Goal: Task Accomplishment & Management: Complete application form

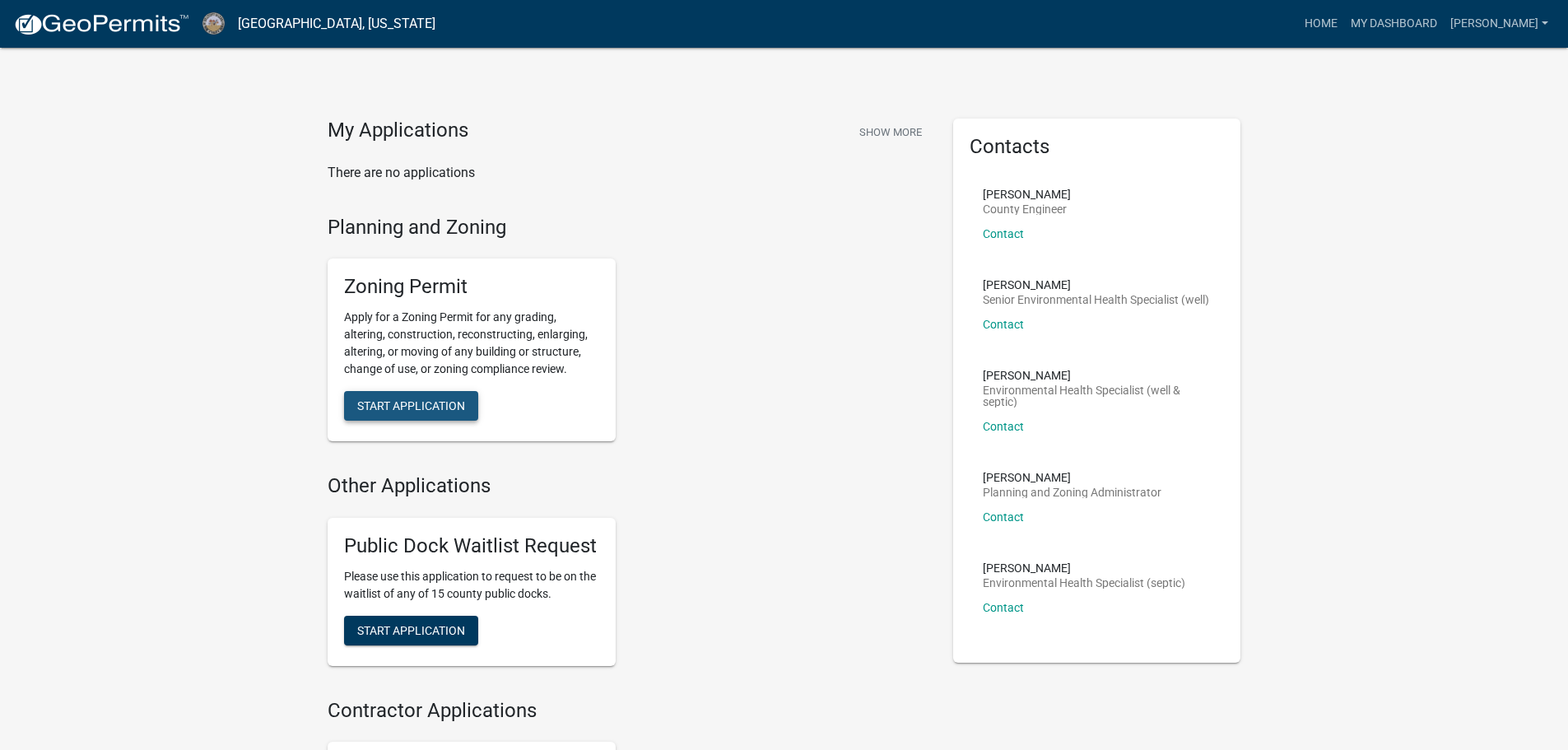
click at [383, 410] on span "Start Application" at bounding box center [411, 406] width 108 height 13
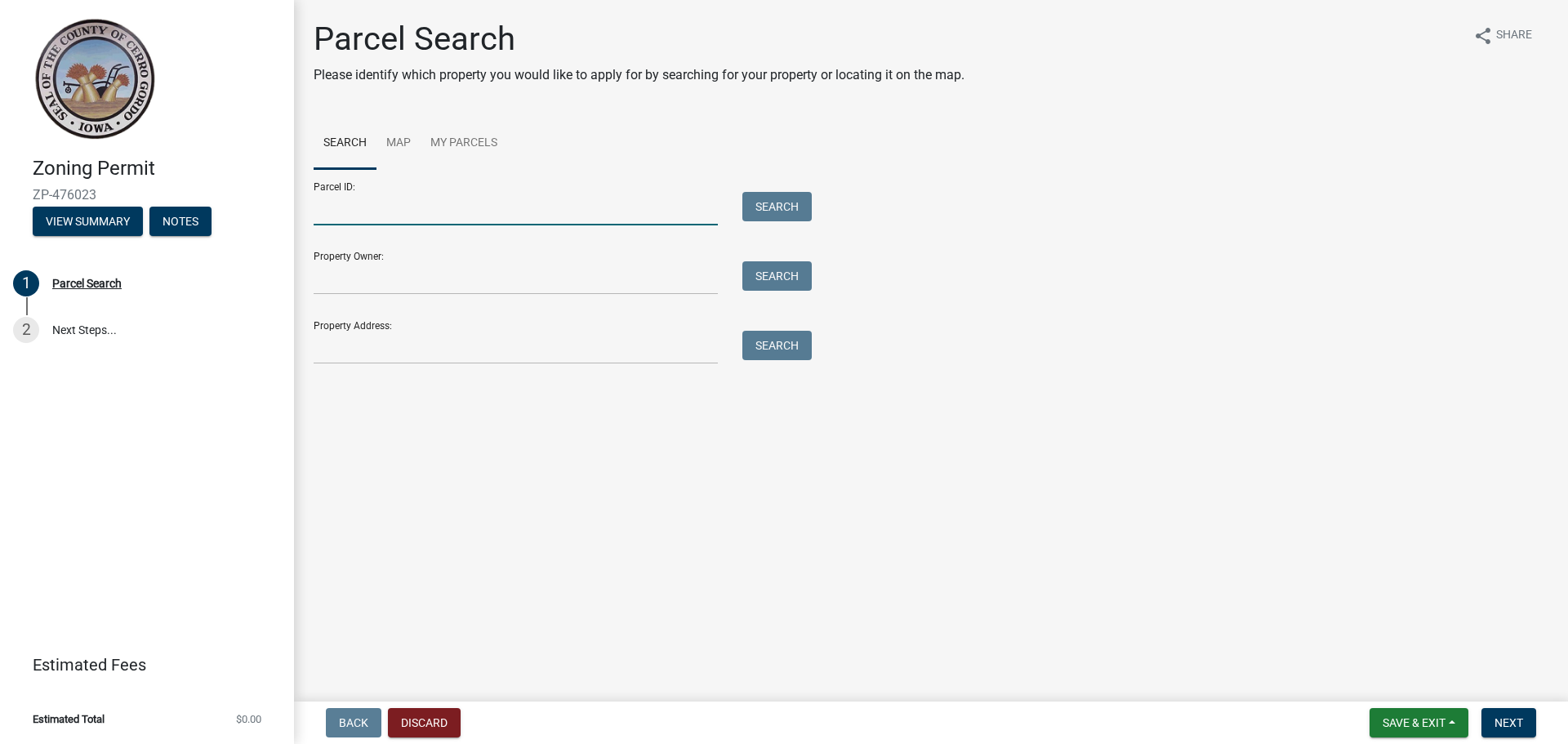
click at [353, 214] on input "Parcel ID:" at bounding box center [515, 208] width 404 height 33
click at [315, 209] on input "52235102300" at bounding box center [515, 208] width 404 height 33
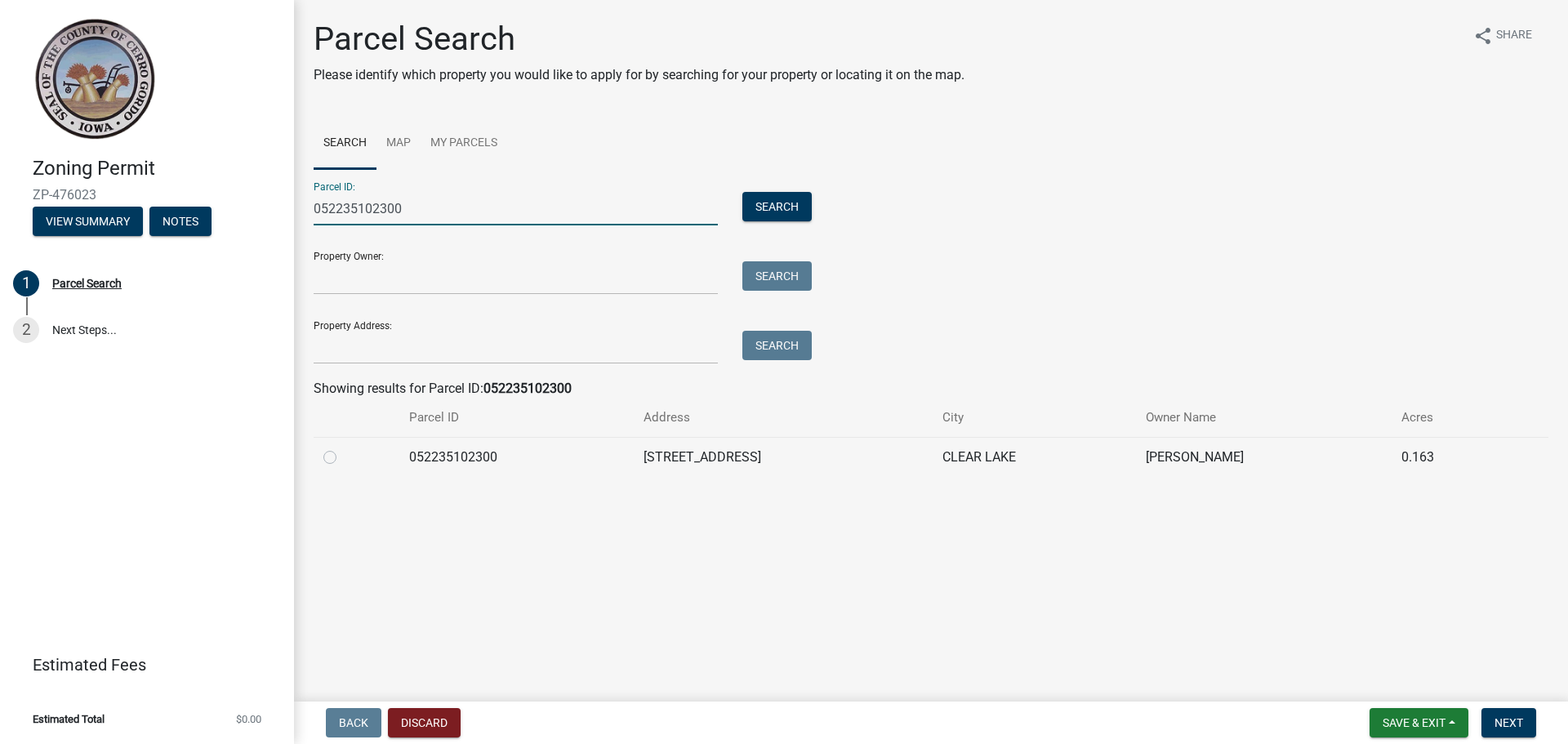
type input "052235102300"
click at [343, 447] on label at bounding box center [343, 447] width 0 height 0
click at [343, 458] on input "radio" at bounding box center [348, 452] width 11 height 11
radio input "true"
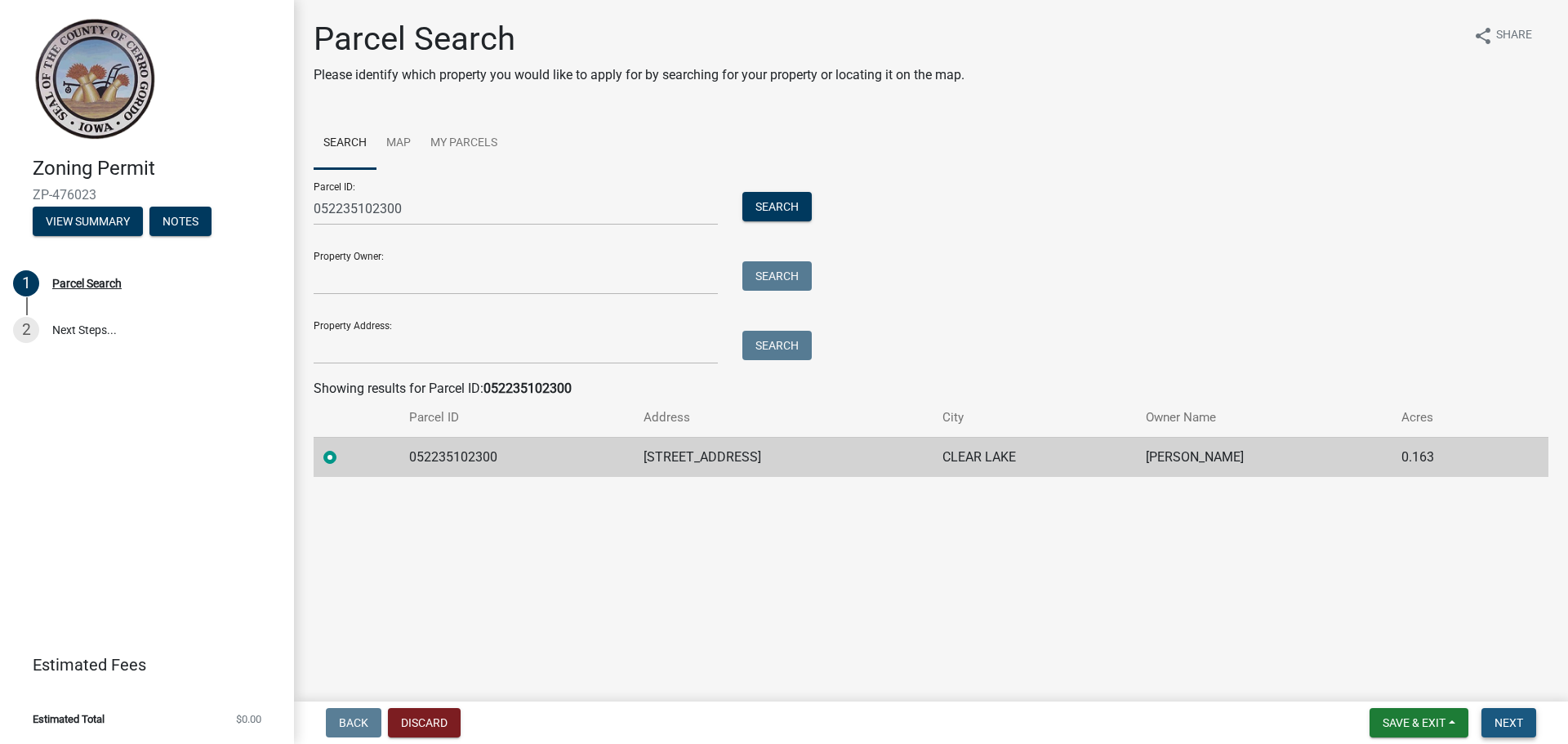
drag, startPoint x: 1498, startPoint y: 719, endPoint x: 1489, endPoint y: 710, distance: 12.7
click at [1499, 720] on span "Next" at bounding box center [1509, 722] width 28 height 13
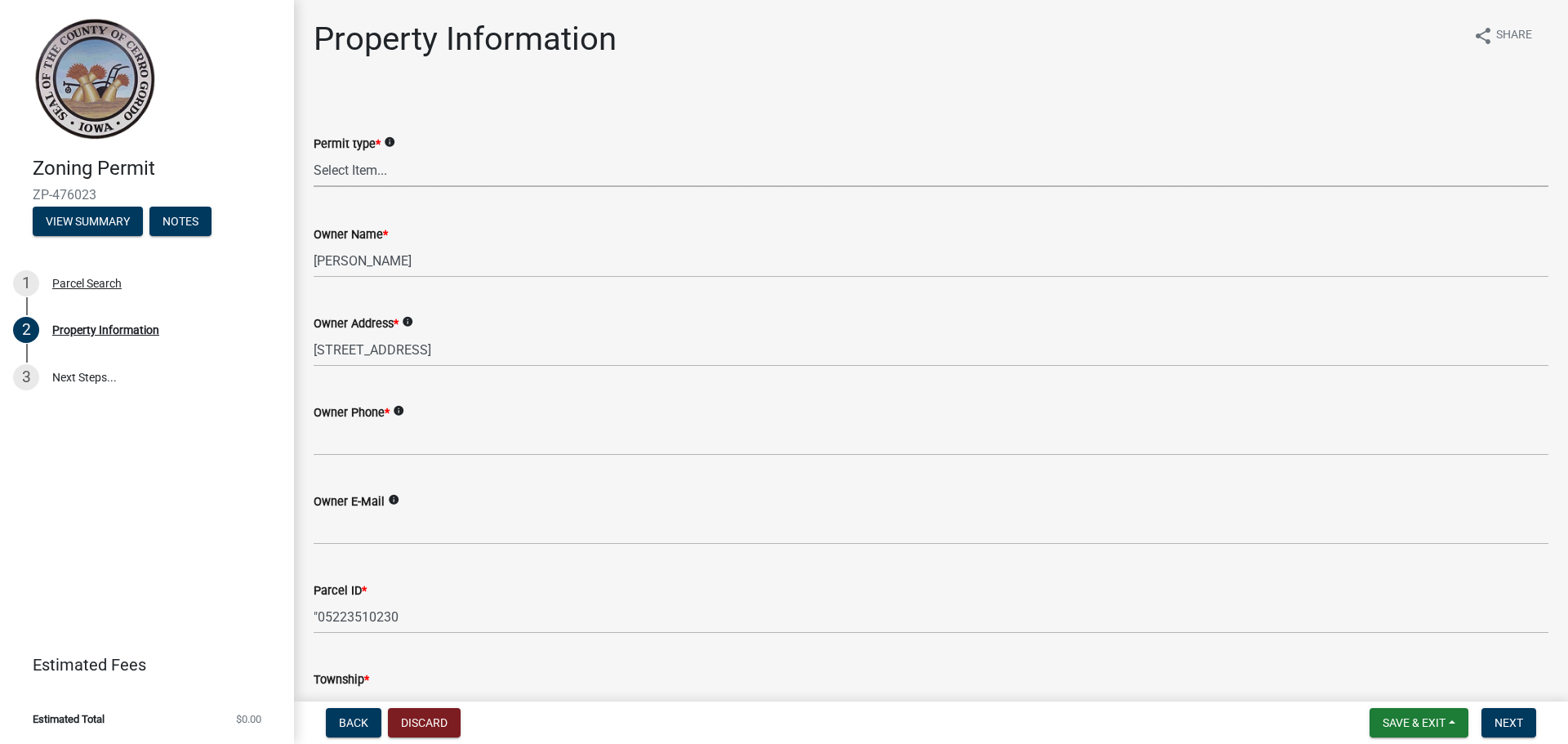
click at [333, 171] on select "Select Item... New Request Permit Renewal" at bounding box center [931, 171] width 1234 height 33
click at [314, 154] on select "Select Item... New Request Permit Renewal" at bounding box center [931, 171] width 1234 height 33
select select "7a5a2478-5b3b-459e-a372-388ca56f6284"
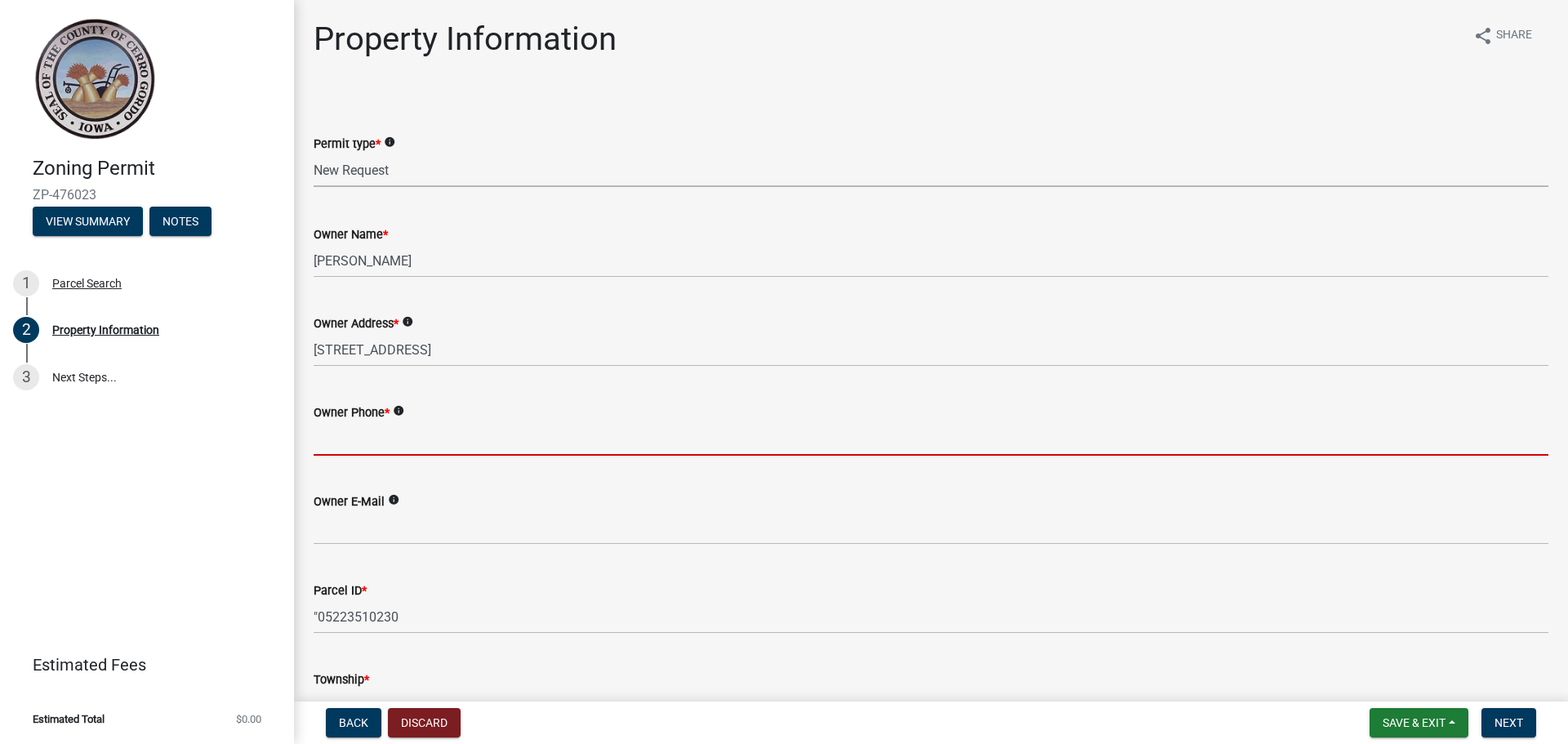
click at [364, 441] on input "Owner Phone *" at bounding box center [931, 439] width 1234 height 33
click at [383, 432] on input "Owner Phone *" at bounding box center [931, 439] width 1234 height 33
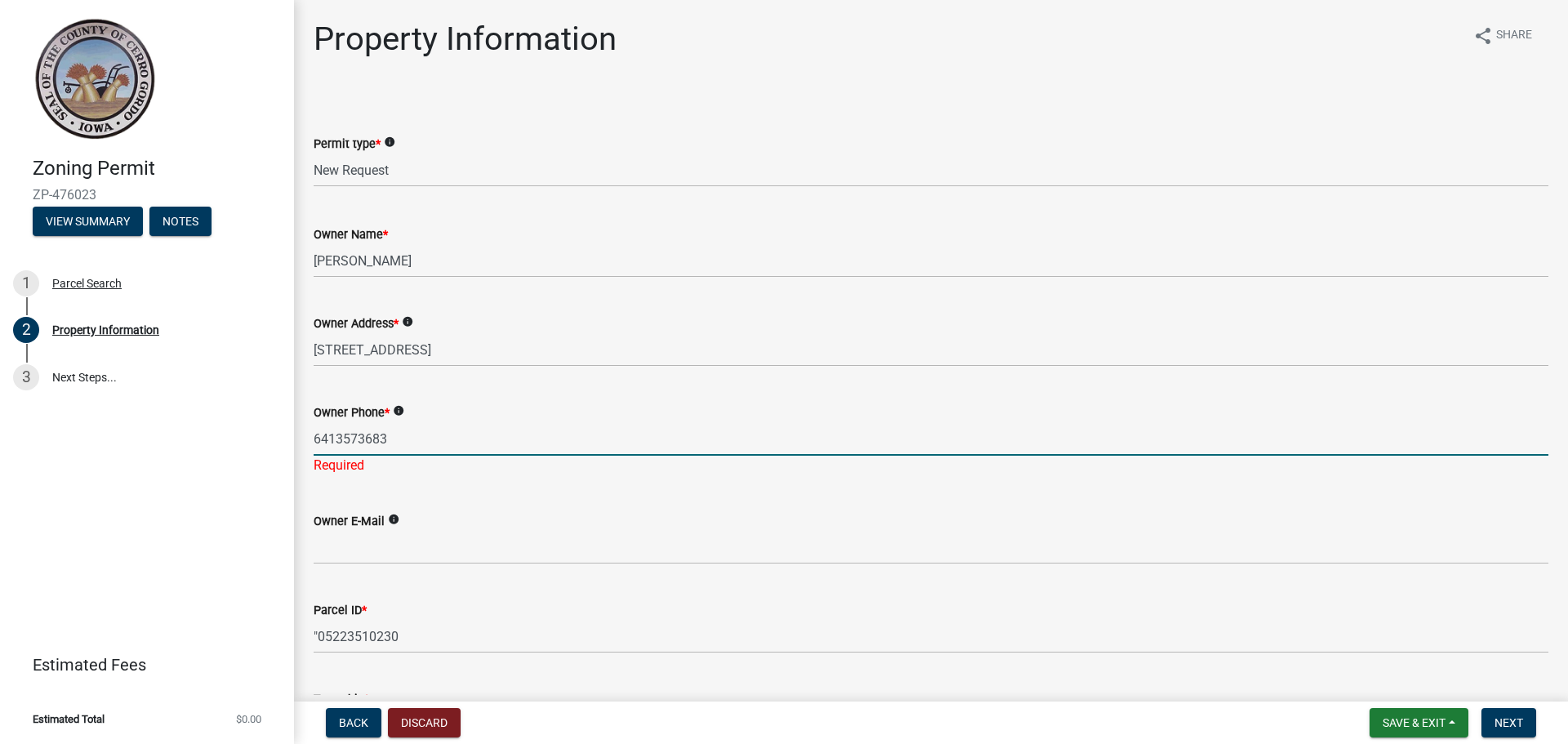
type input "6413573683"
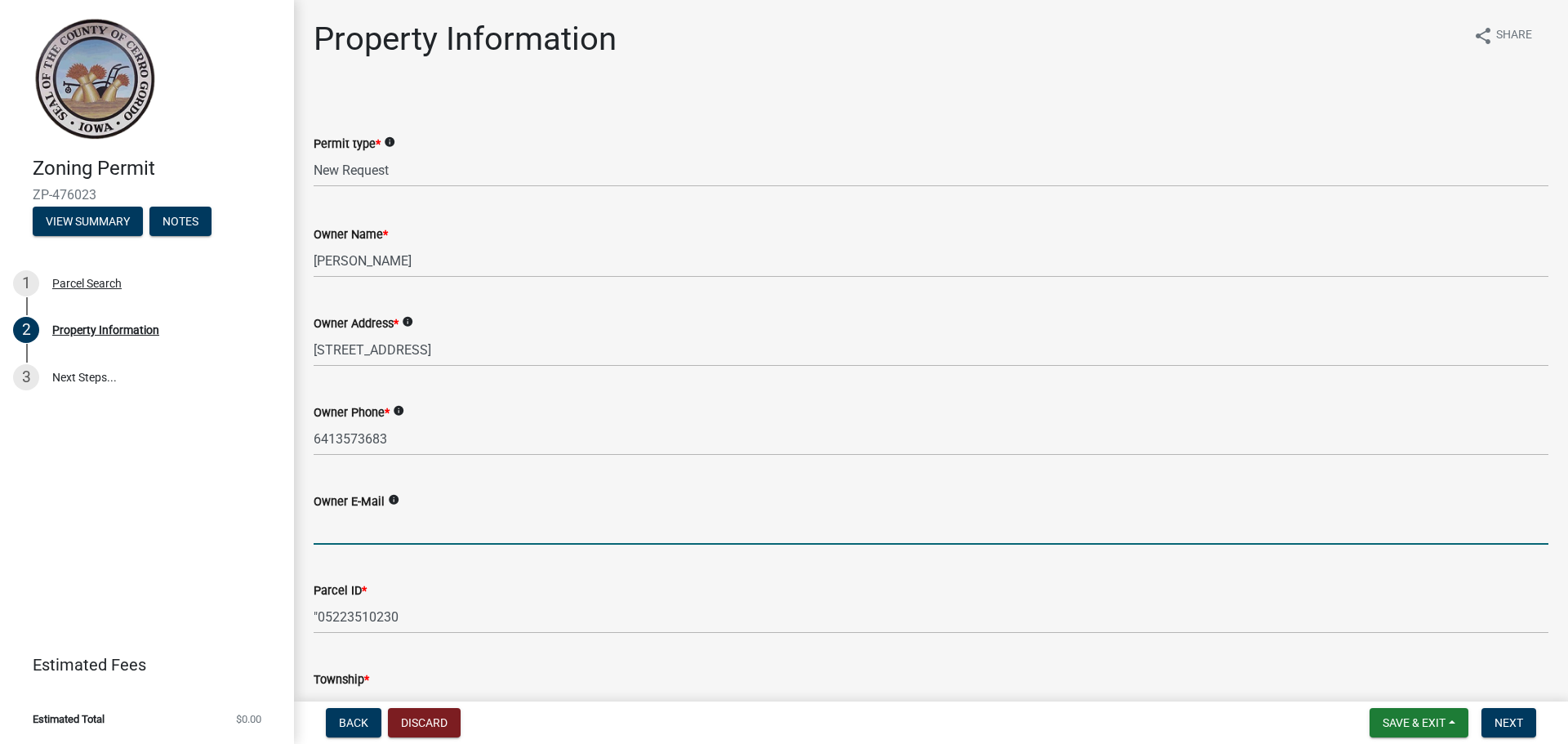
click at [415, 546] on wm-data-entity-input "Owner E-Mail info" at bounding box center [931, 513] width 1234 height 89
click at [444, 531] on input "Owner E-Mail" at bounding box center [931, 527] width 1234 height 33
paste input "[EMAIL_ADDRESS][DOMAIN_NAME]"
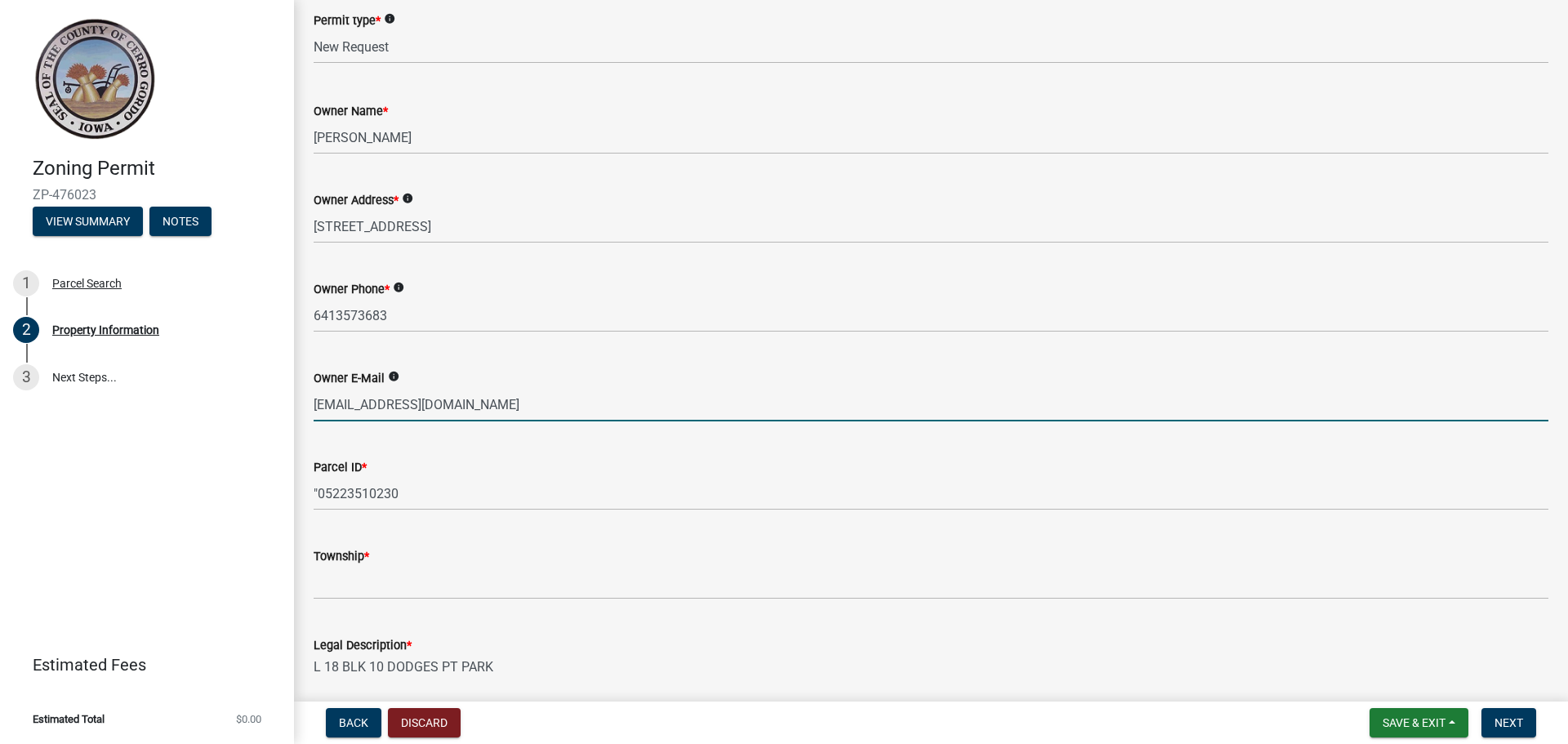
scroll to position [245, 0]
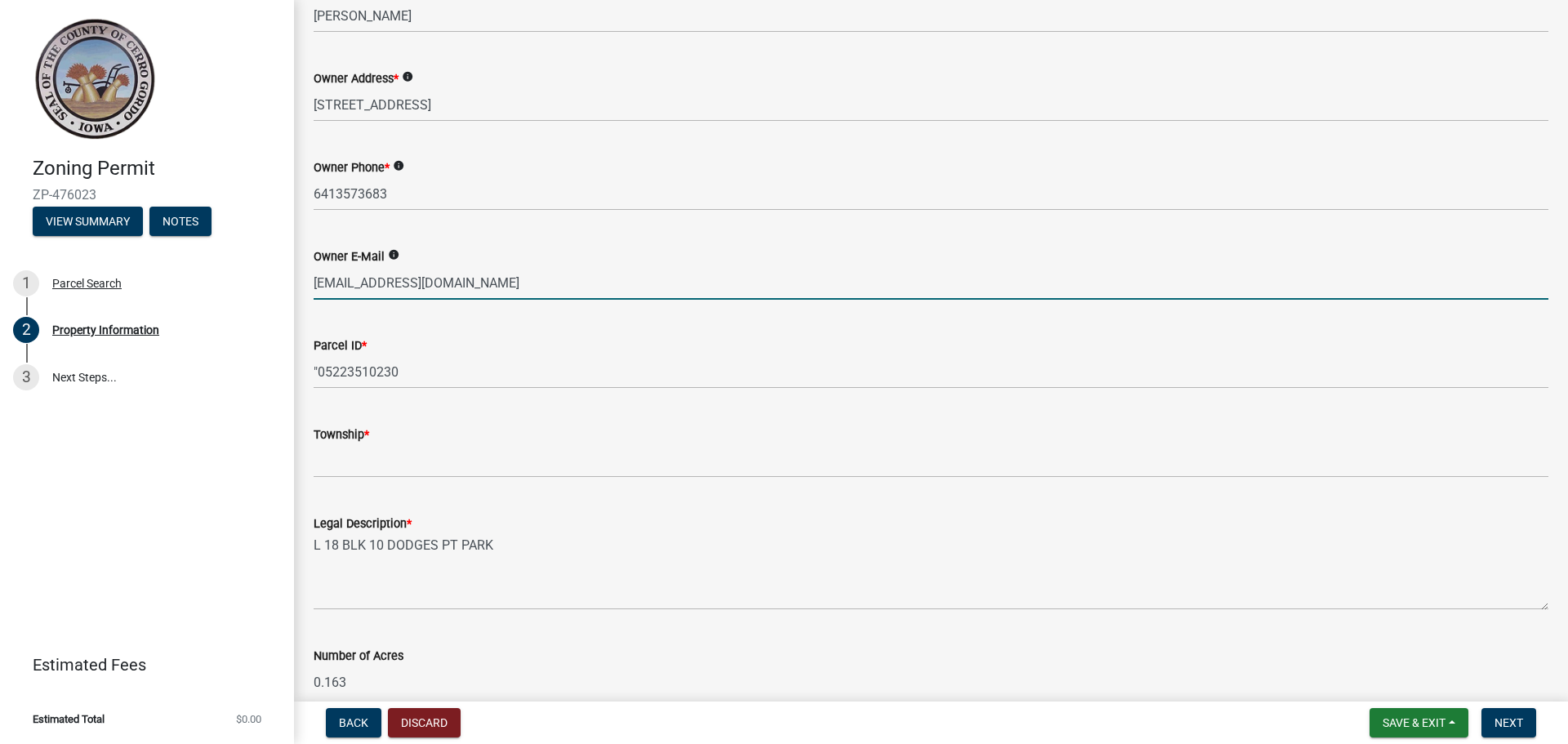
type input "[EMAIL_ADDRESS][DOMAIN_NAME]"
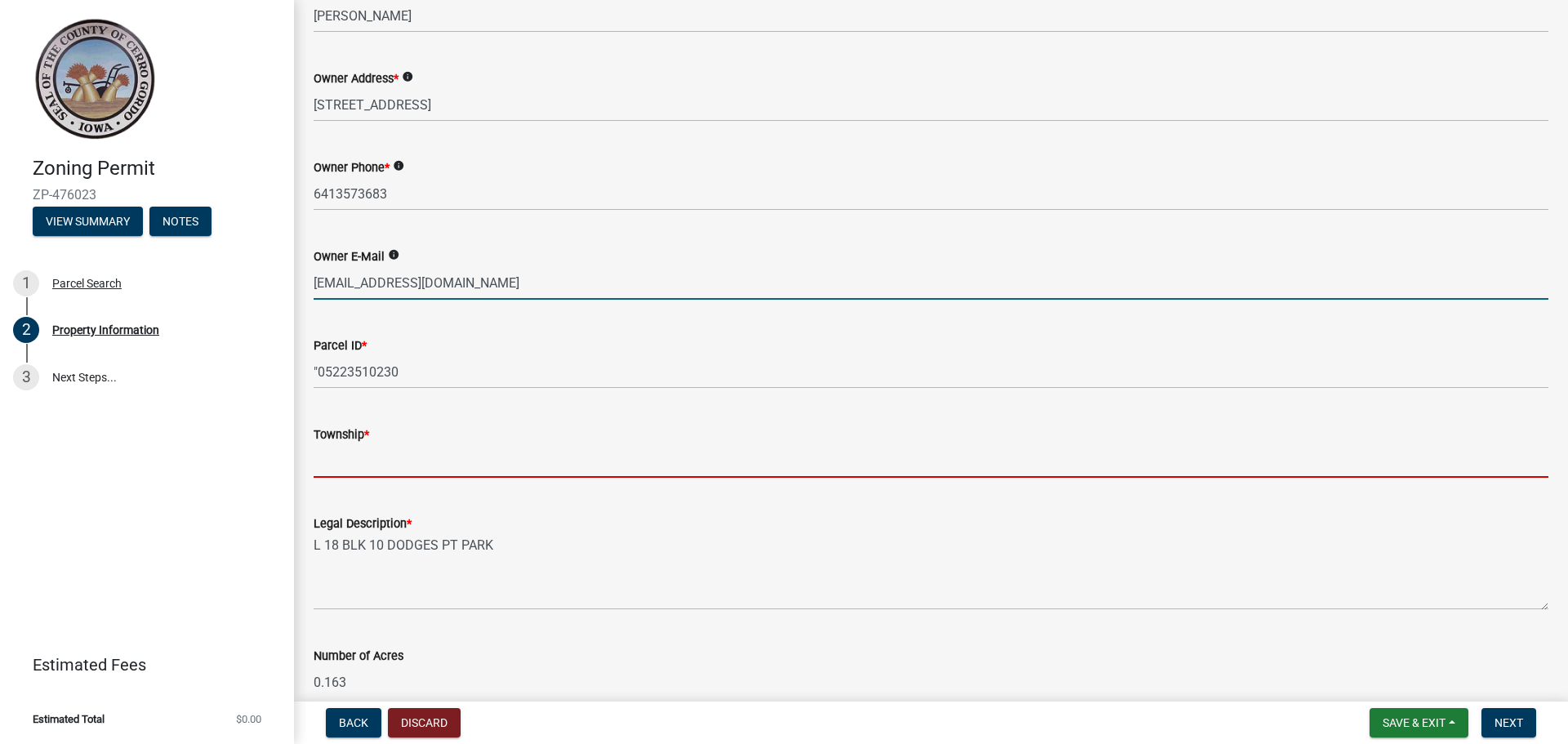
click at [422, 466] on input "Township *" at bounding box center [931, 461] width 1234 height 33
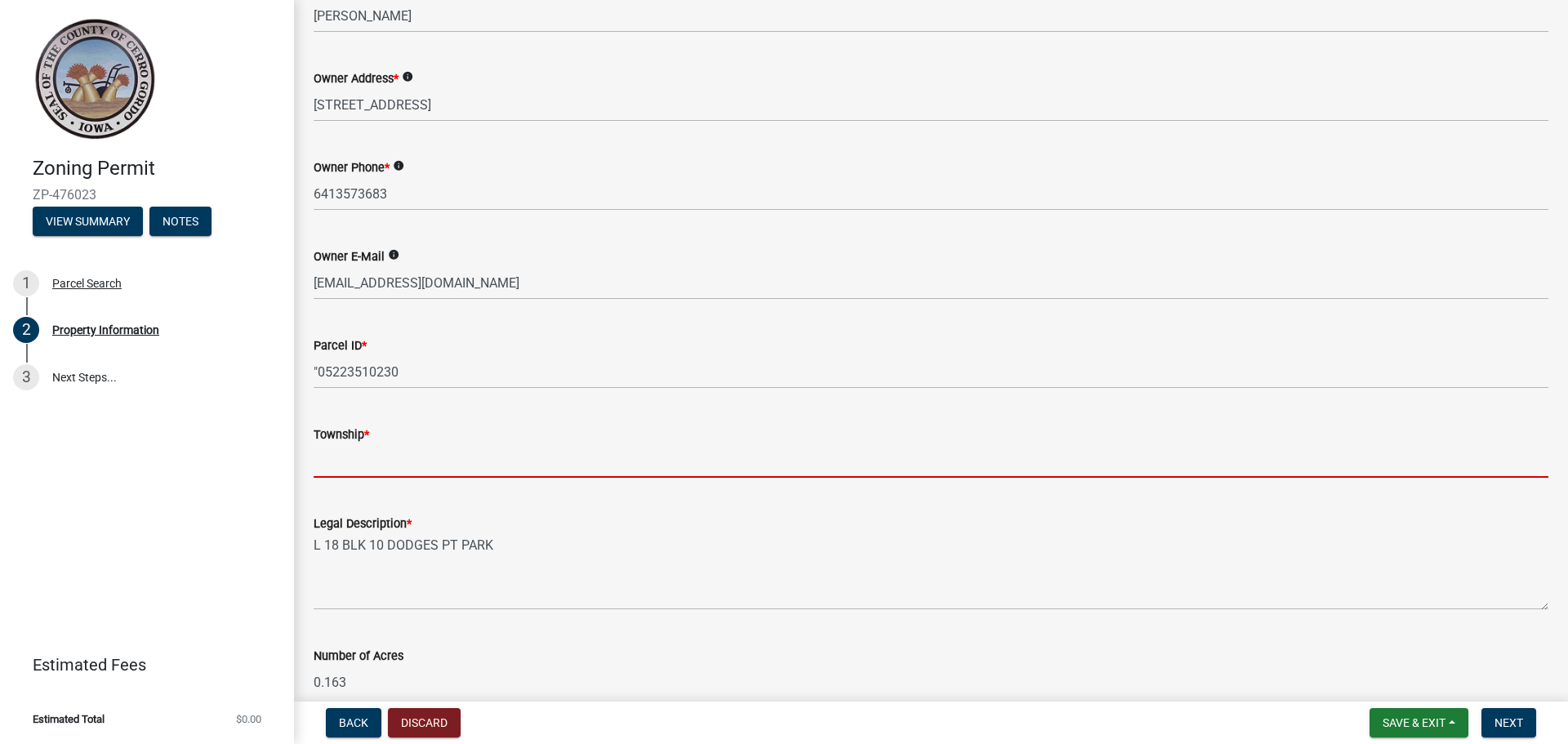
type input "Clear Lake"
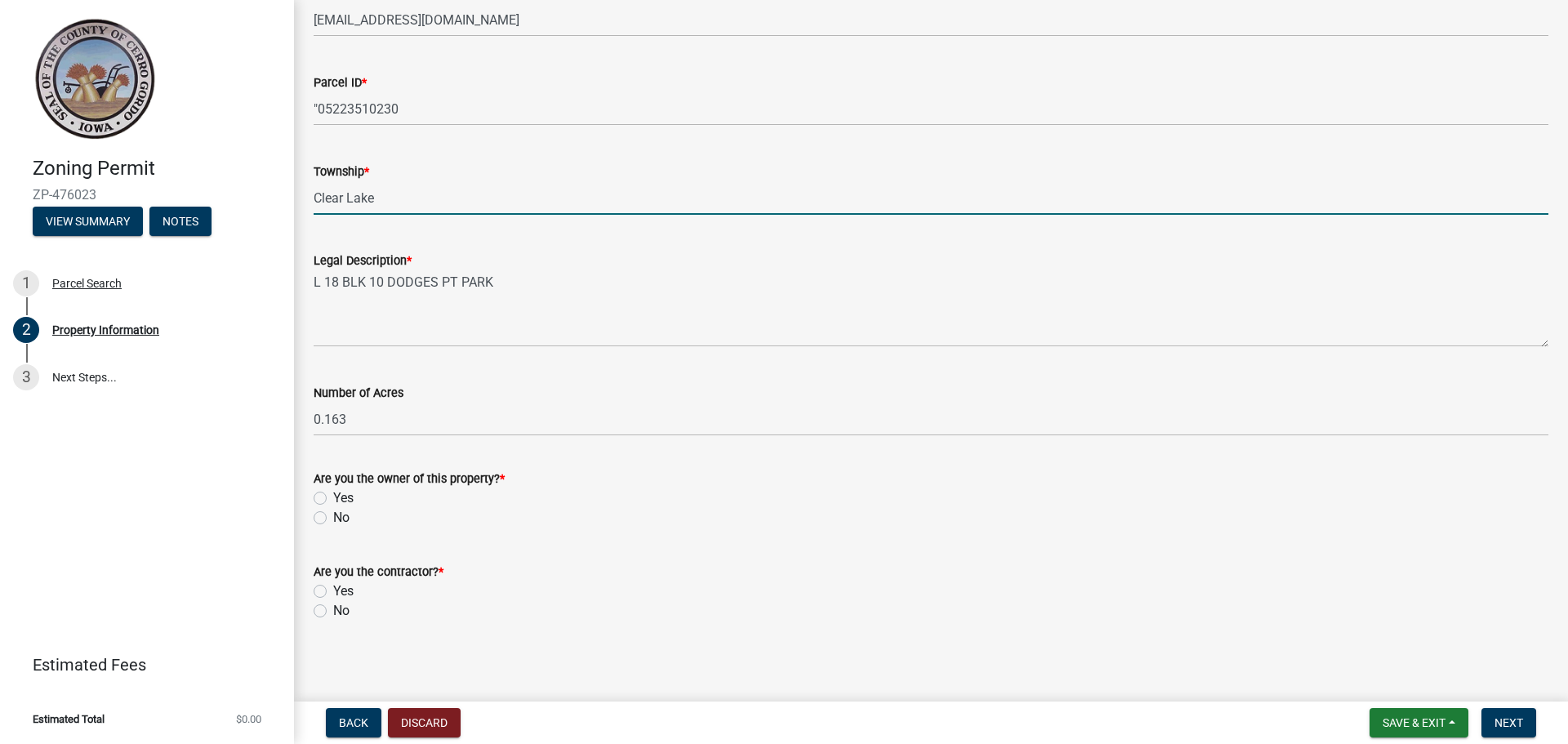
scroll to position [512, 0]
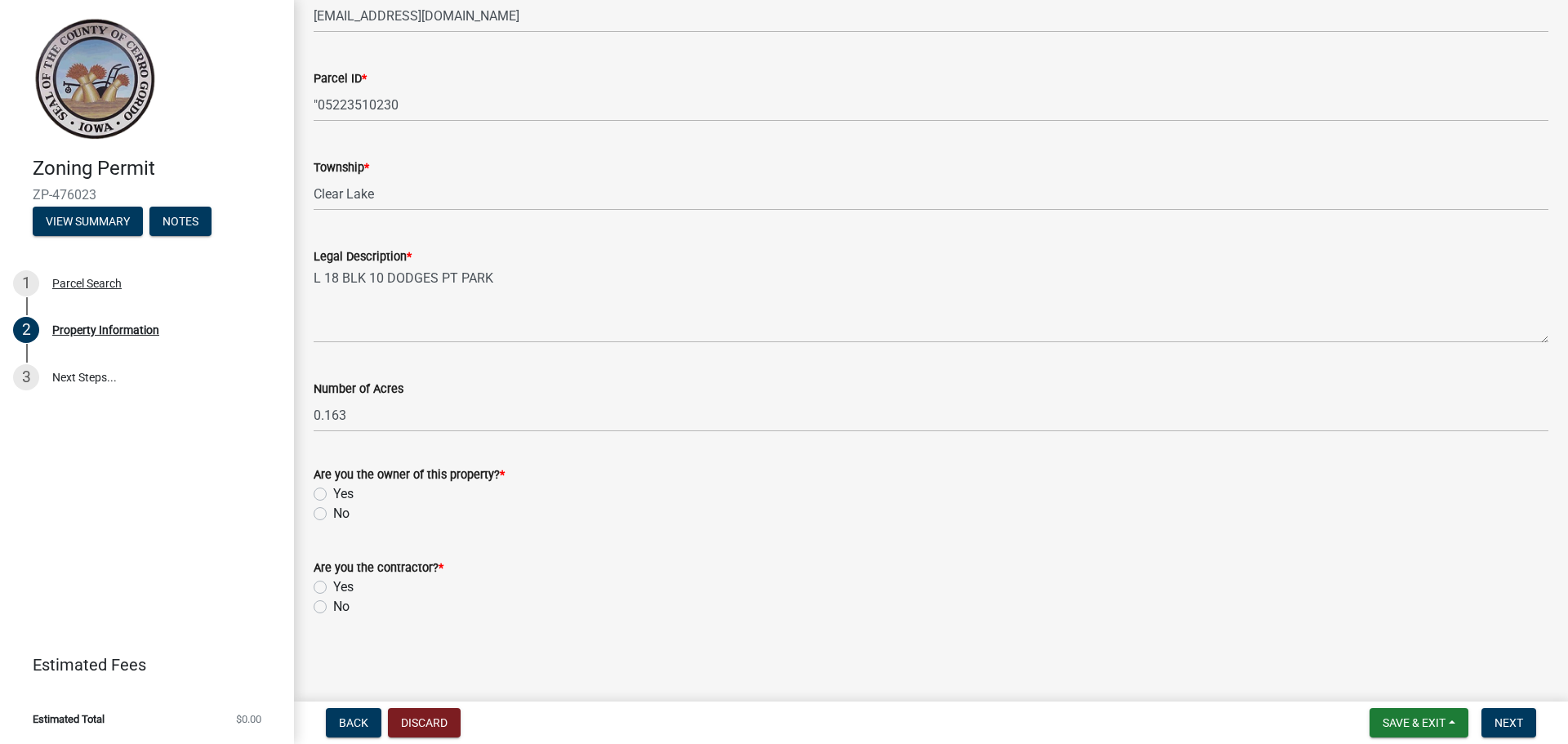
click at [333, 516] on label "No" at bounding box center [341, 512] width 17 height 19
click at [333, 514] on input "No" at bounding box center [338, 508] width 11 height 11
radio input "true"
click at [333, 581] on label "Yes" at bounding box center [343, 586] width 20 height 19
click at [333, 581] on input "Yes" at bounding box center [338, 582] width 11 height 11
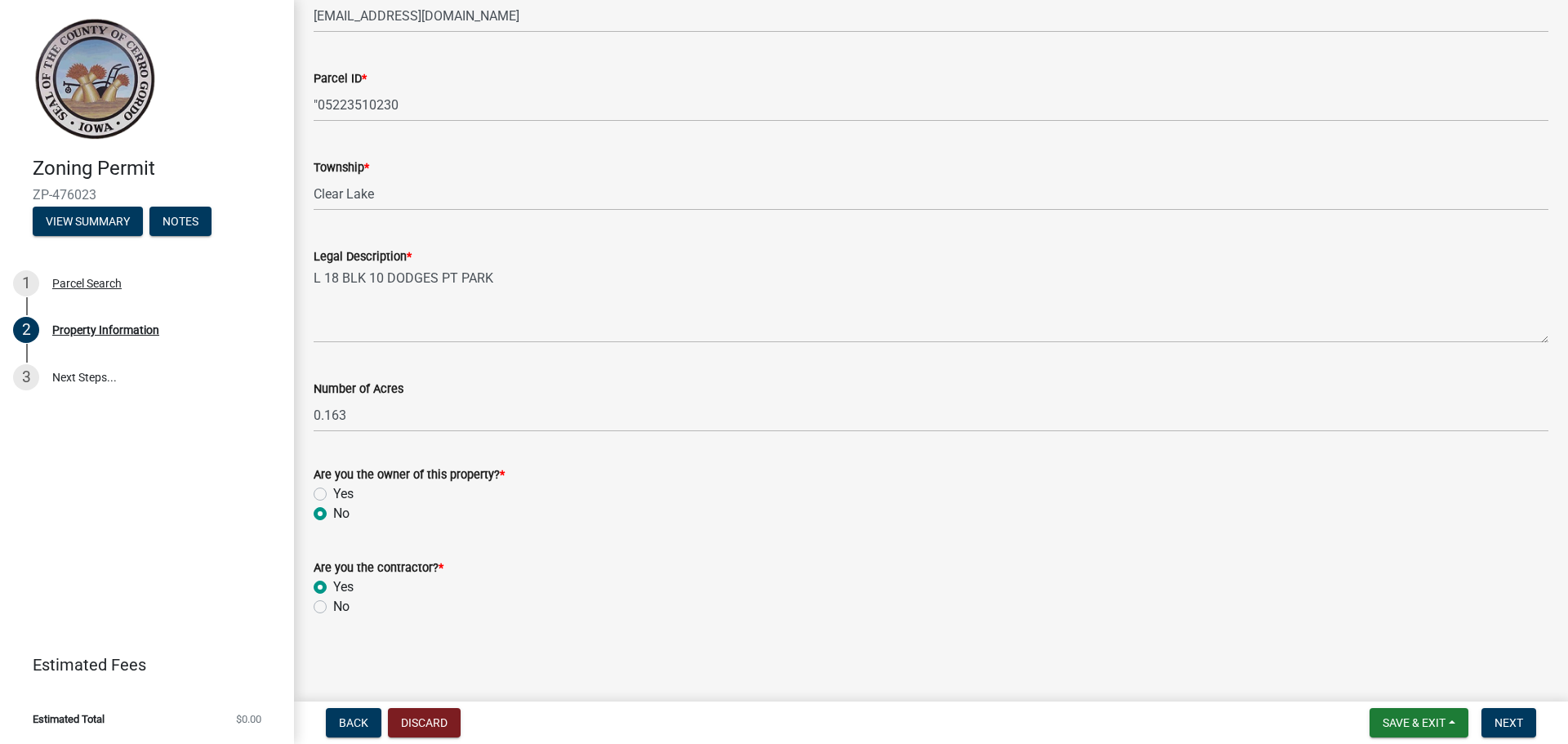
radio input "true"
click at [1495, 720] on span "Next" at bounding box center [1509, 722] width 28 height 13
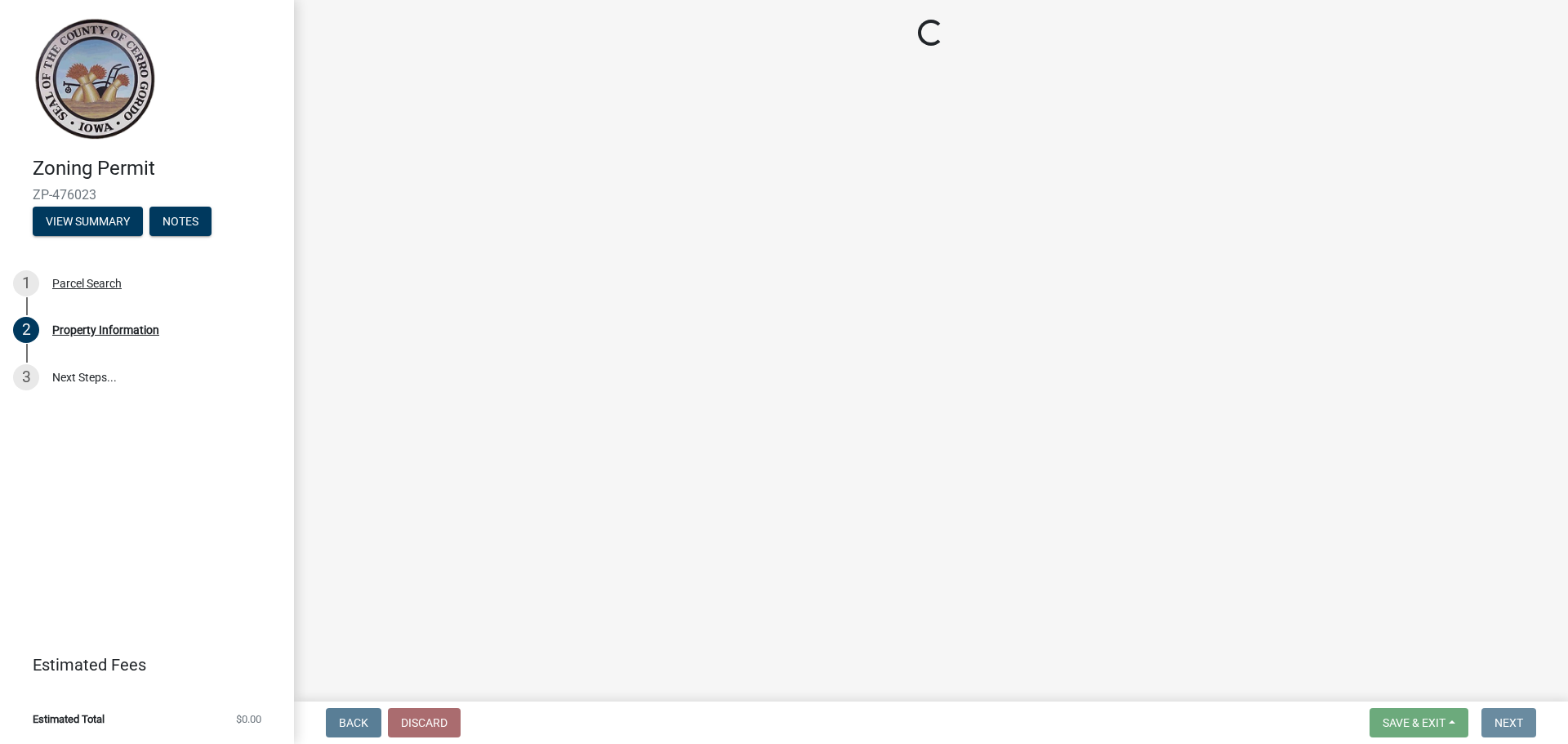
scroll to position [0, 0]
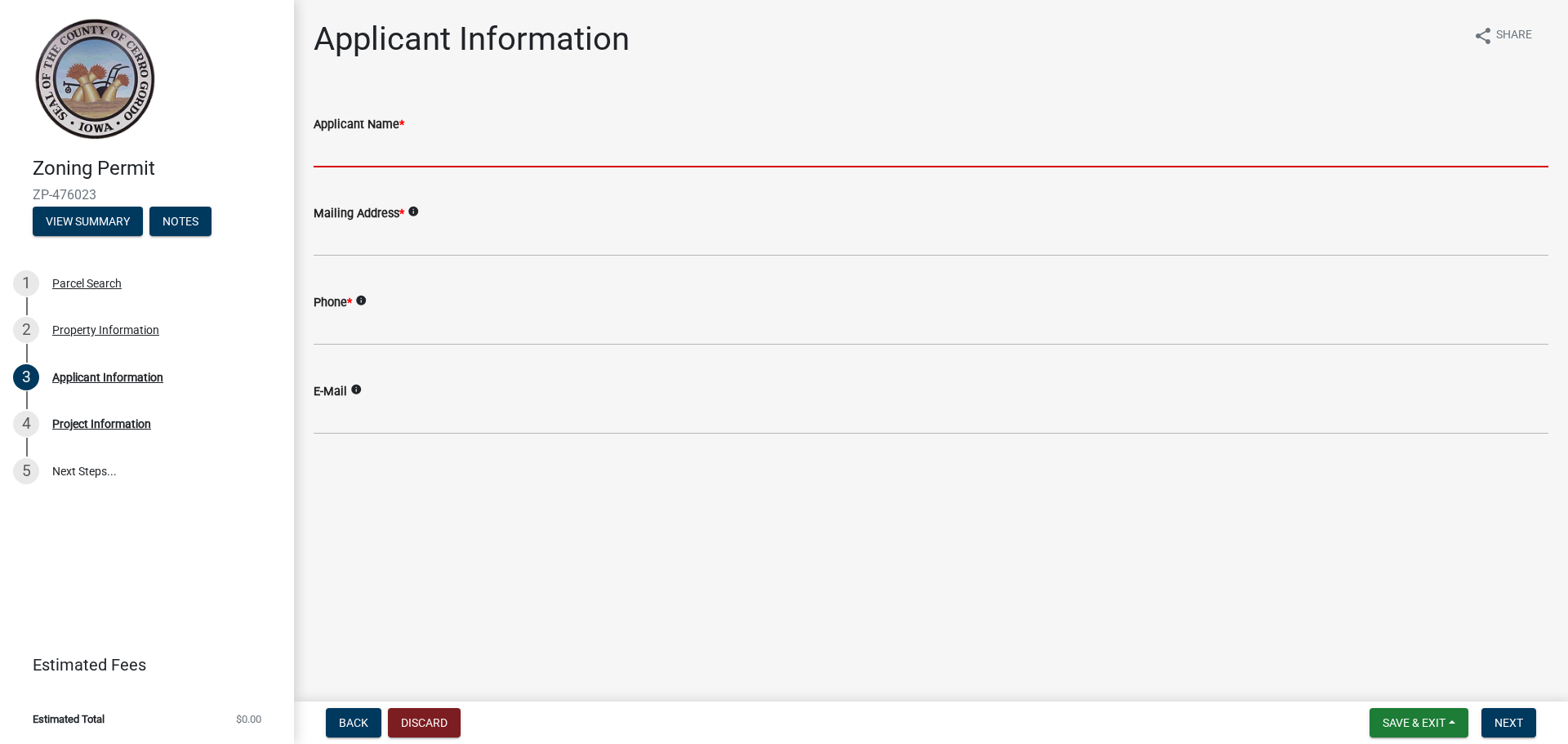
click at [433, 155] on input "Applicant Name *" at bounding box center [931, 150] width 1234 height 33
type input "[PERSON_NAME]"
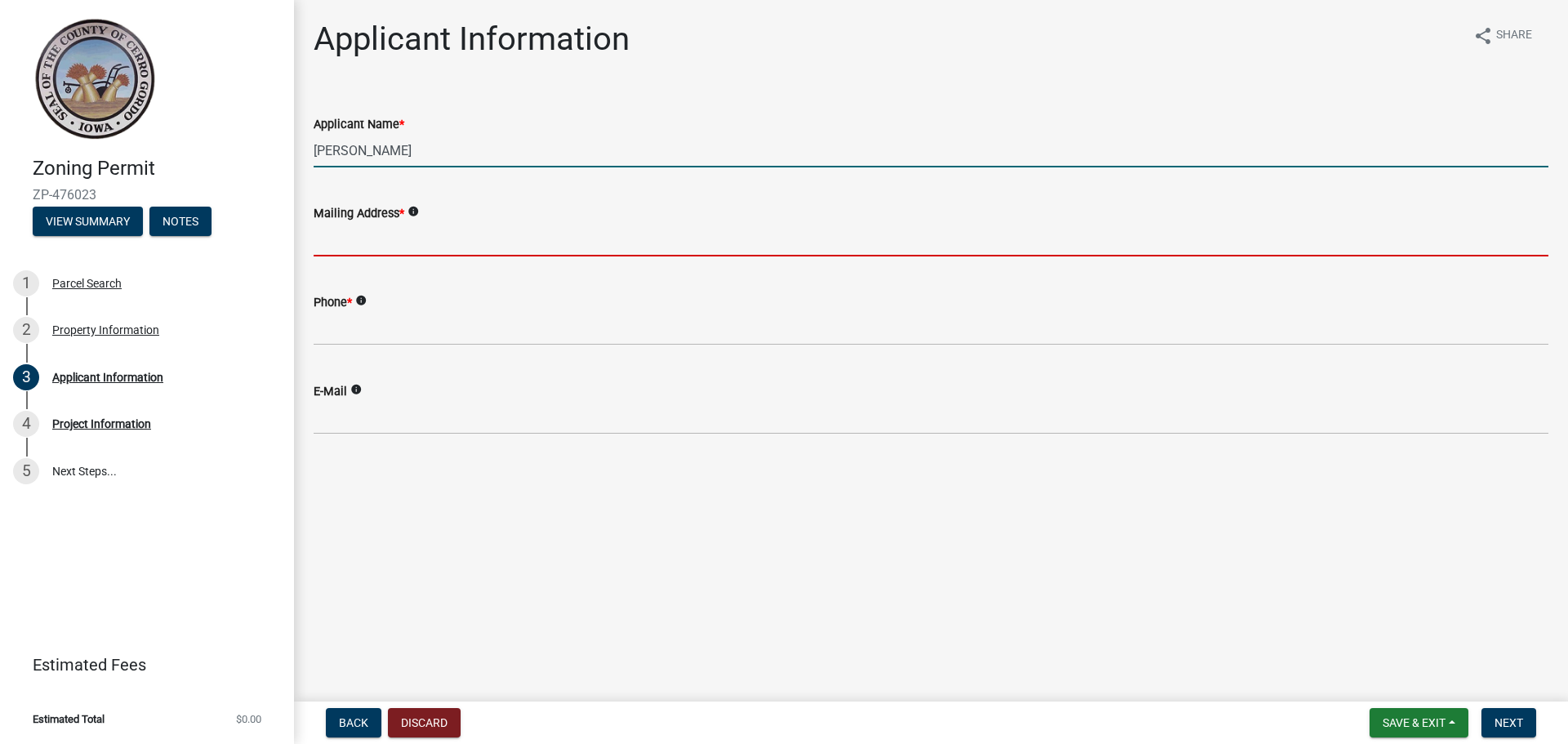
click at [375, 230] on input "Mailing Address *" at bounding box center [931, 240] width 1234 height 33
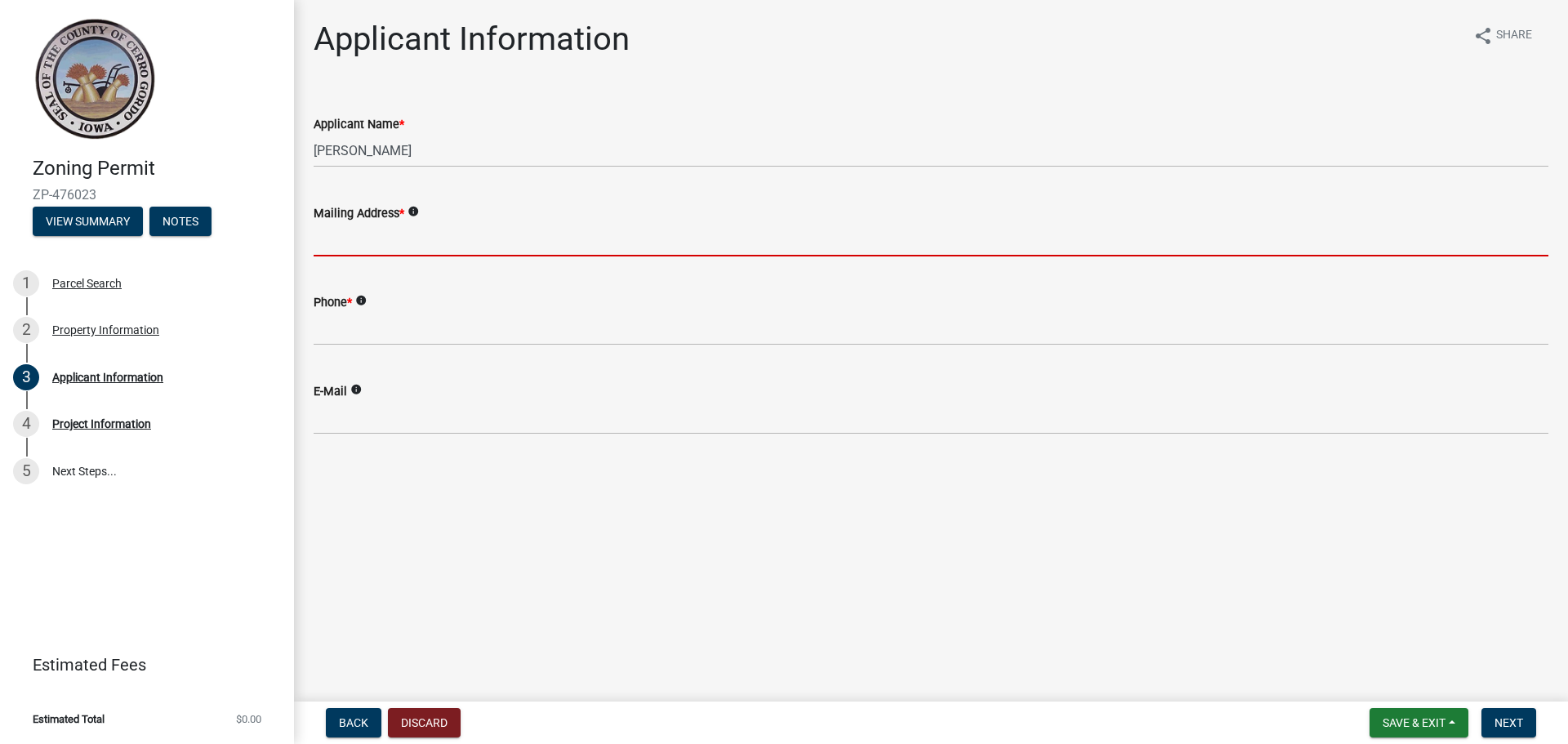
type input "[STREET_ADDRESS]"
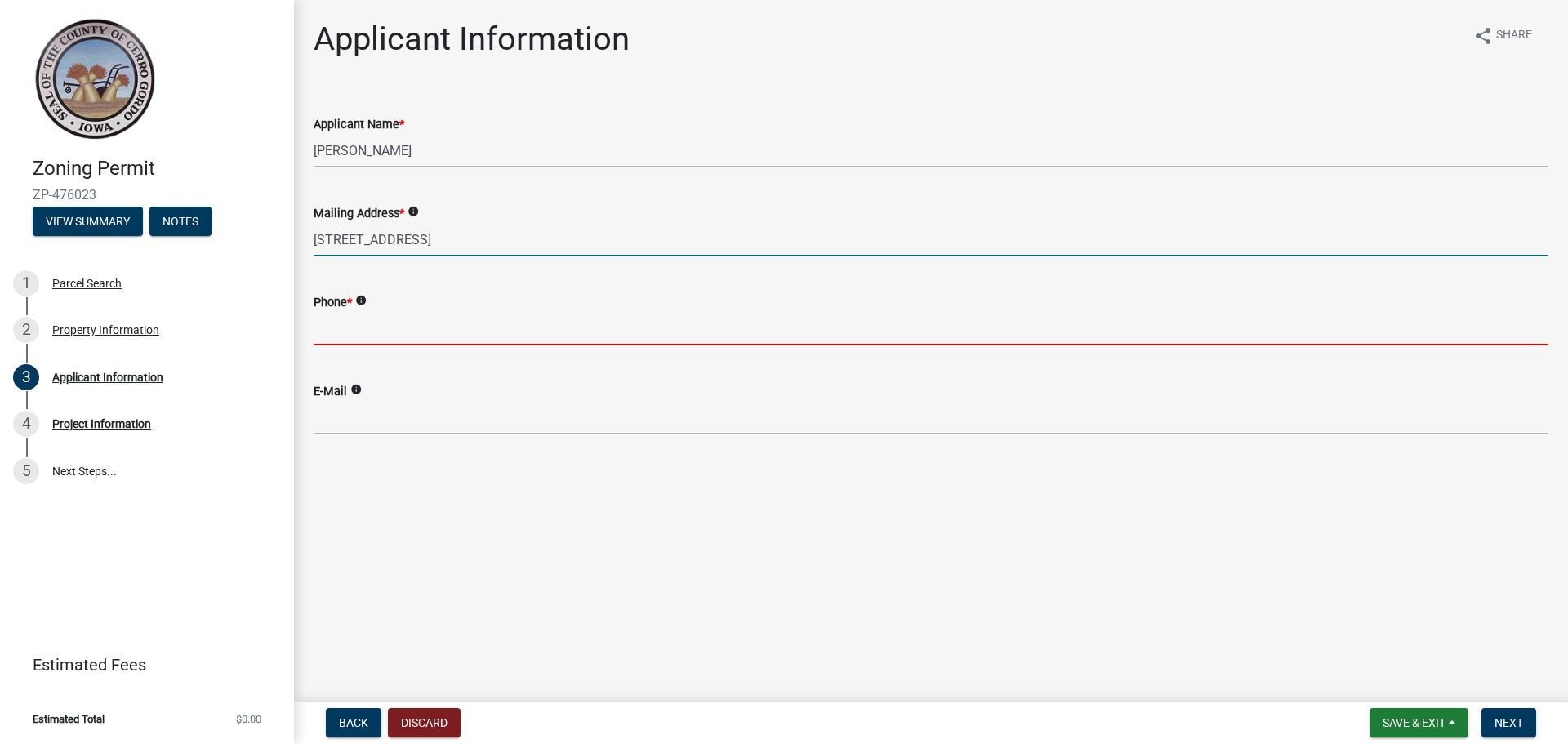
click at [395, 329] on input "Phone *" at bounding box center [931, 329] width 1234 height 33
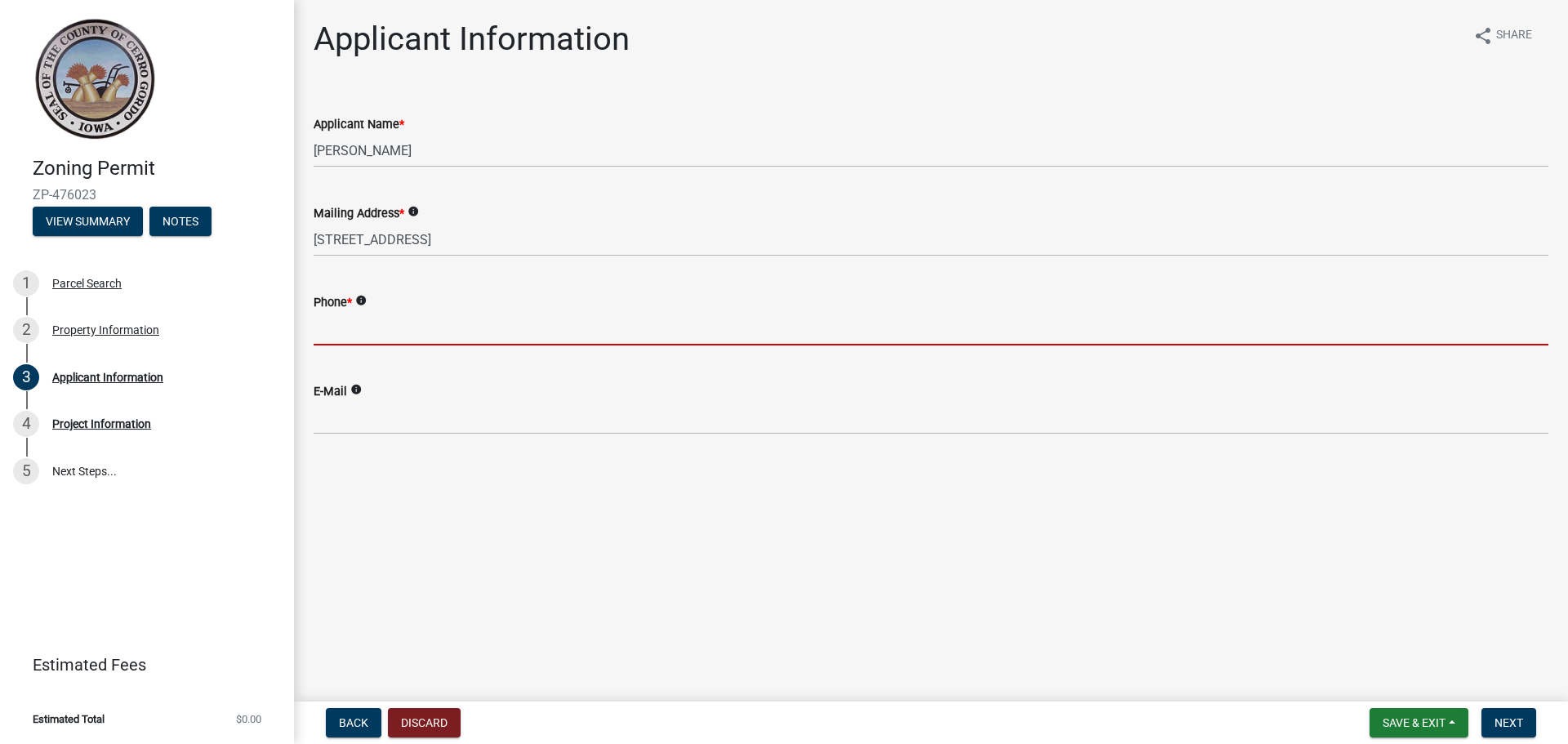
type input "[PHONE_NUMBER]"
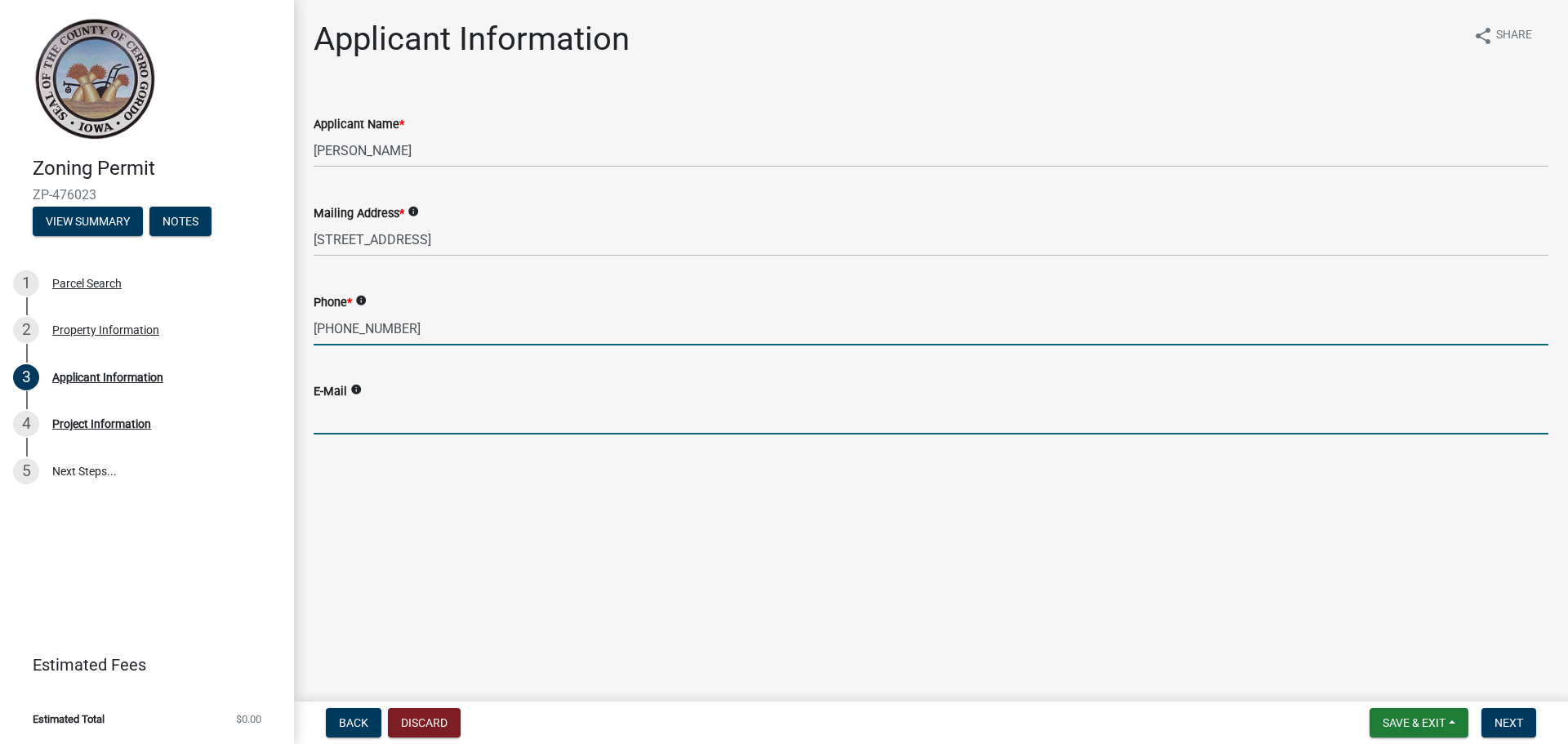
click at [408, 422] on input "E-Mail" at bounding box center [931, 417] width 1234 height 33
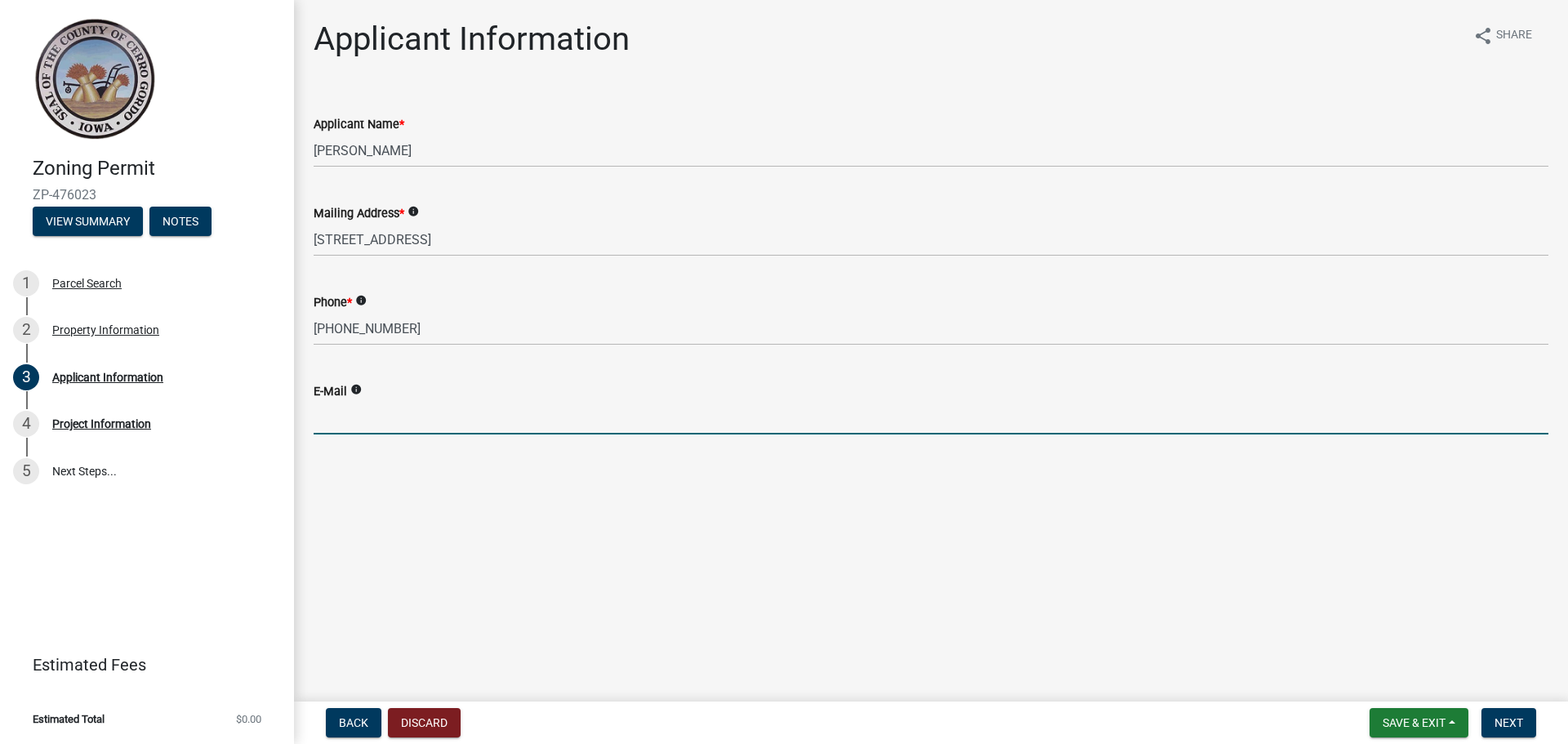
type input "[EMAIL_ADDRESS][DOMAIN_NAME]"
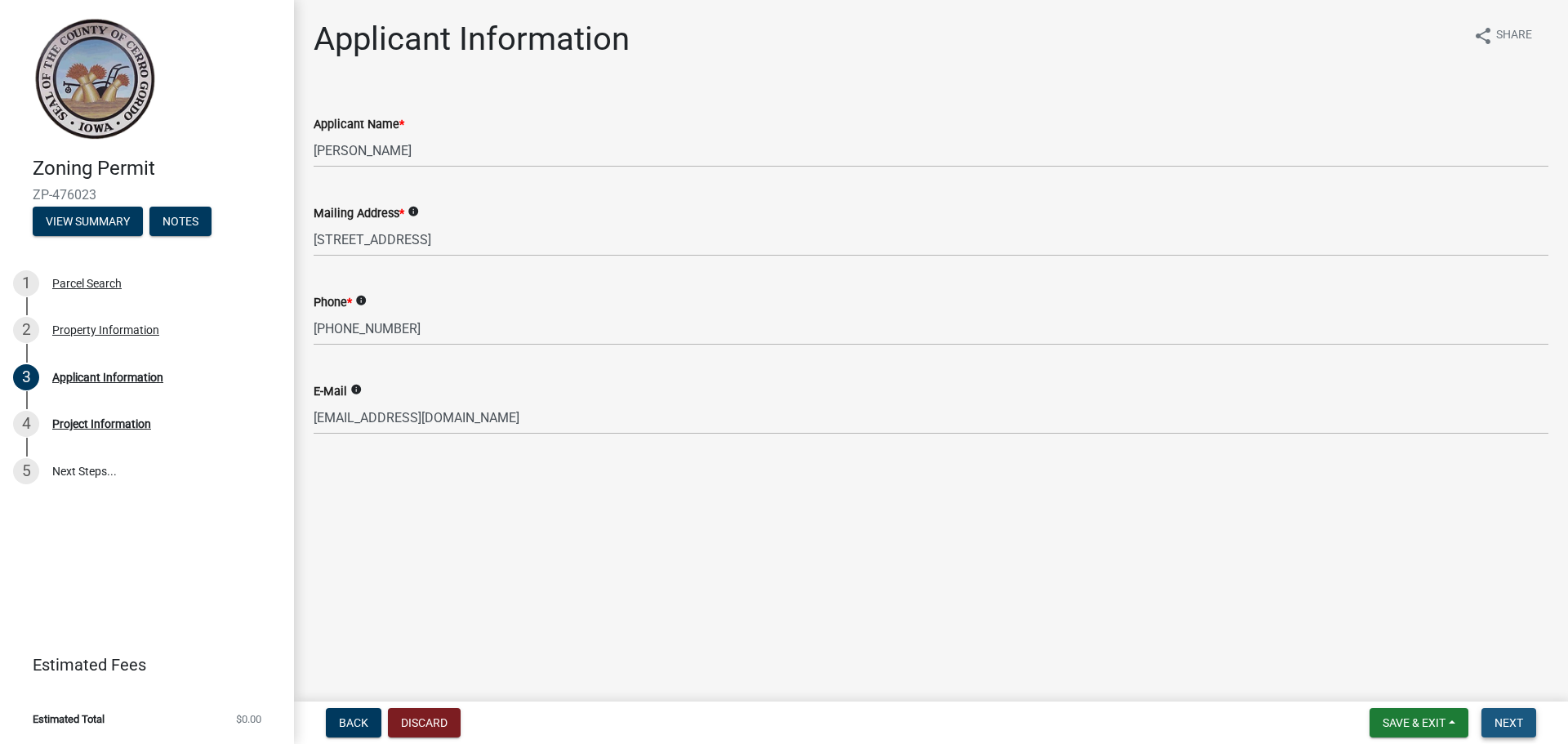
click at [1504, 732] on button "Next" at bounding box center [1508, 722] width 54 height 29
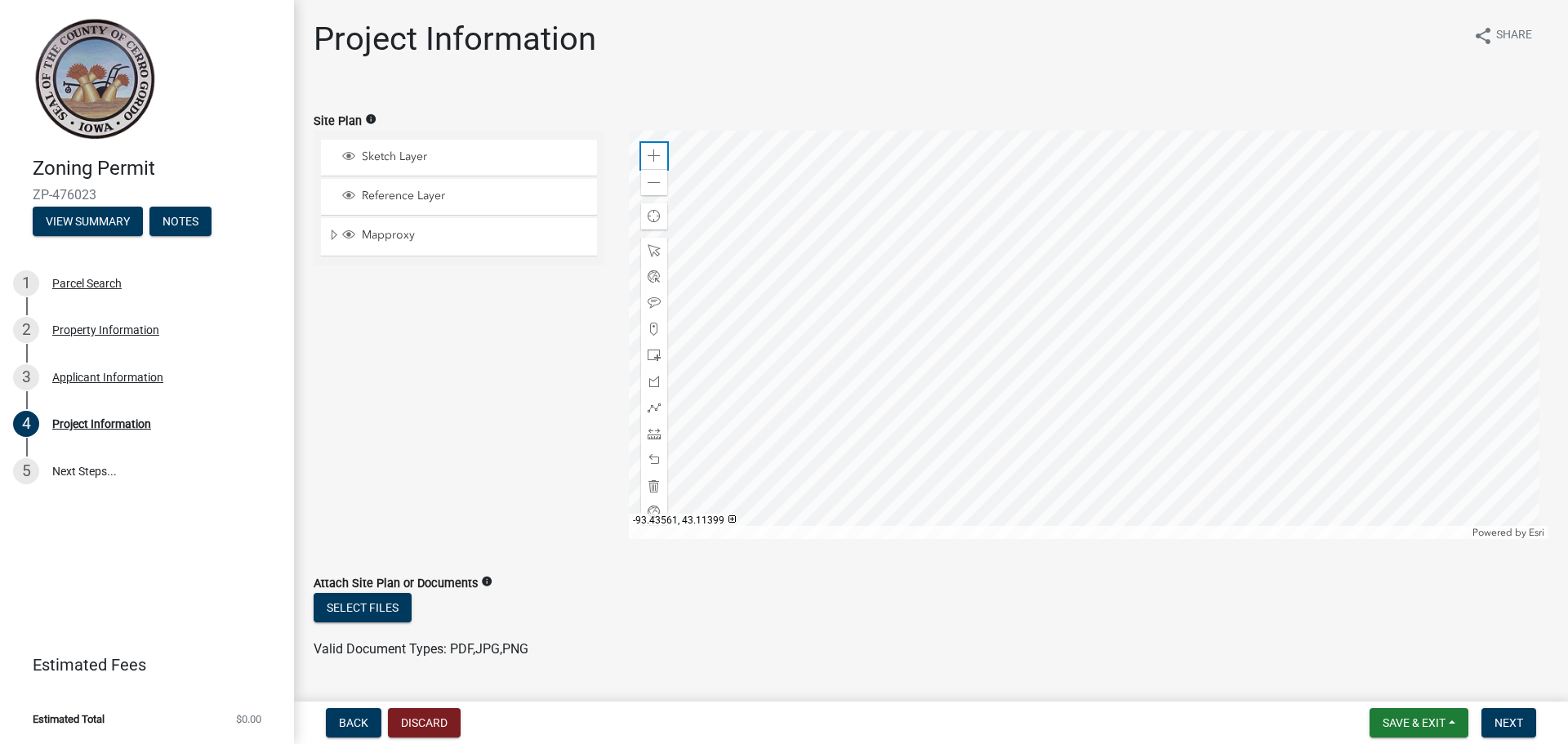
click at [654, 155] on span at bounding box center [654, 156] width 13 height 13
click at [1089, 387] on div at bounding box center [1089, 334] width 921 height 408
click at [1070, 295] on div at bounding box center [1089, 334] width 921 height 408
click at [652, 355] on span at bounding box center [654, 355] width 13 height 13
click at [1070, 298] on div at bounding box center [1089, 334] width 921 height 408
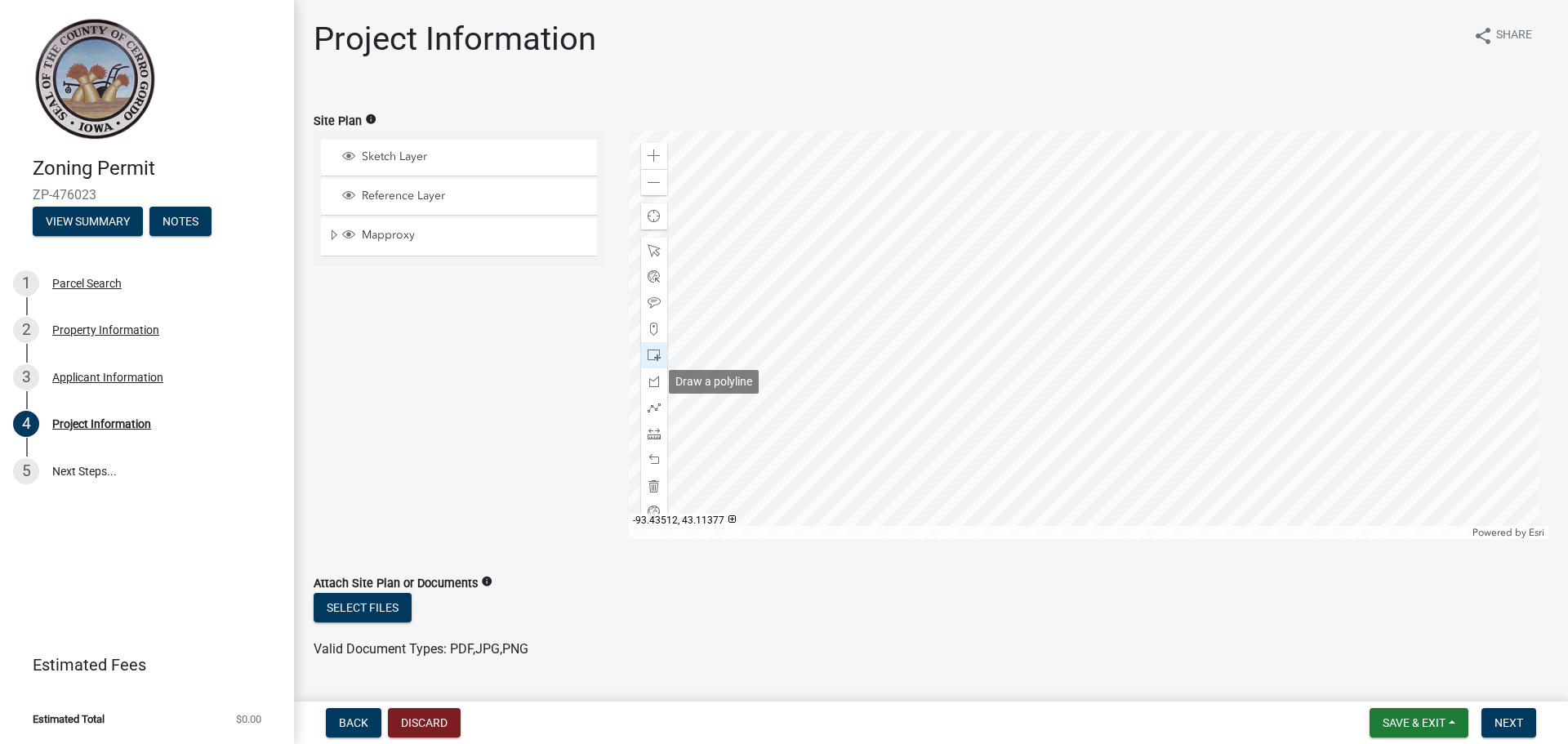
click at [647, 379] on span at bounding box center [654, 381] width 13 height 13
click at [649, 458] on span at bounding box center [654, 460] width 13 height 13
click at [651, 458] on span at bounding box center [654, 460] width 13 height 13
click at [1009, 369] on div at bounding box center [1089, 334] width 921 height 408
click at [997, 318] on div at bounding box center [1089, 334] width 921 height 408
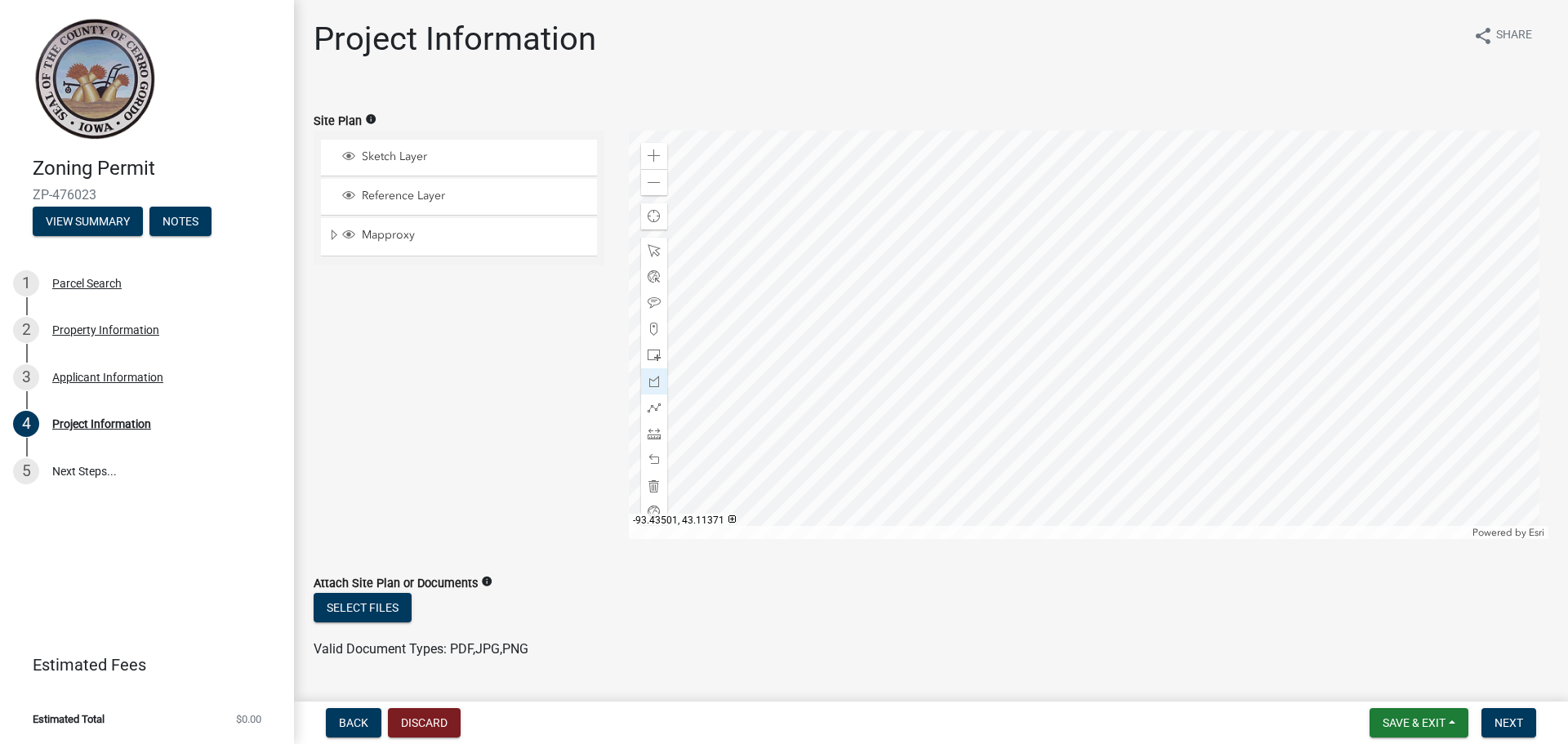
click at [763, 433] on div at bounding box center [1089, 334] width 921 height 408
click at [1164, 202] on div at bounding box center [1089, 334] width 921 height 408
click at [650, 463] on span at bounding box center [654, 460] width 13 height 13
click at [652, 485] on span at bounding box center [654, 486] width 13 height 13
click at [819, 395] on div at bounding box center [1089, 334] width 921 height 408
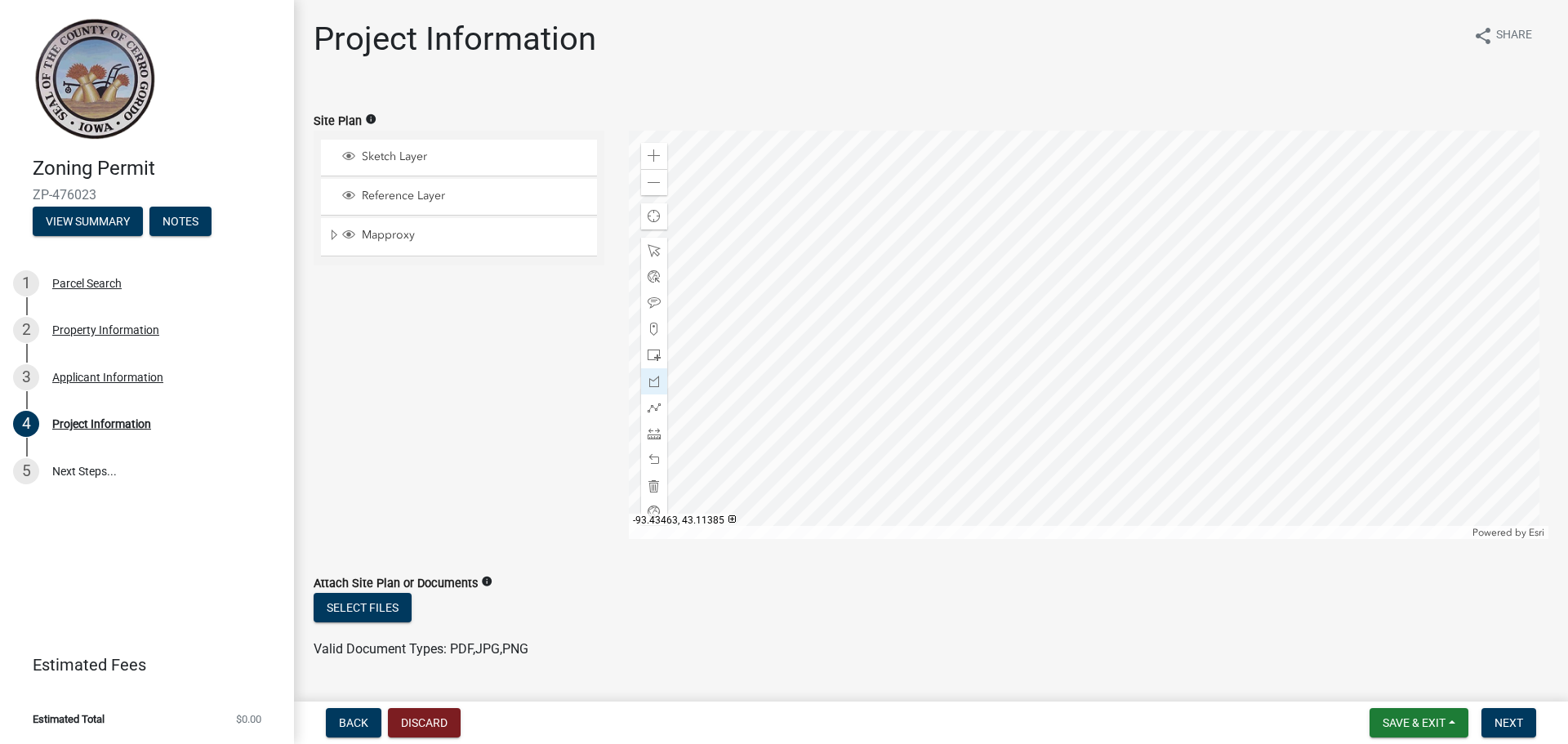
click at [892, 343] on div at bounding box center [1089, 334] width 921 height 408
click at [916, 372] on div at bounding box center [1089, 334] width 921 height 408
click at [869, 401] on div at bounding box center [1089, 334] width 921 height 408
click at [874, 403] on div at bounding box center [1089, 334] width 921 height 408
click at [881, 400] on div at bounding box center [1089, 334] width 921 height 408
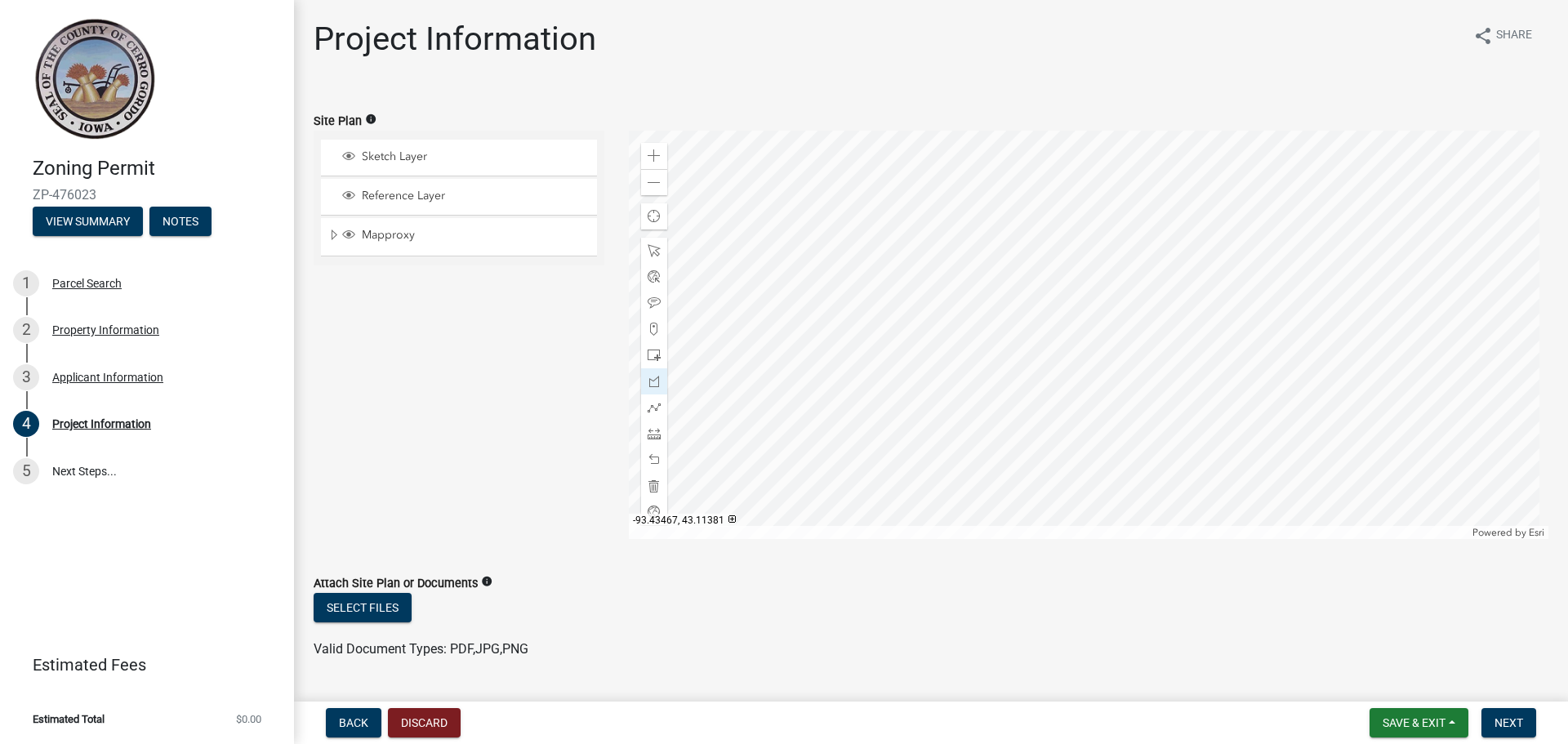
click at [858, 380] on div at bounding box center [1089, 334] width 921 height 408
click at [827, 405] on div at bounding box center [1089, 334] width 921 height 408
click at [820, 397] on div at bounding box center [1089, 334] width 921 height 408
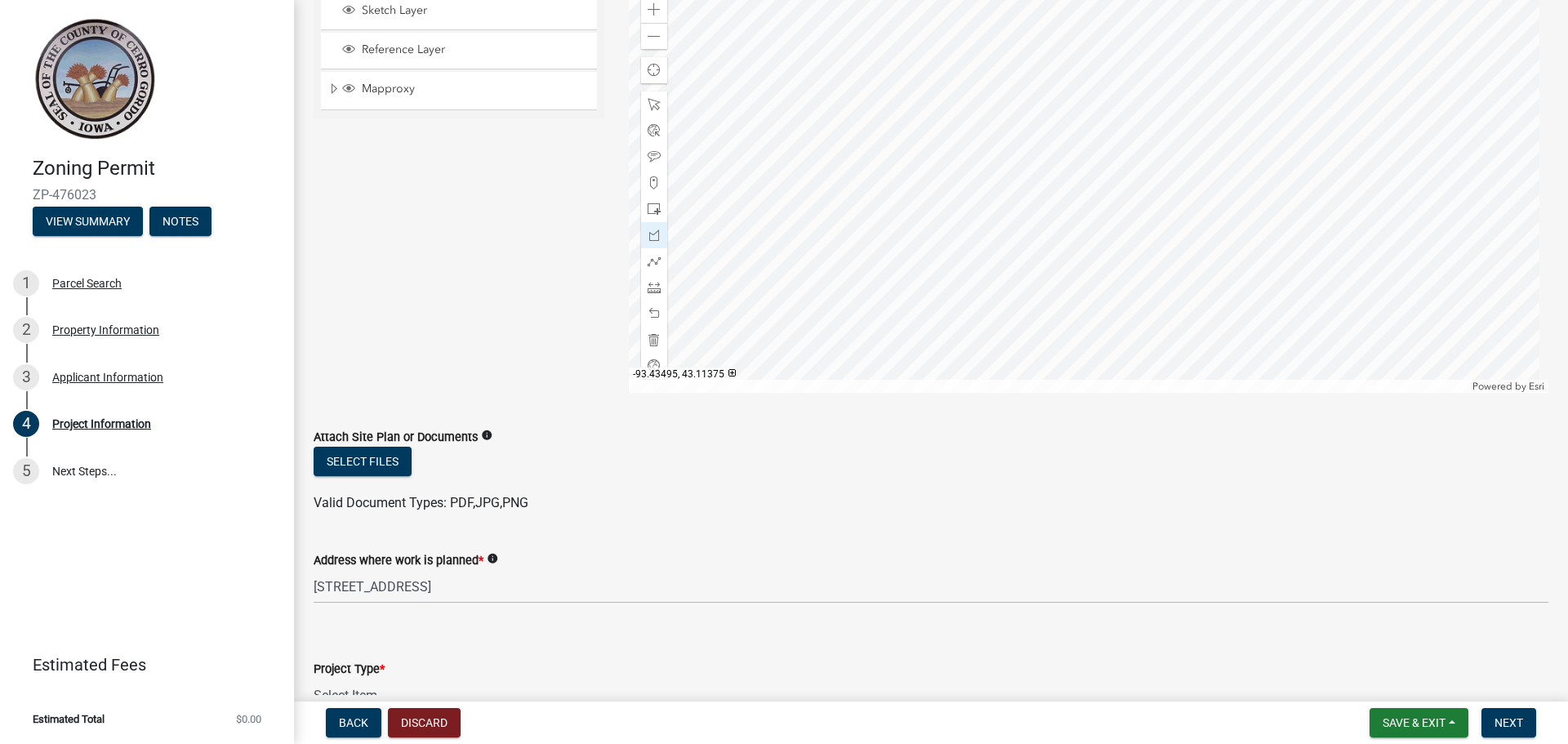
scroll to position [163, 0]
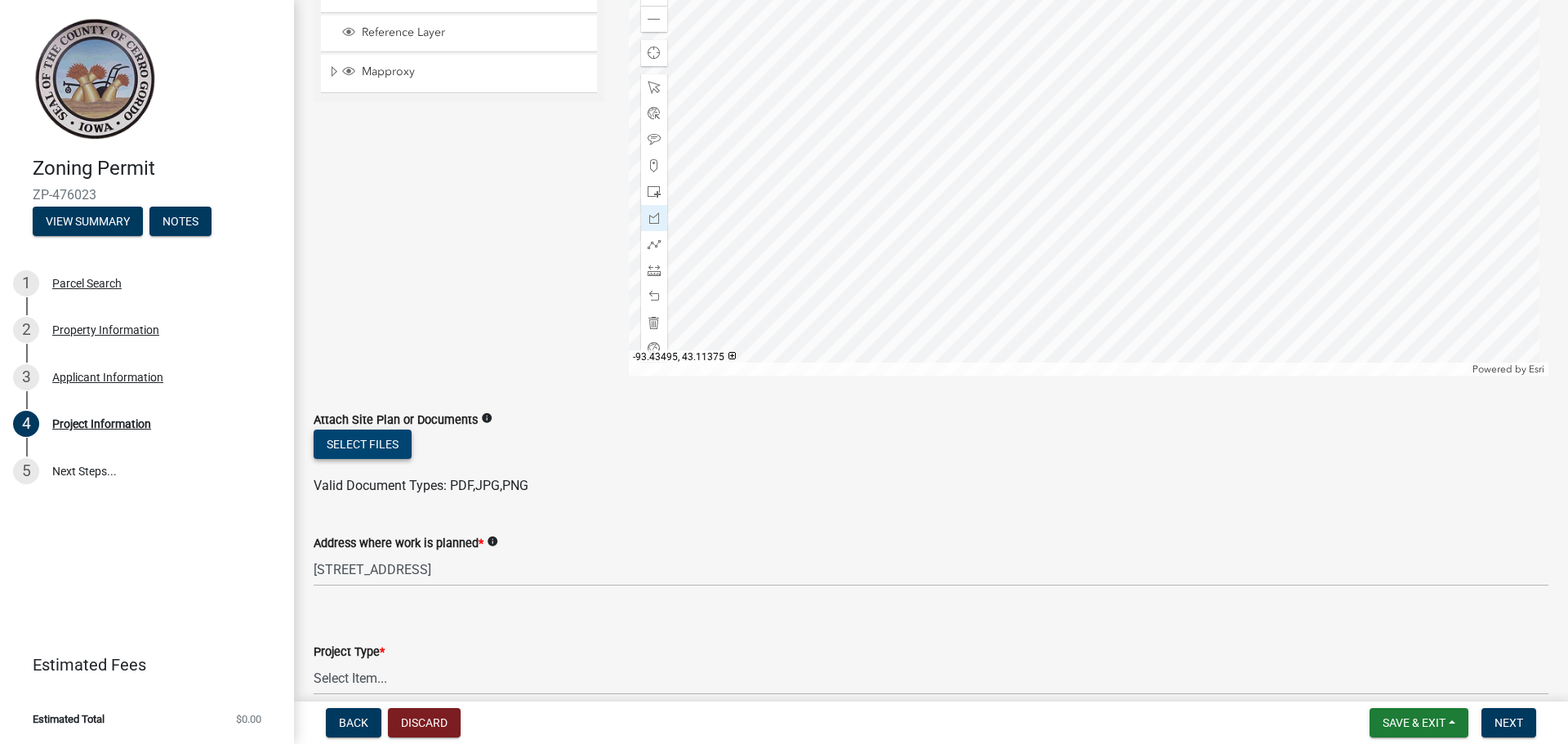
click at [388, 437] on button "Select files" at bounding box center [362, 444] width 98 height 29
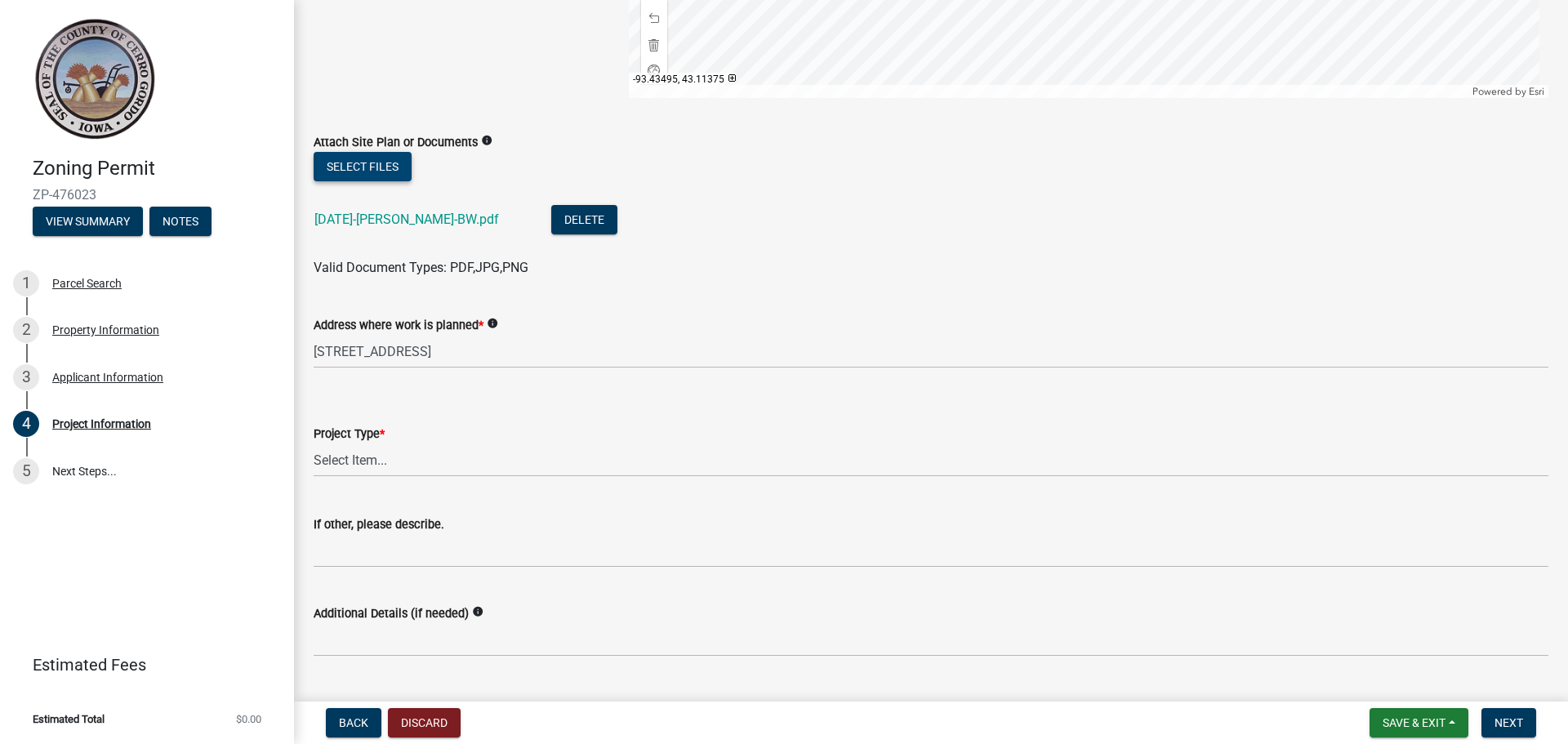
scroll to position [490, 0]
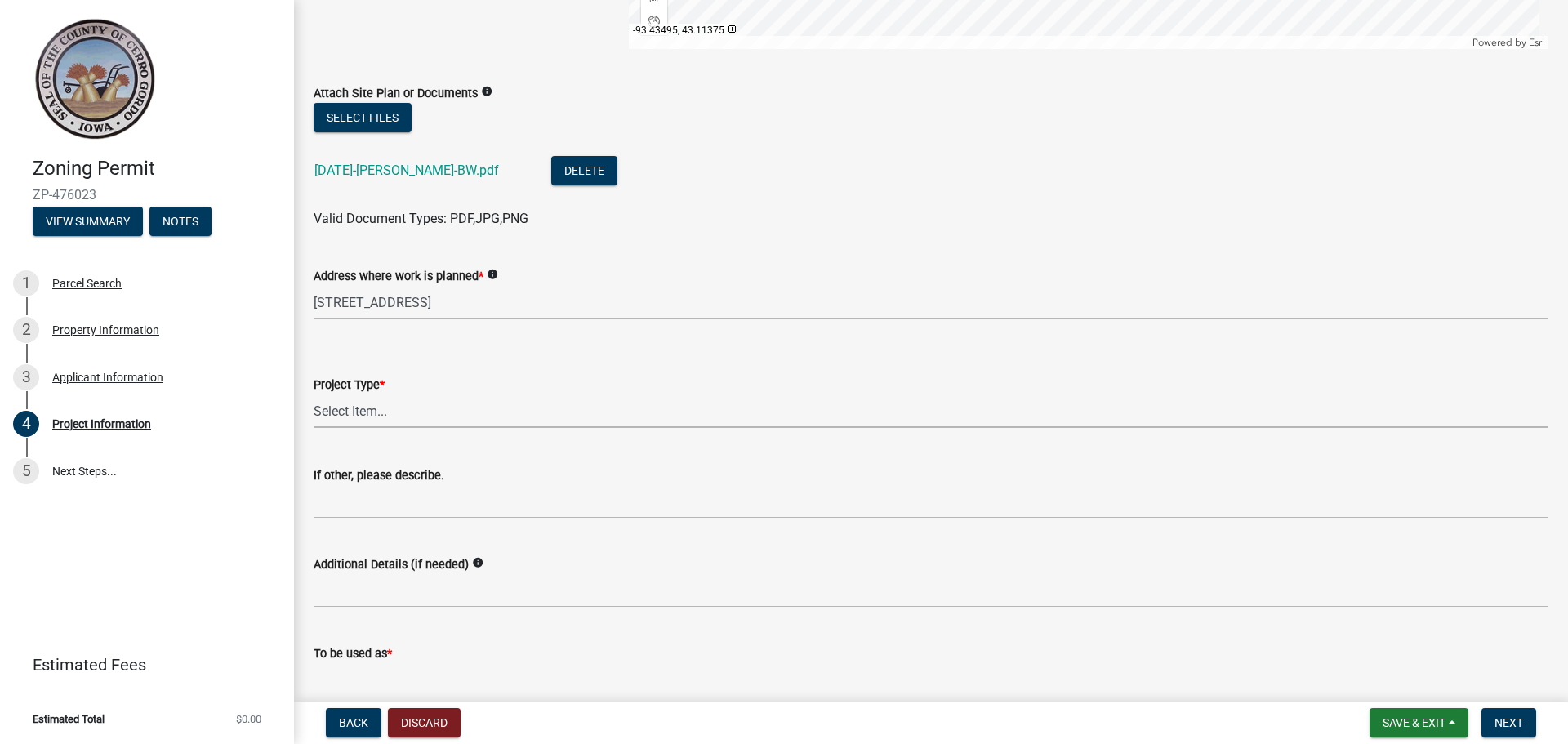
click at [421, 414] on select "Select Item... Dwelling Dwelling addition Accessory building Accessory building…" at bounding box center [931, 411] width 1234 height 33
click at [314, 395] on select "Select Item... Dwelling Dwelling addition Accessory building Accessory building…" at bounding box center [931, 411] width 1234 height 33
select select "ccdaa267-2aa3-4eb0-a9d3-6bc891cf6175"
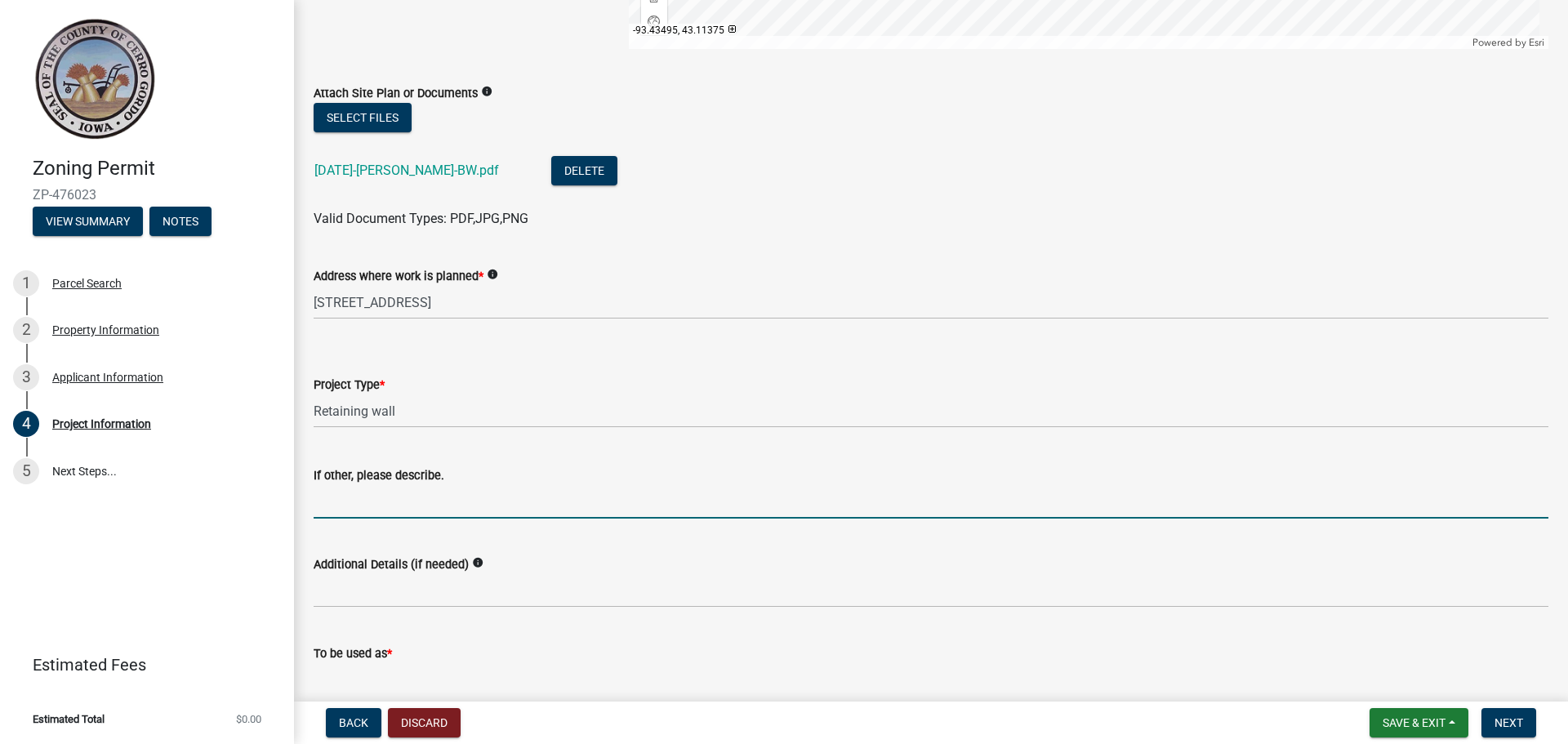
click at [440, 501] on input "If other, please describe." at bounding box center [931, 502] width 1234 height 33
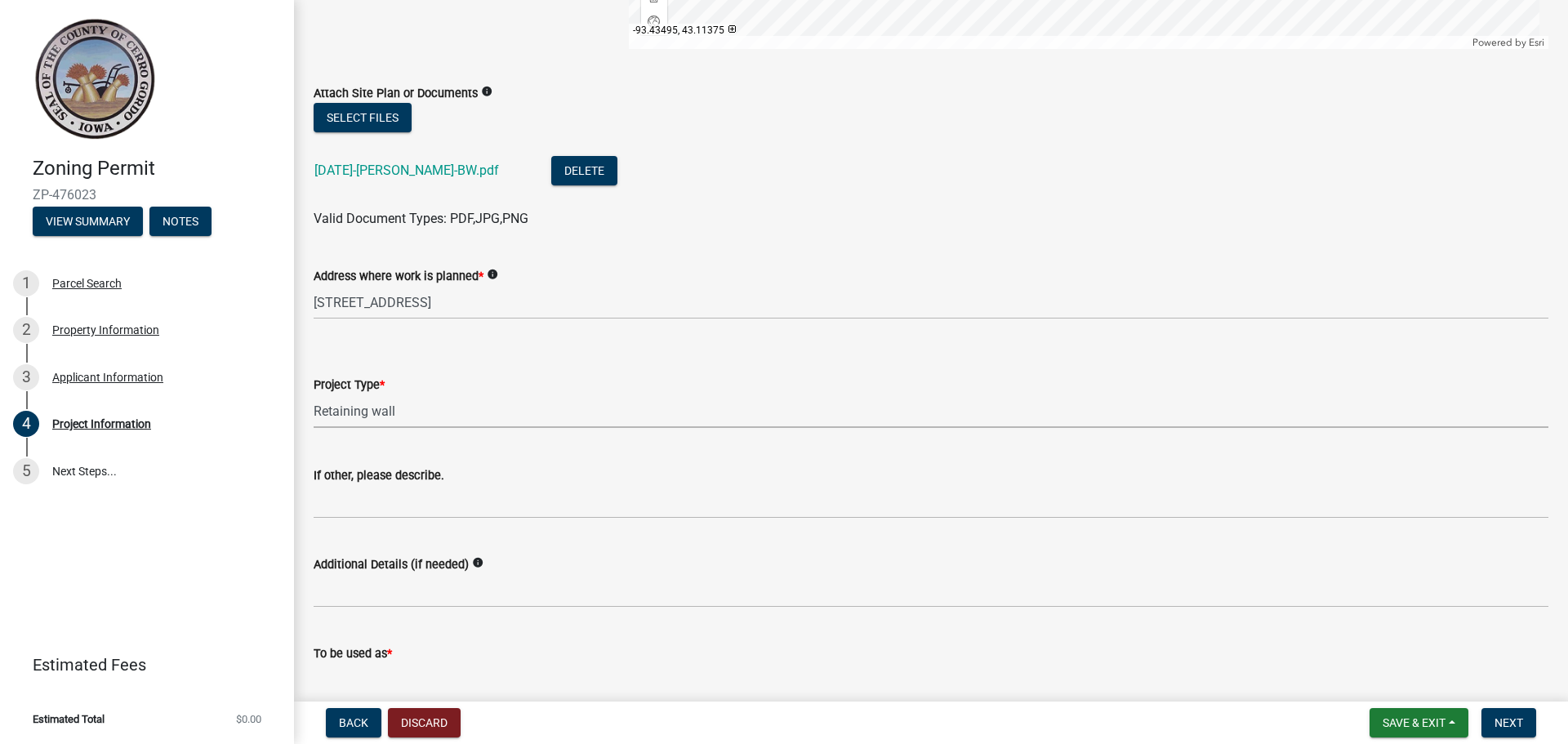
click at [404, 424] on select "Select Item... Dwelling Dwelling addition Accessory building Accessory building…" at bounding box center [931, 411] width 1234 height 33
click at [384, 479] on label "If other, please describe." at bounding box center [379, 476] width 130 height 12
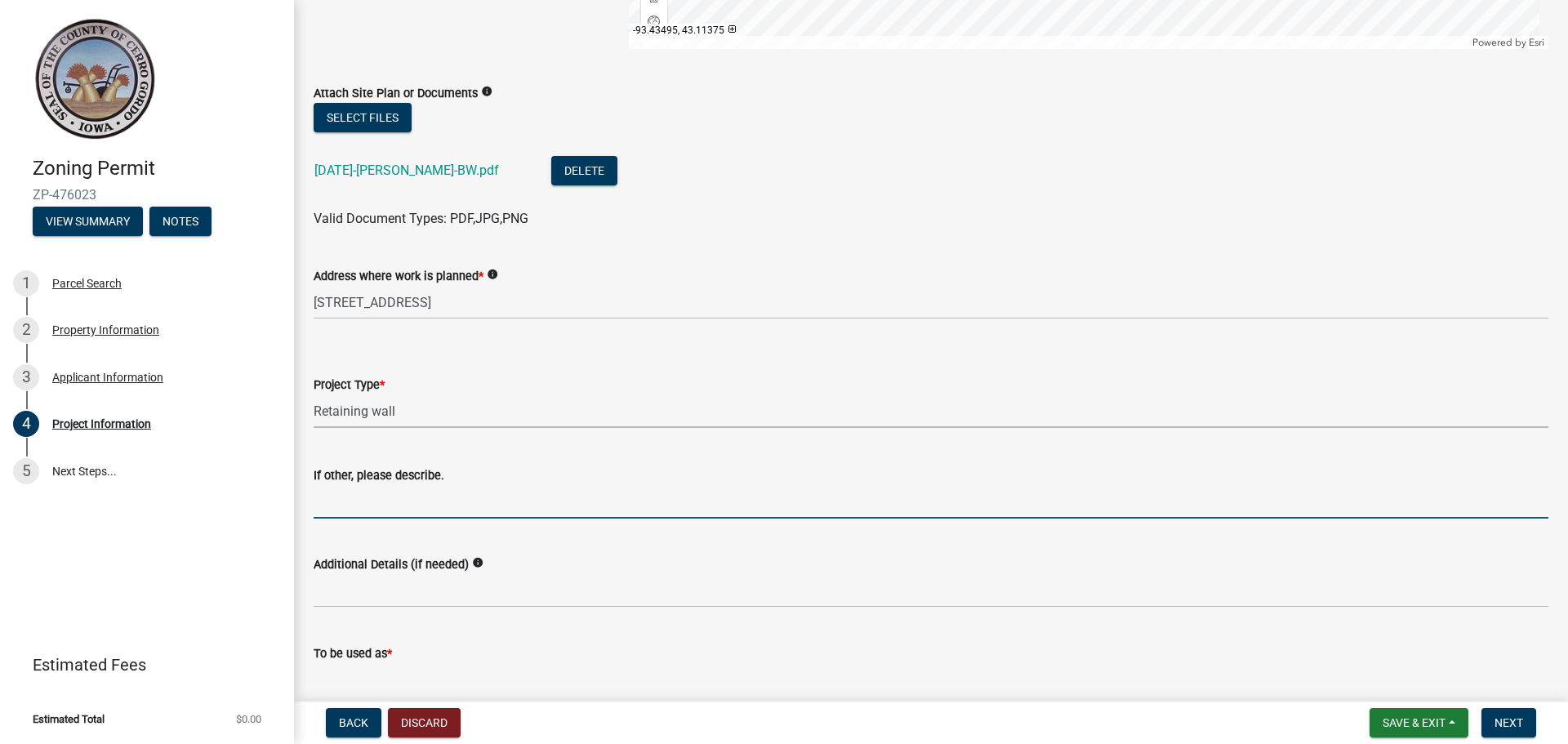
click at [384, 485] on input "If other, please describe." at bounding box center [931, 502] width 1234 height 33
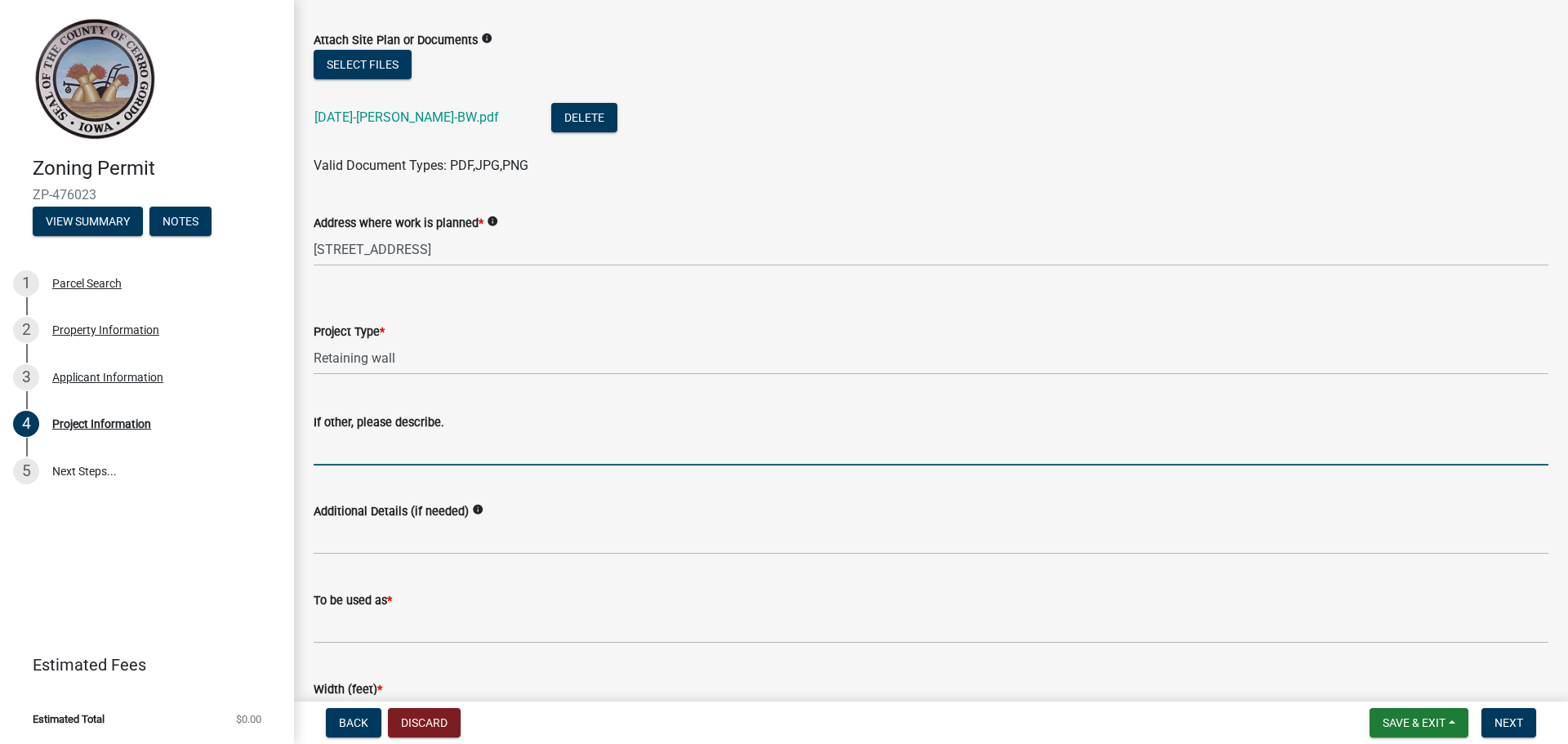
scroll to position [572, 0]
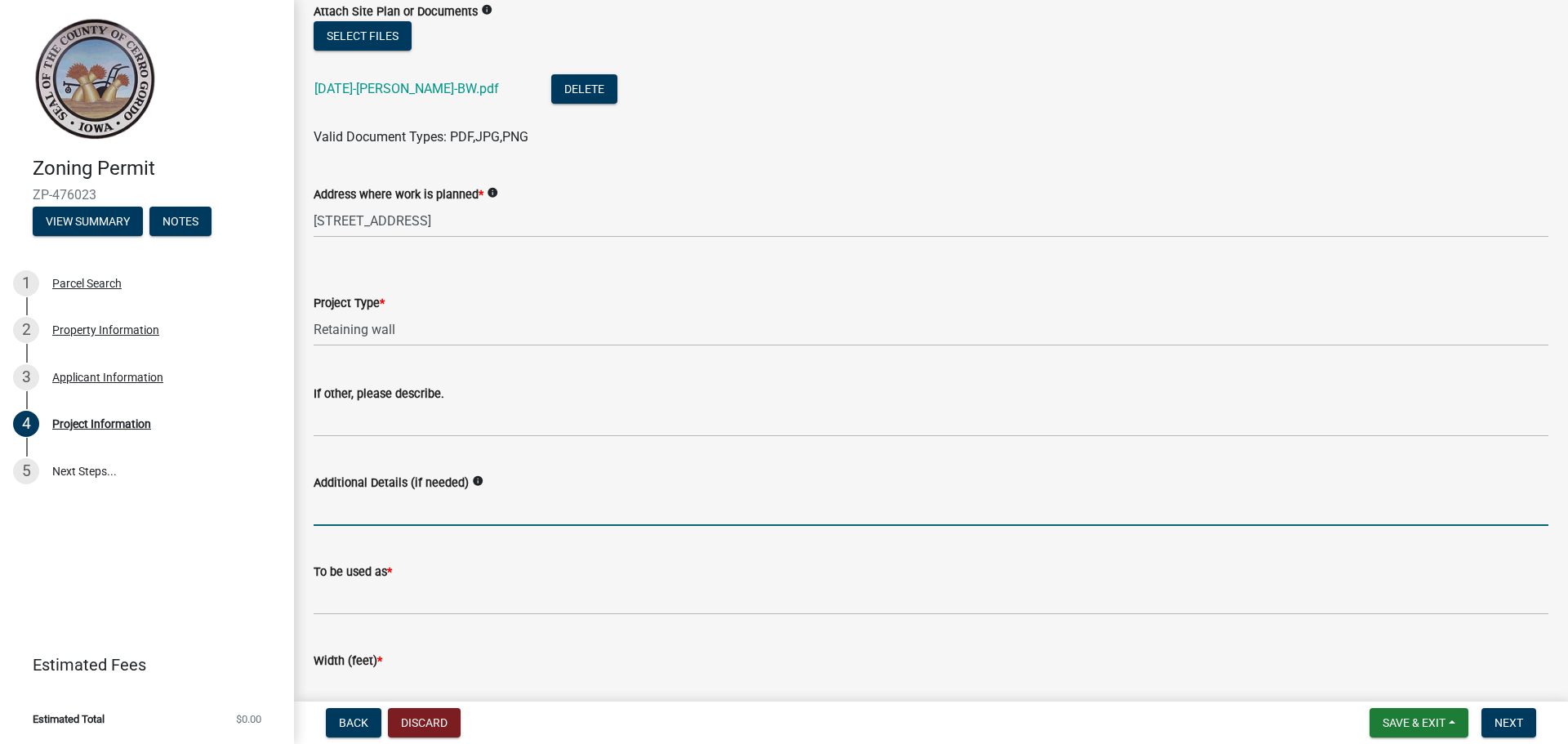
click at [407, 510] on input "Additional Details (if needed)" at bounding box center [931, 509] width 1234 height 33
click at [524, 510] on input "Removal and relplacement" at bounding box center [931, 509] width 1234 height 33
click at [407, 510] on input "Removal and relplacement of existing" at bounding box center [931, 509] width 1234 height 33
click at [550, 522] on input "Removal and replacement of existing" at bounding box center [931, 509] width 1234 height 33
click at [684, 498] on input "Removal and replacement of existing patio and retaining wall" at bounding box center [931, 509] width 1234 height 33
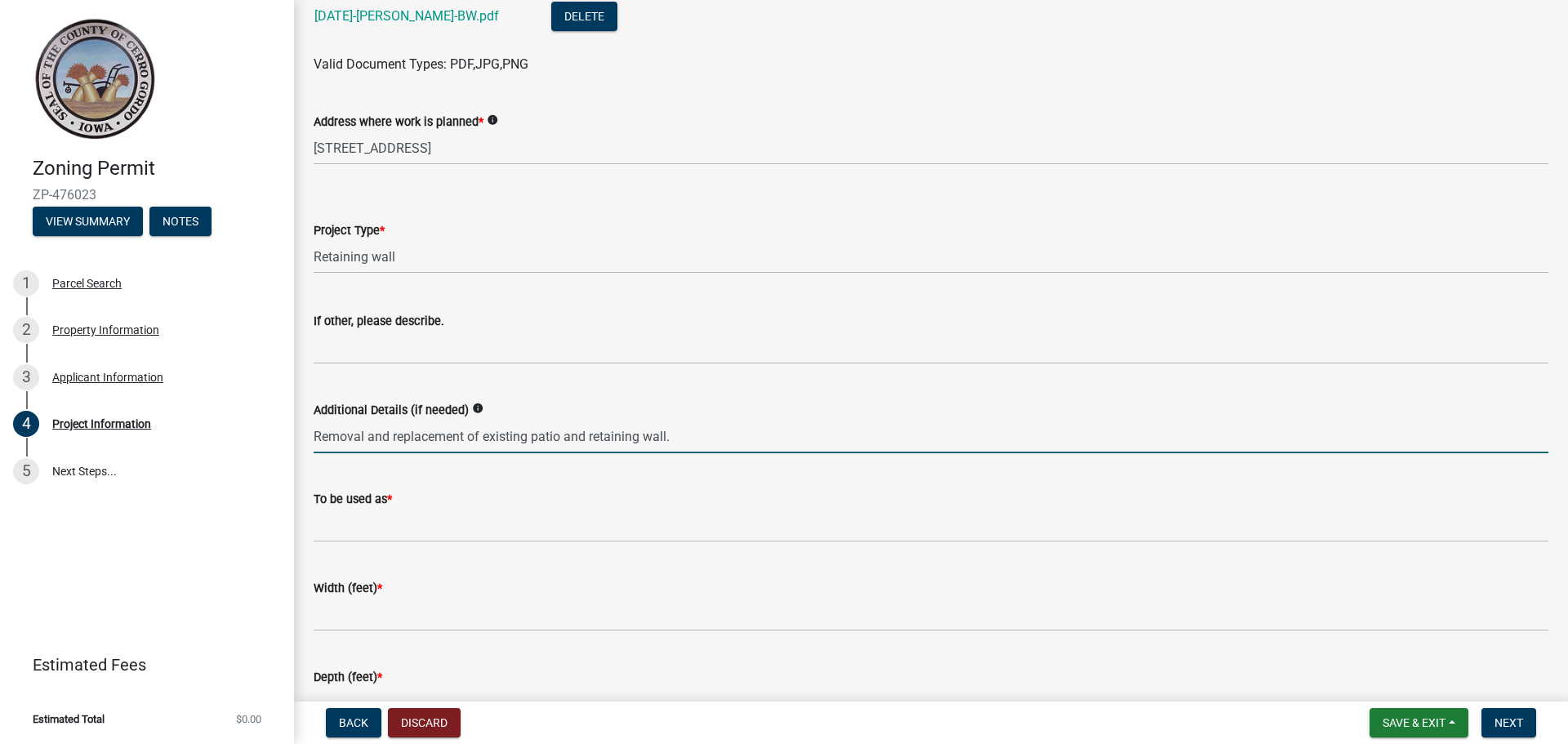
scroll to position [653, 0]
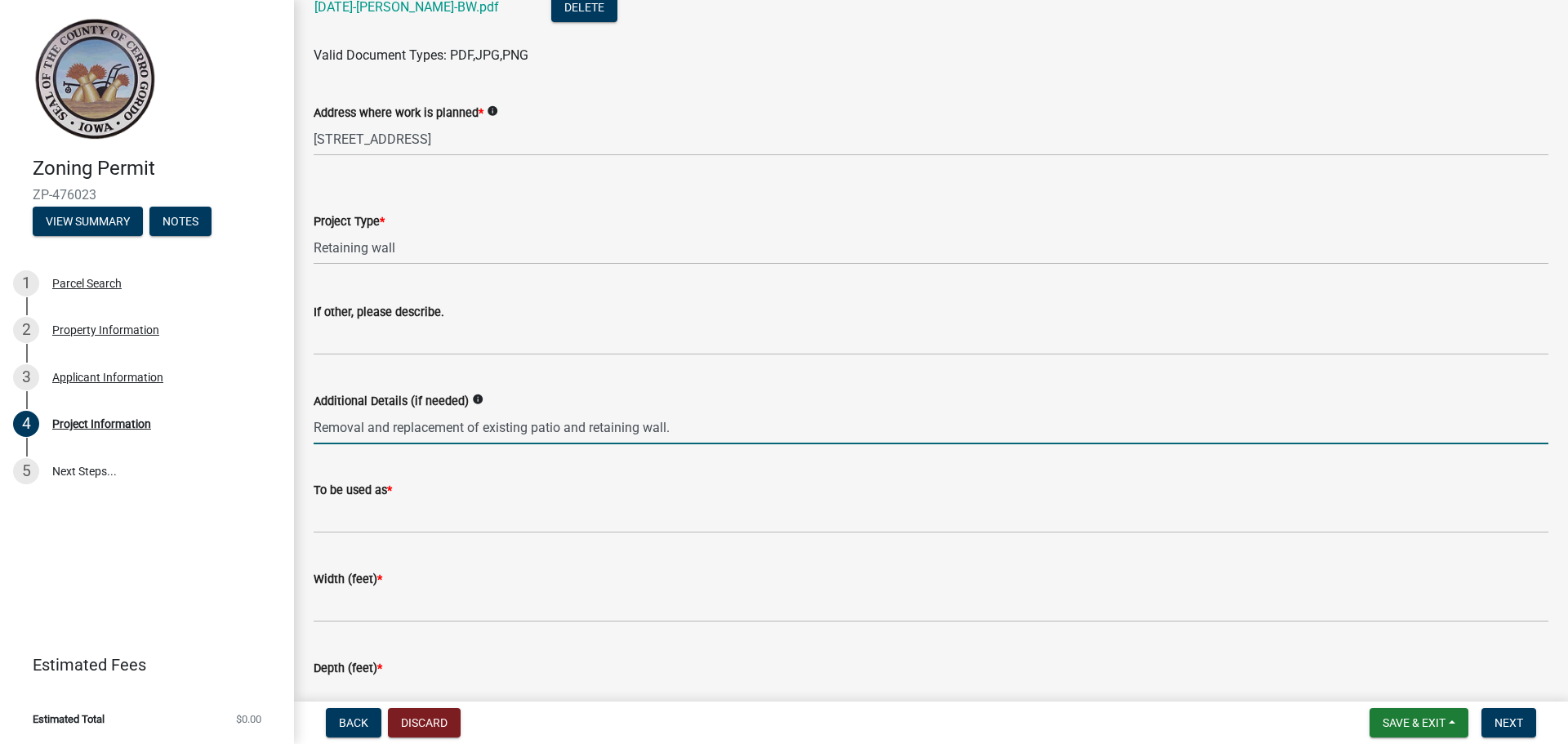
type input "Removal and replacement of existing patio and retaining wall."
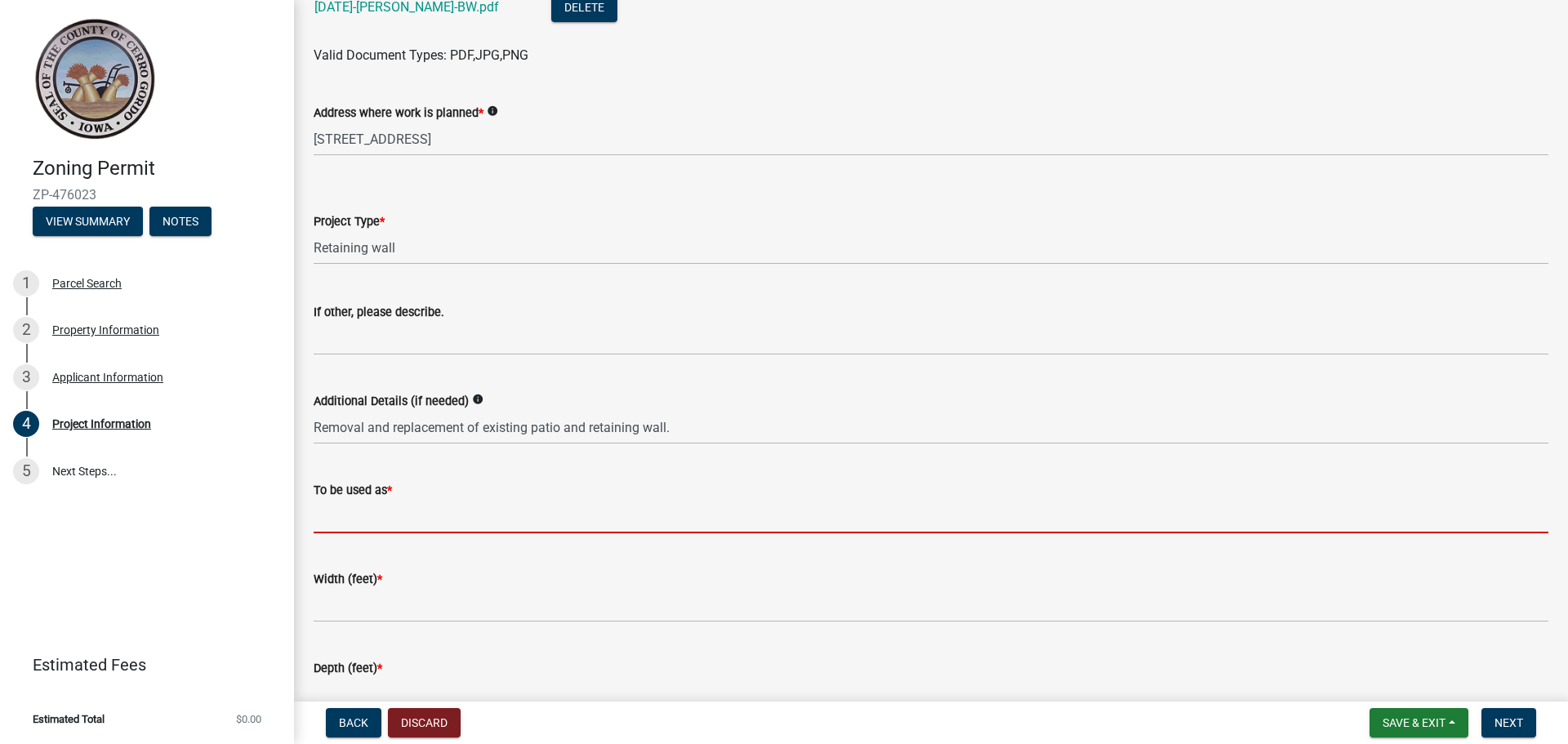
click at [464, 517] on input "To be used as *" at bounding box center [931, 517] width 1234 height 33
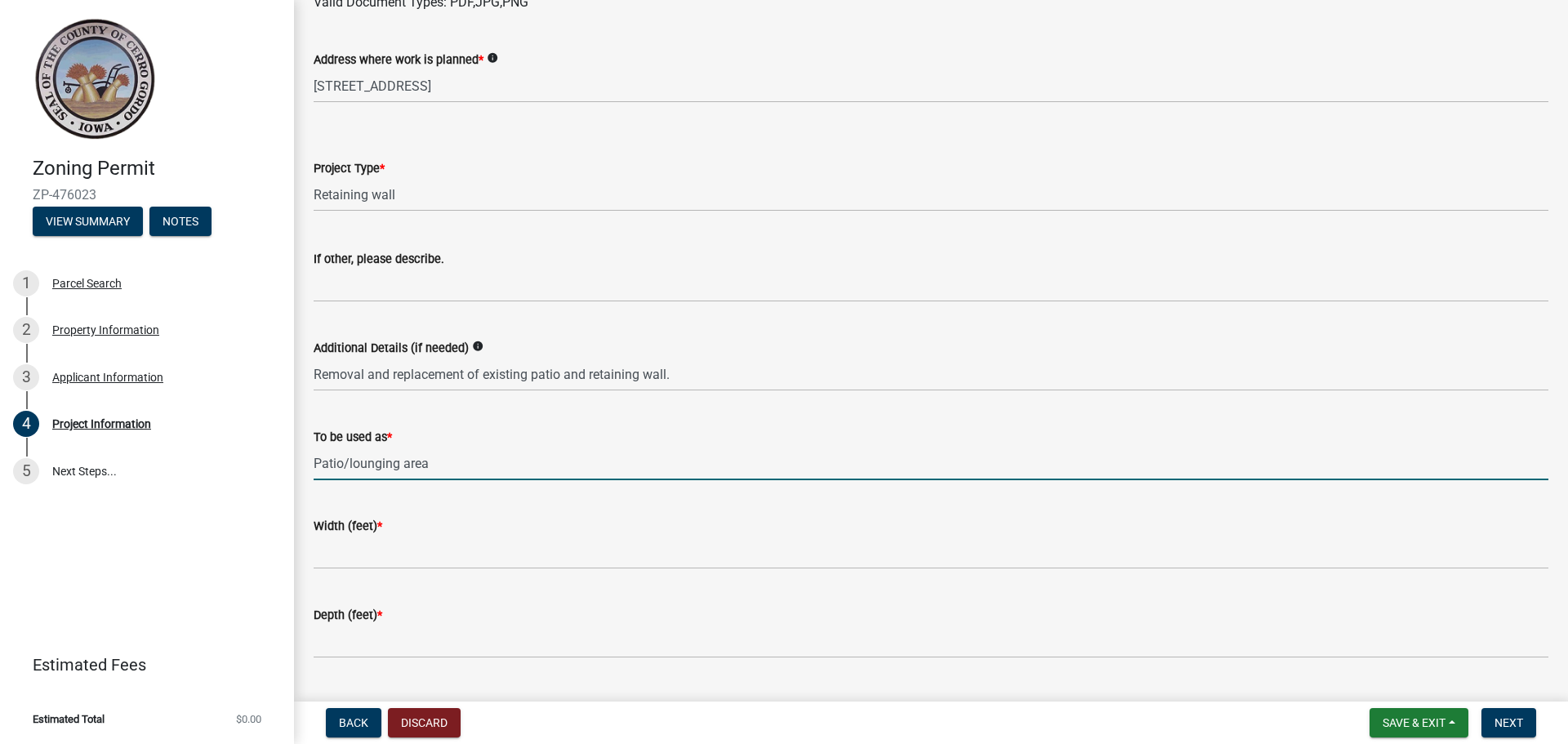
scroll to position [735, 0]
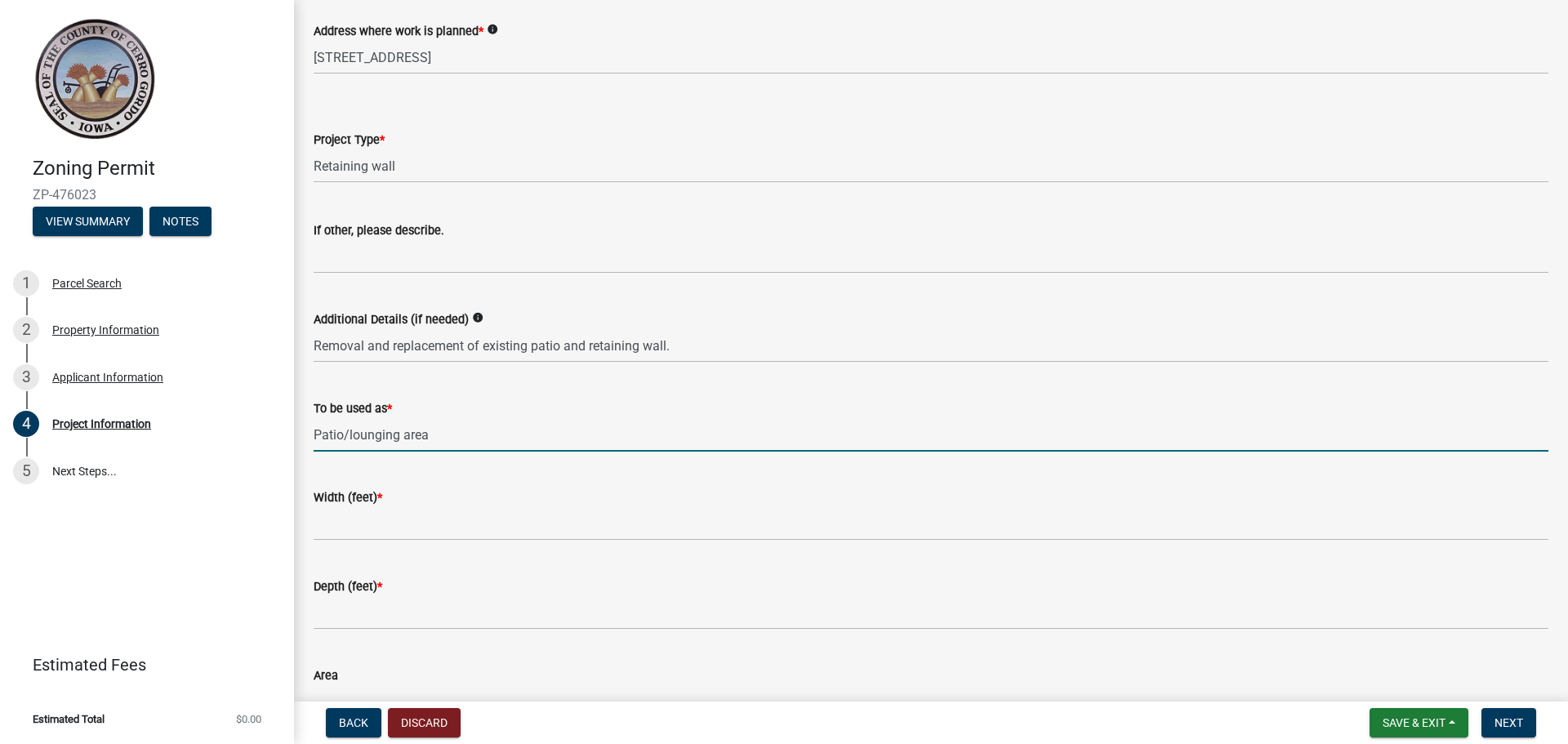
type input "Patio/lounging area"
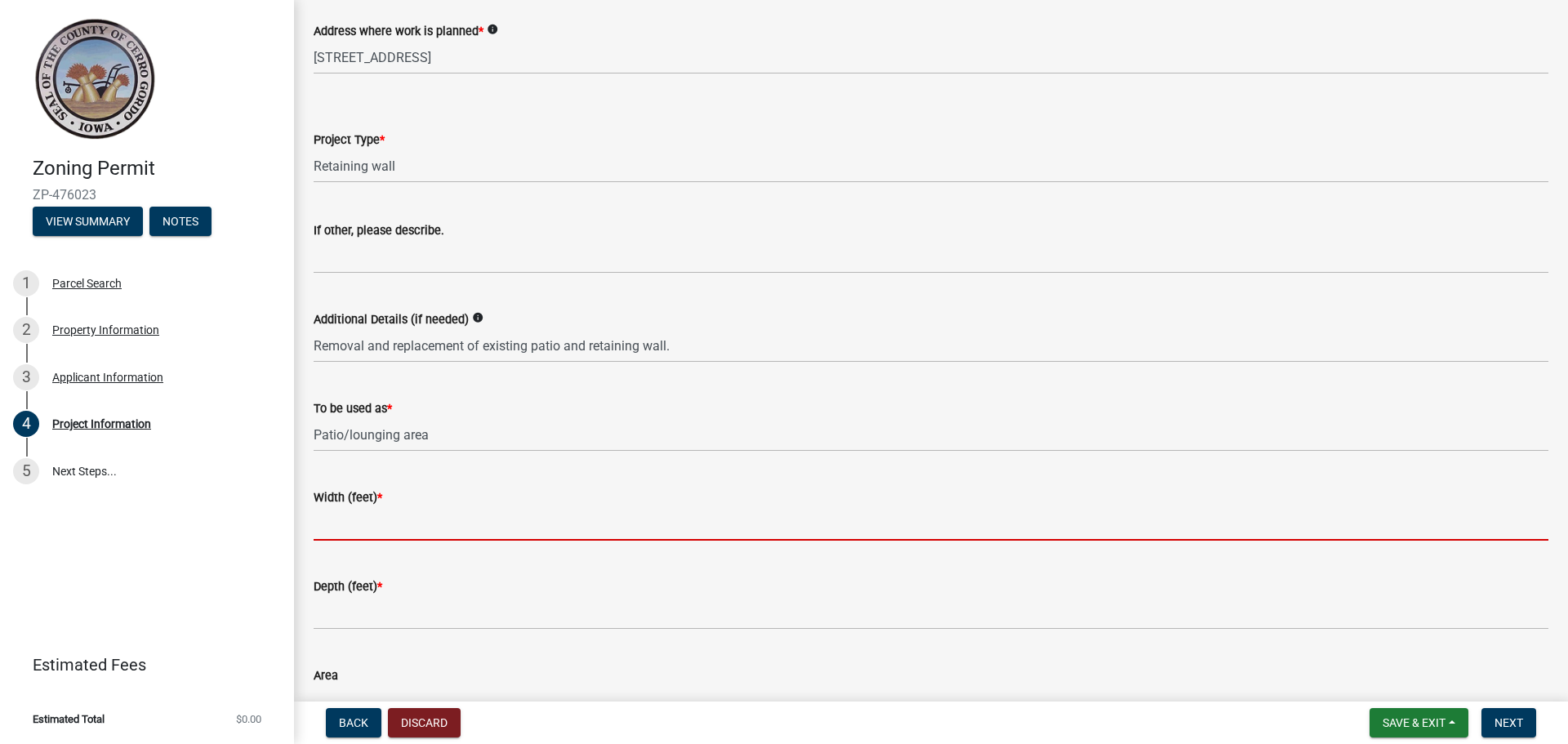
click at [534, 507] on input "Width (feet) *" at bounding box center [931, 523] width 1234 height 33
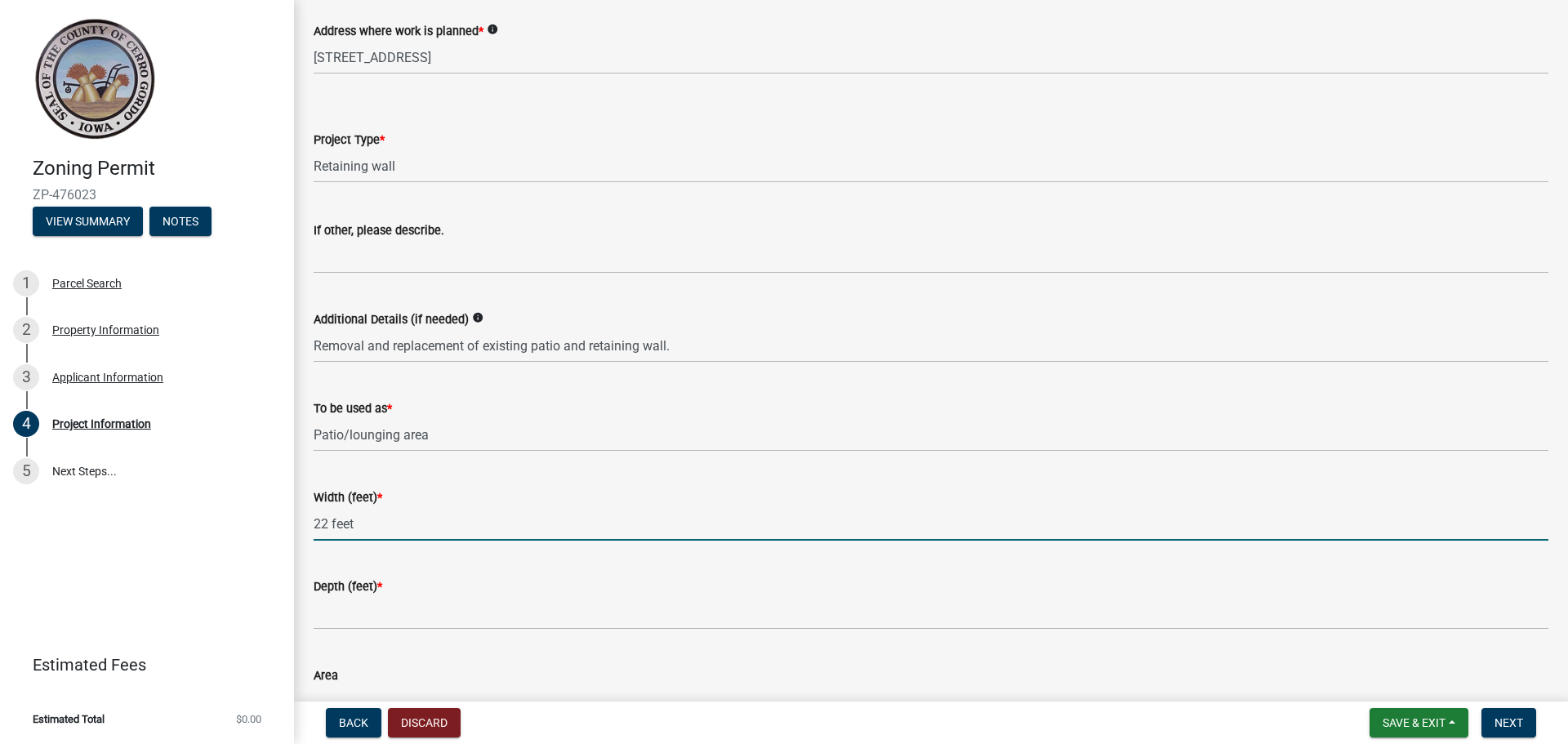
type input "22 feet"
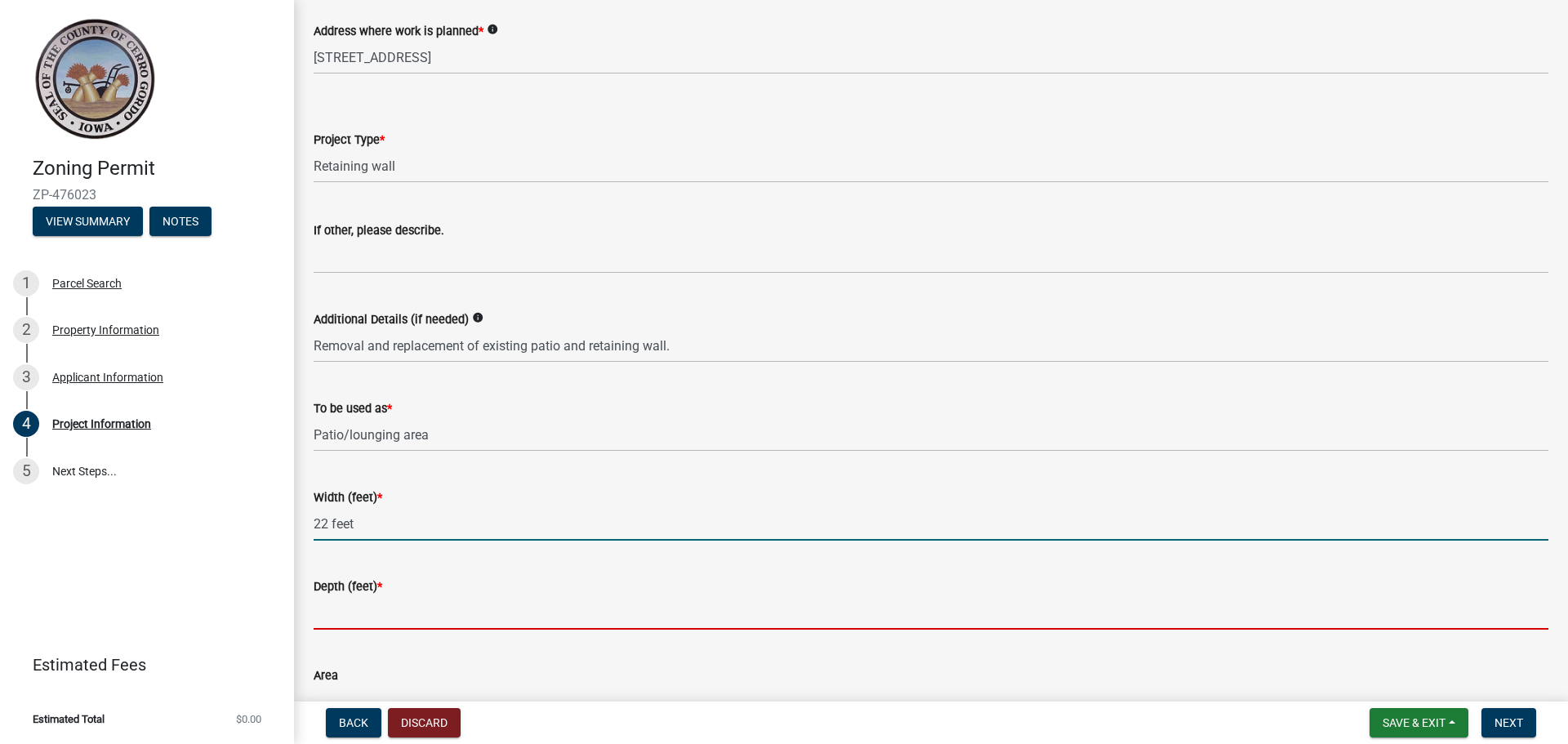
click at [357, 615] on input "Depth (feet) *" at bounding box center [931, 613] width 1234 height 33
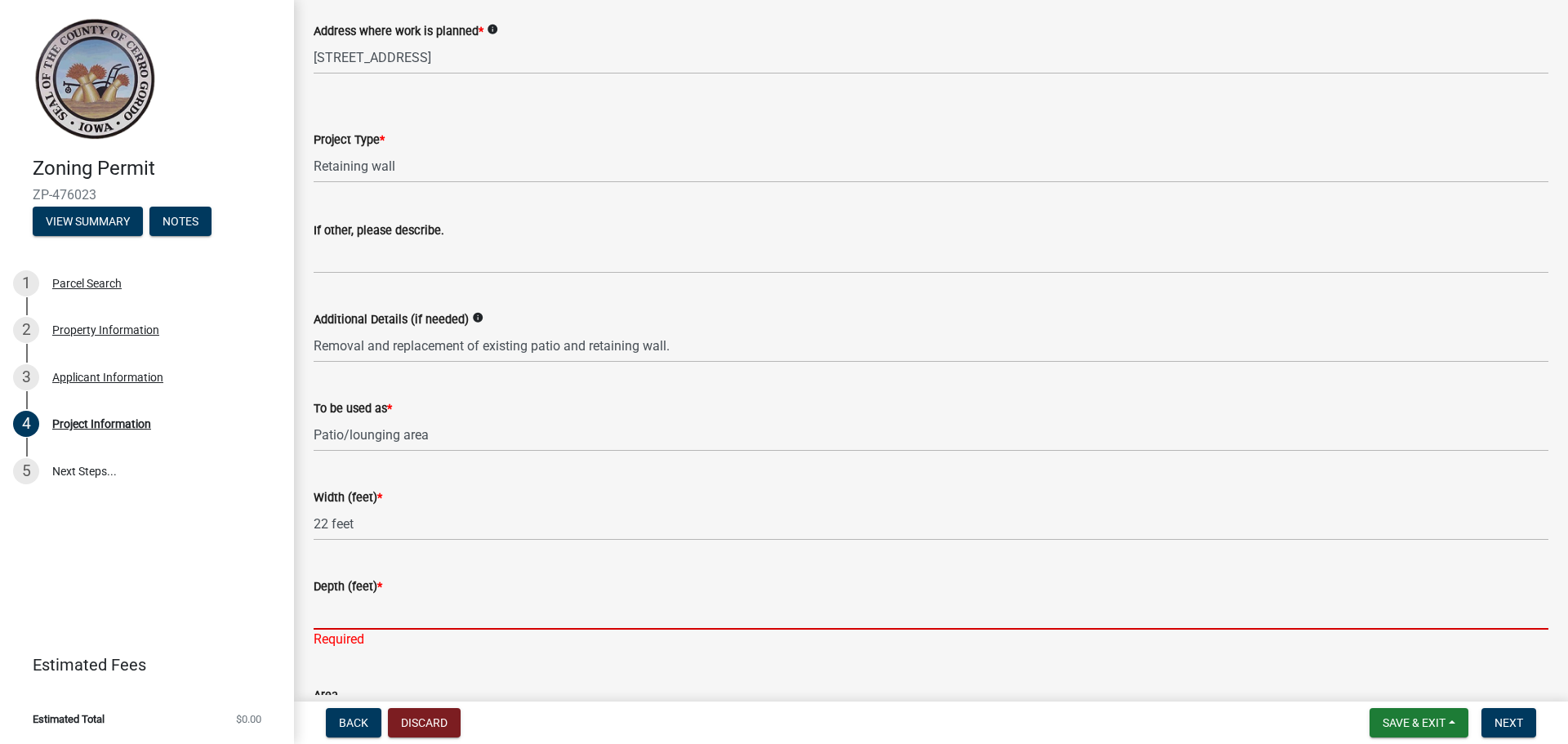
click at [404, 612] on input "Depth (feet) *" at bounding box center [931, 613] width 1234 height 33
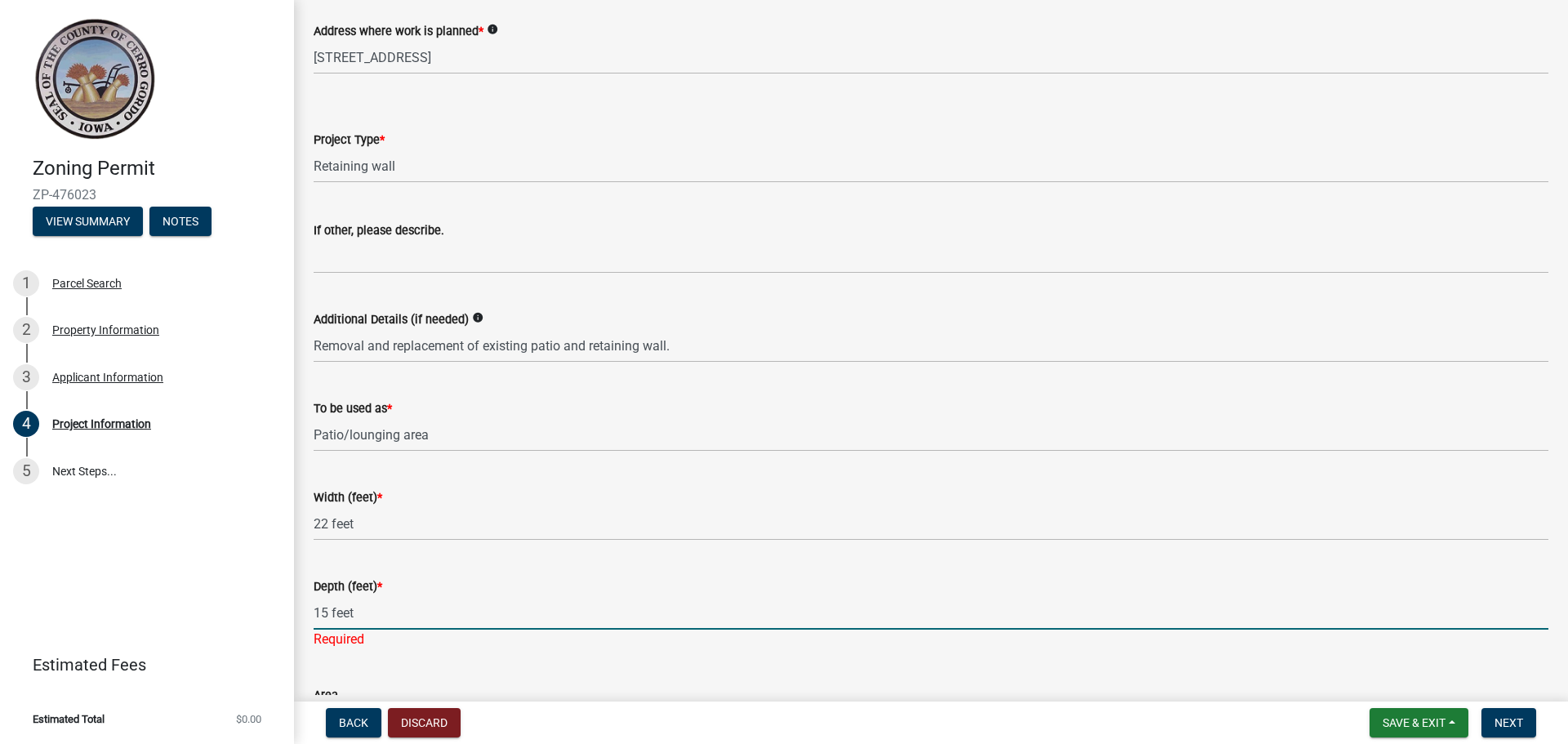
type input "15 feet"
click at [456, 588] on div "Depth (feet) *" at bounding box center [931, 585] width 1234 height 19
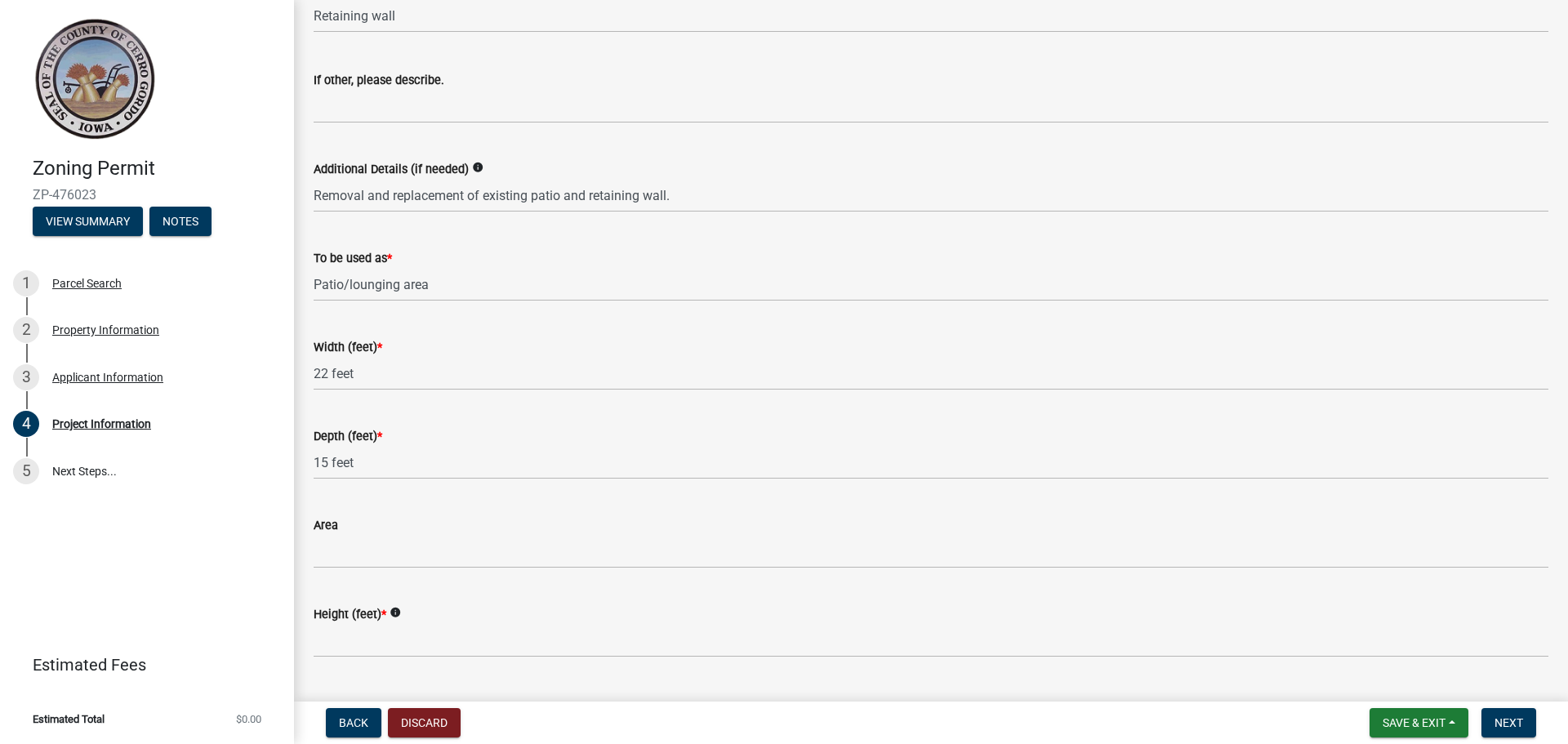
scroll to position [1061, 0]
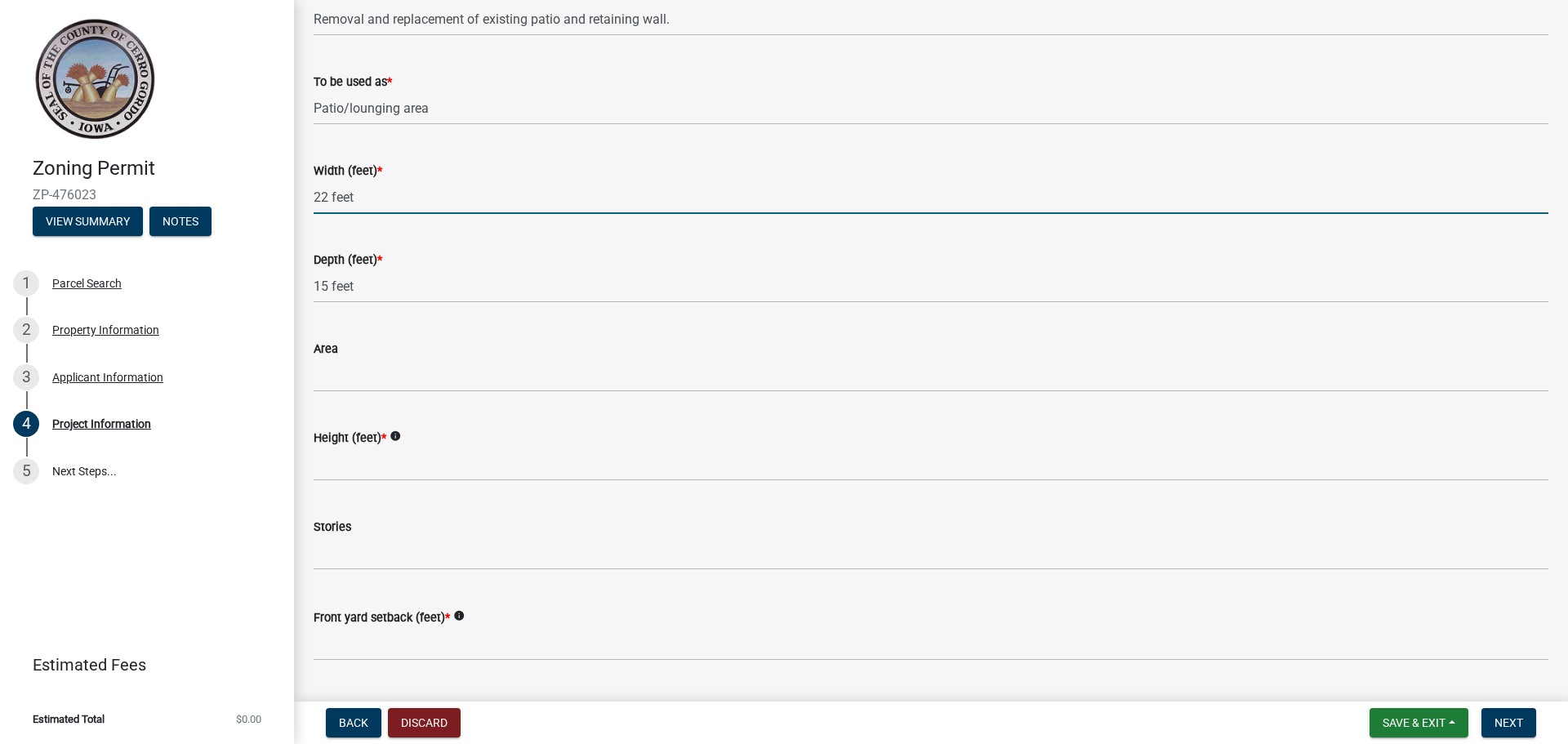
click at [316, 193] on input "22 feet" at bounding box center [931, 197] width 1234 height 33
type input "30feet"
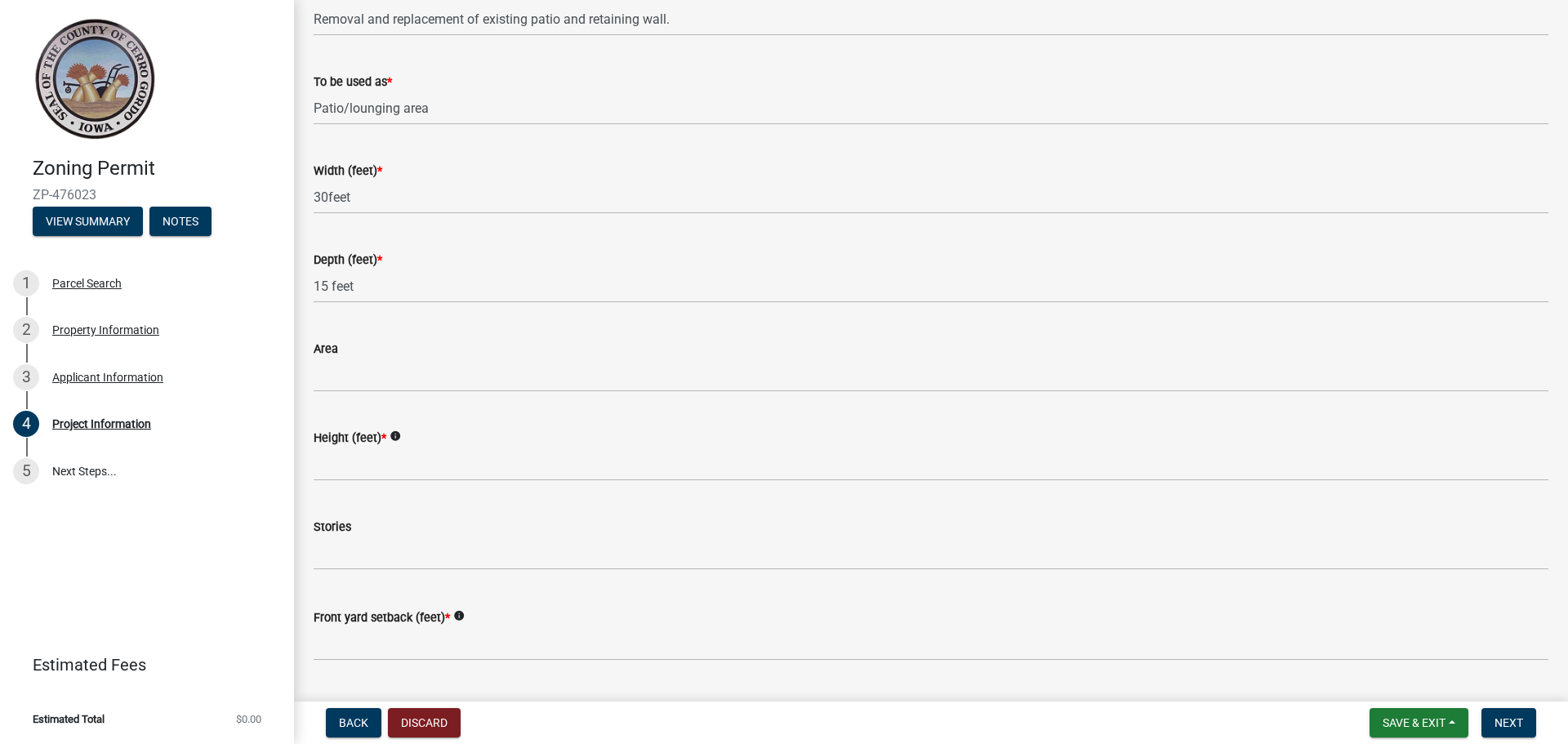
click at [433, 172] on div "Width (feet) *" at bounding box center [931, 170] width 1234 height 19
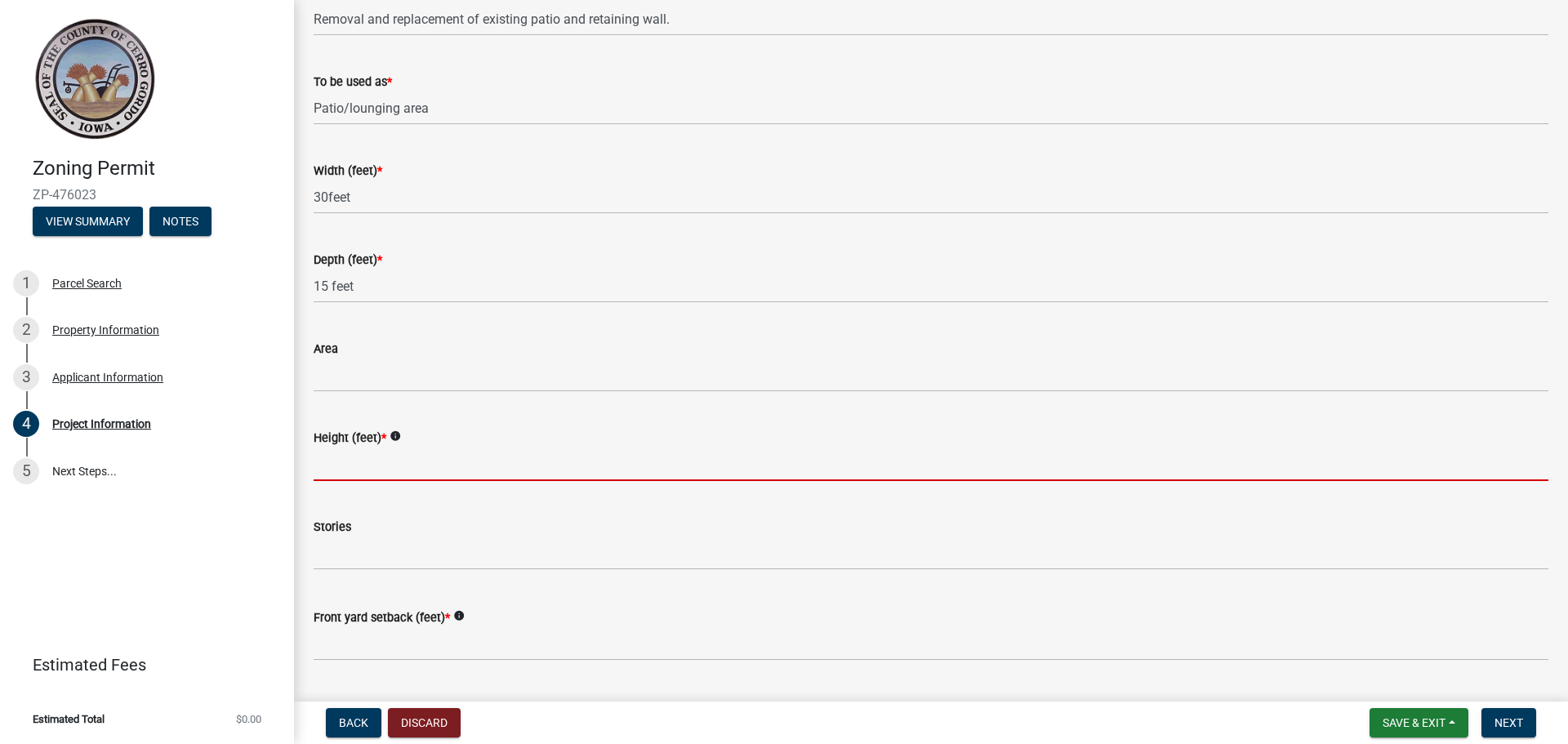
drag, startPoint x: 432, startPoint y: 462, endPoint x: 428, endPoint y: 369, distance: 93.1
click at [432, 462] on input "Height (feet) *" at bounding box center [931, 464] width 1234 height 33
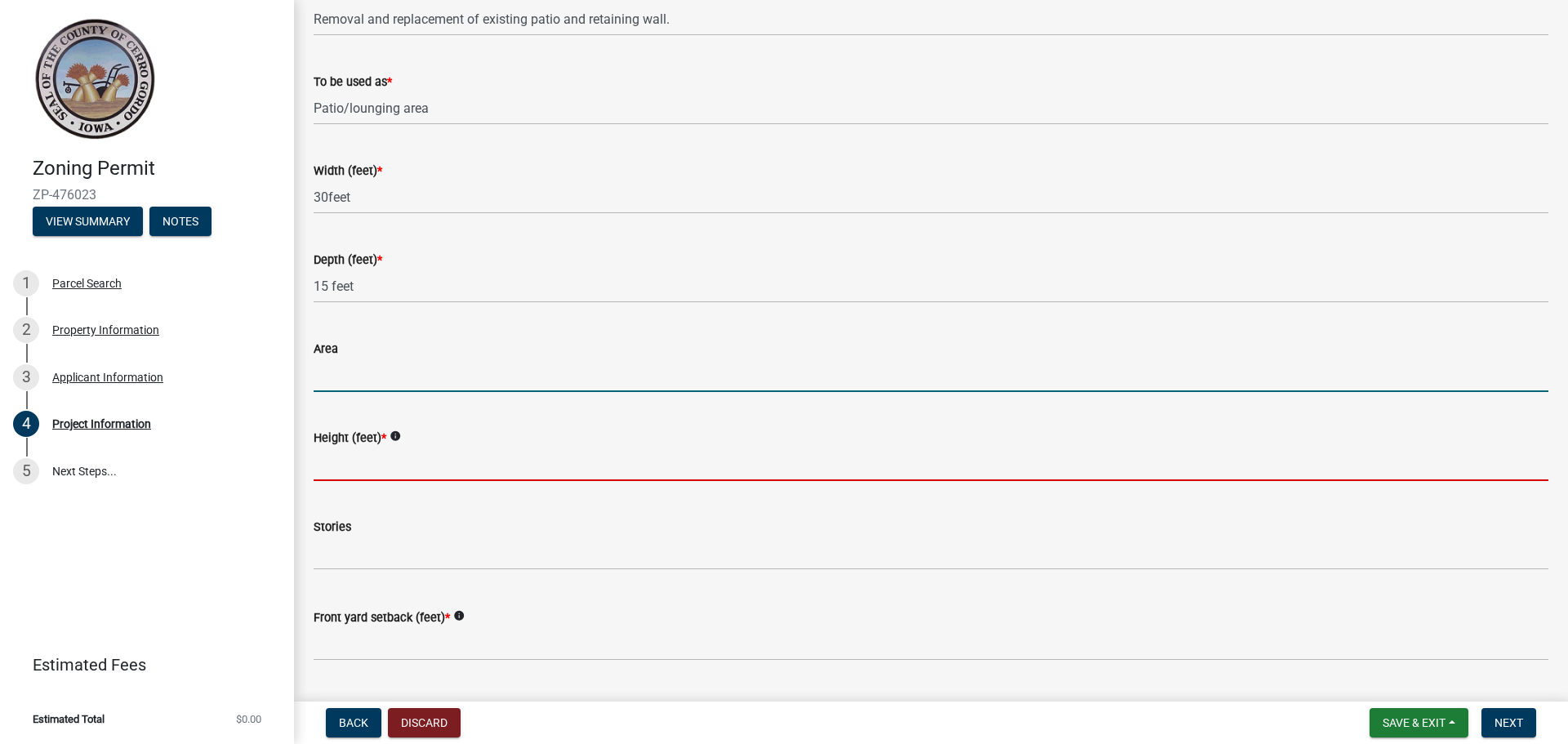
click at [428, 369] on input "Area" at bounding box center [931, 375] width 1234 height 33
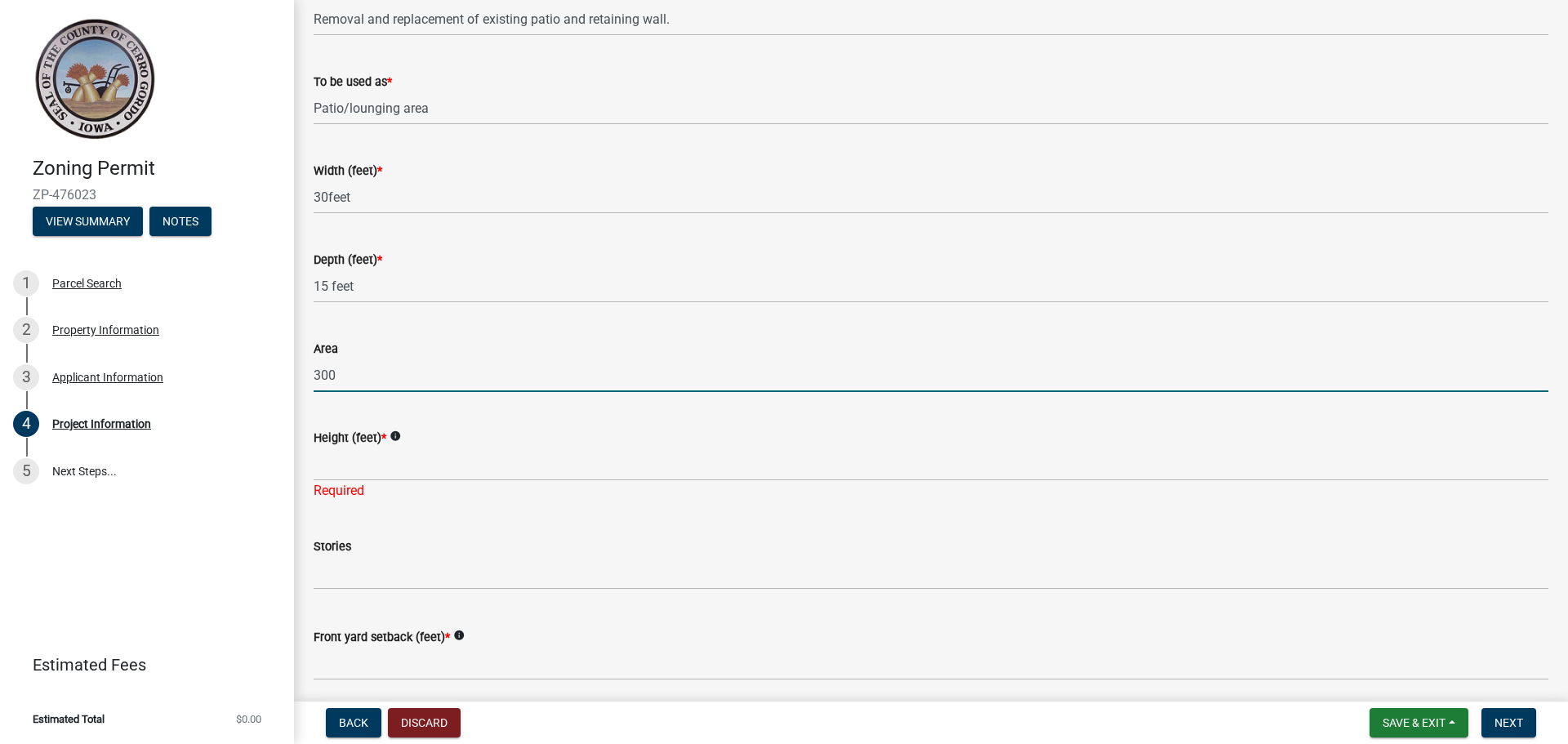
type input "300"
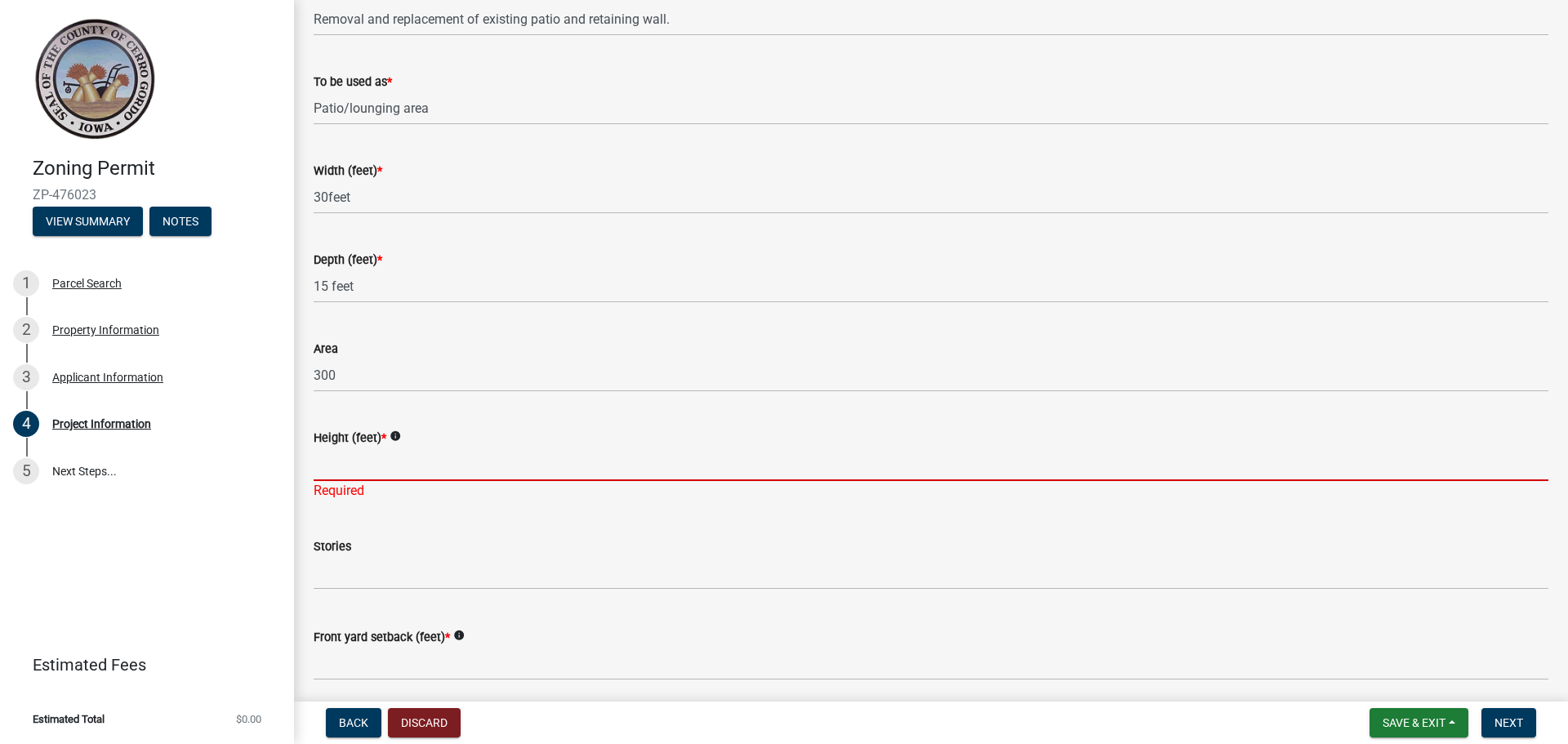
click at [431, 470] on input "Height (feet) *" at bounding box center [931, 464] width 1234 height 33
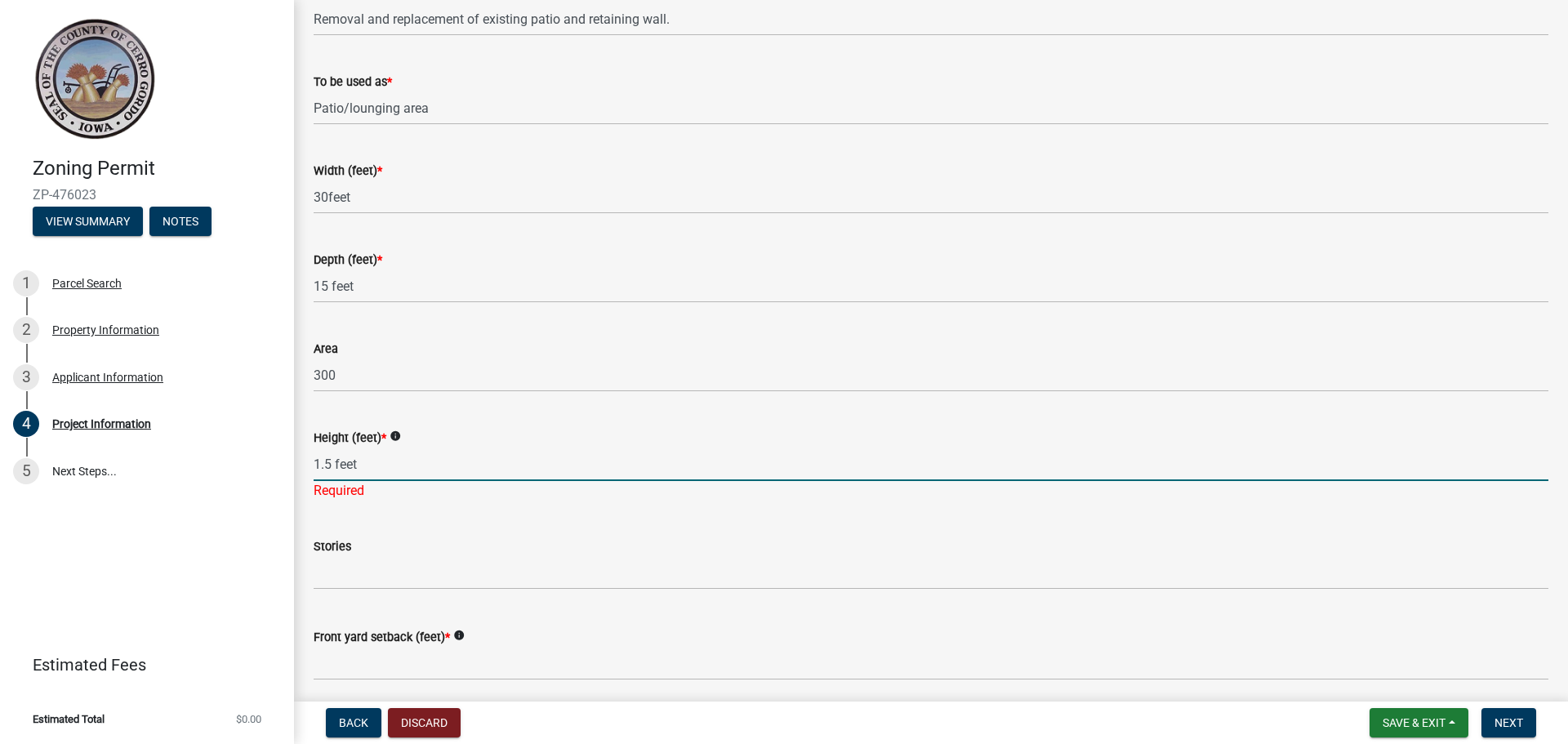
click at [431, 470] on input "1.5 feet" at bounding box center [931, 464] width 1234 height 33
type input "1.5 feet"
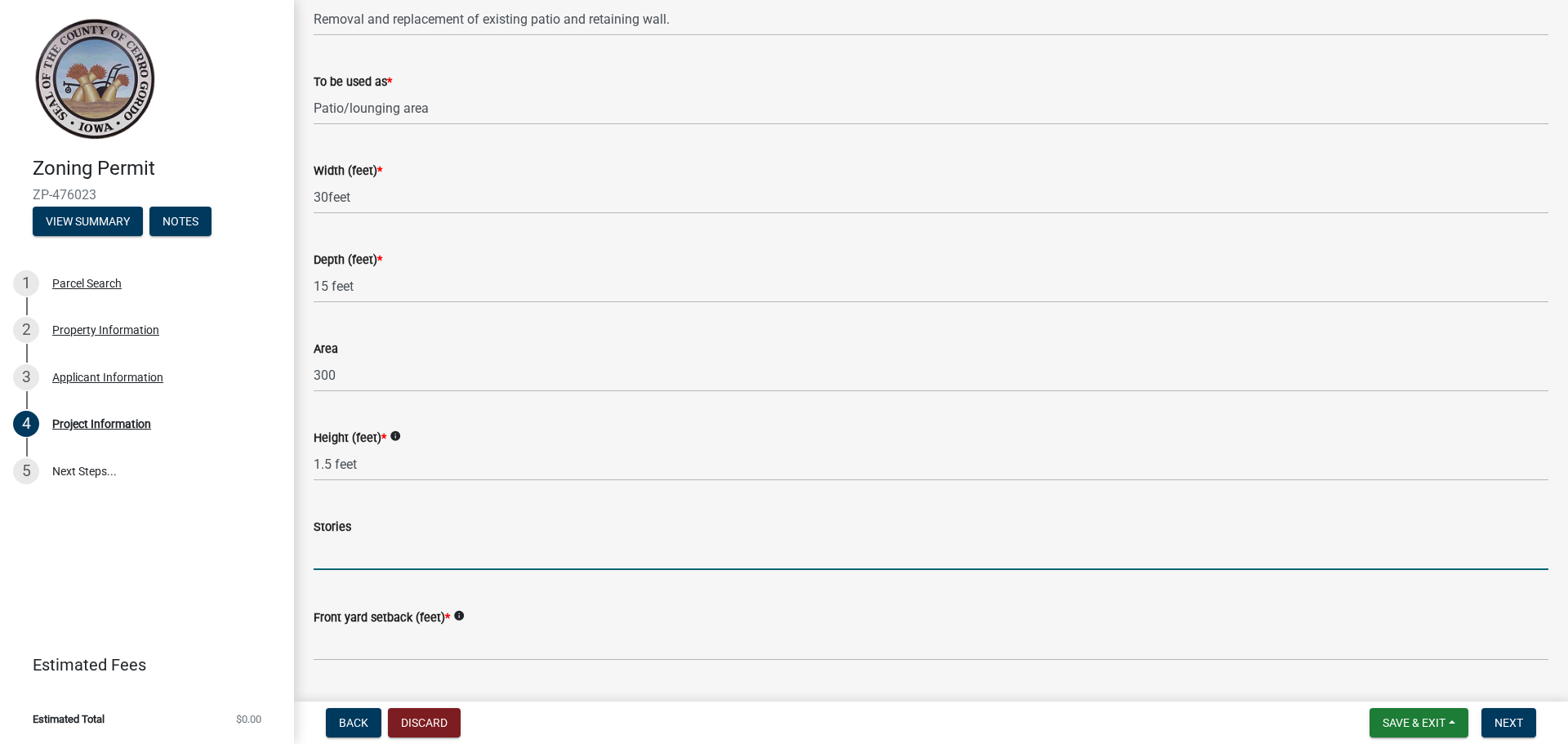
click at [452, 570] on wm-data-entity-input "Stories" at bounding box center [931, 539] width 1234 height 90
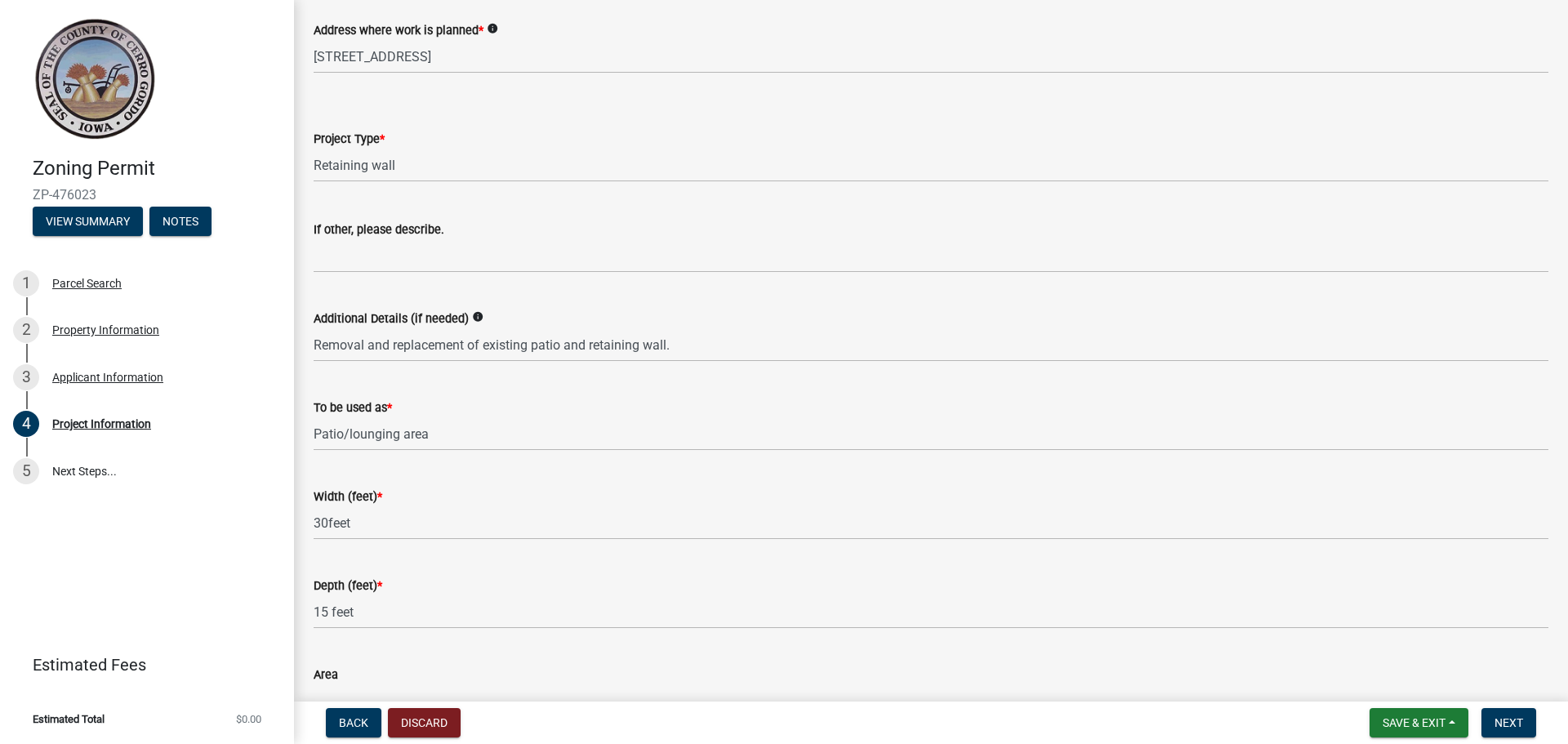
scroll to position [735, 0]
click at [427, 158] on select "Select Item... Dwelling Dwelling addition Accessory building Accessory building…" at bounding box center [931, 166] width 1234 height 33
click at [436, 161] on select "Select Item... Dwelling Dwelling addition Accessory building Accessory building…" at bounding box center [931, 166] width 1234 height 33
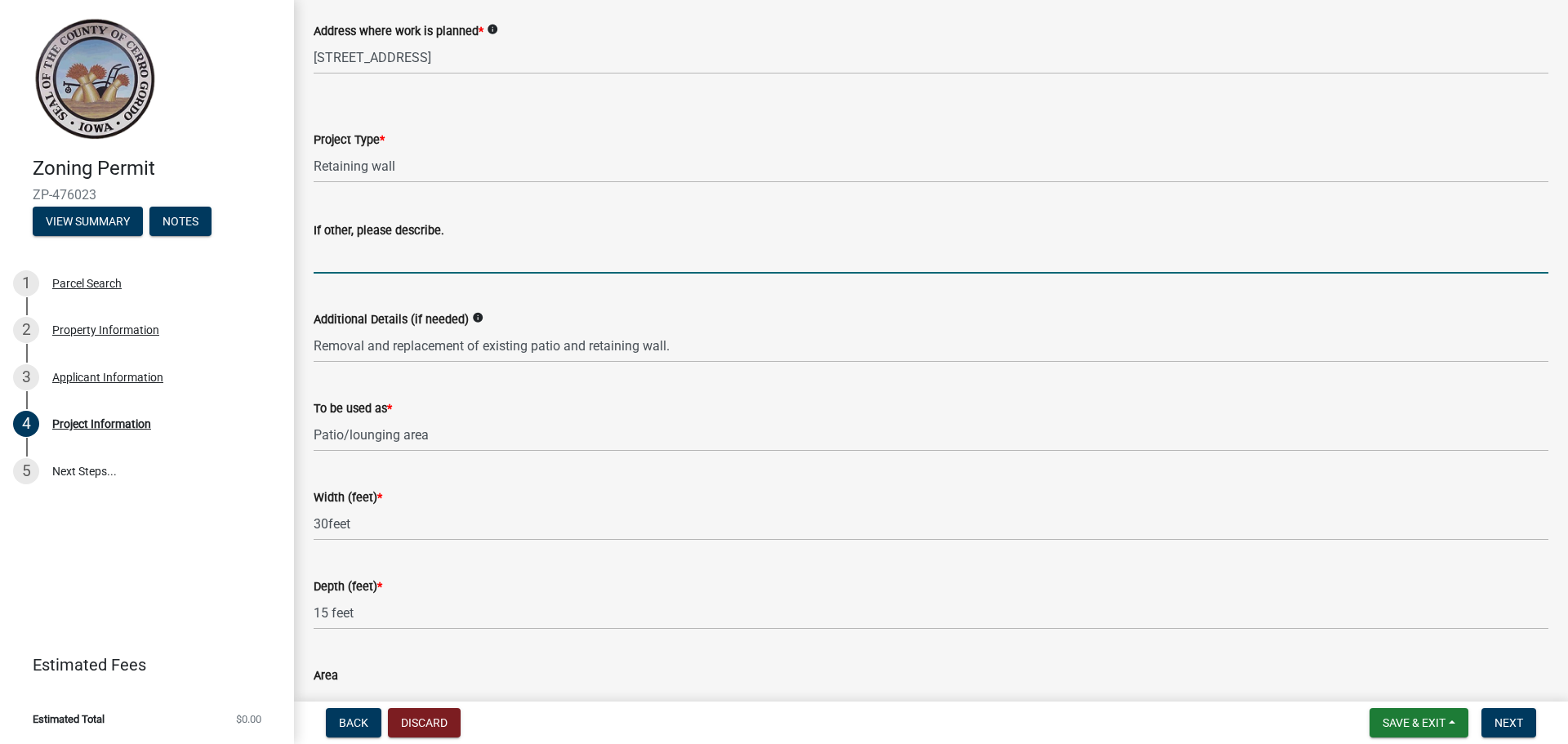
click at [390, 262] on input "If other, please describe." at bounding box center [931, 257] width 1234 height 33
click at [487, 249] on input "No paver patio" at bounding box center [931, 257] width 1234 height 33
click at [330, 257] on input "No paver patio" at bounding box center [931, 257] width 1234 height 33
click at [914, 272] on input "And paver patio" at bounding box center [931, 257] width 1234 height 33
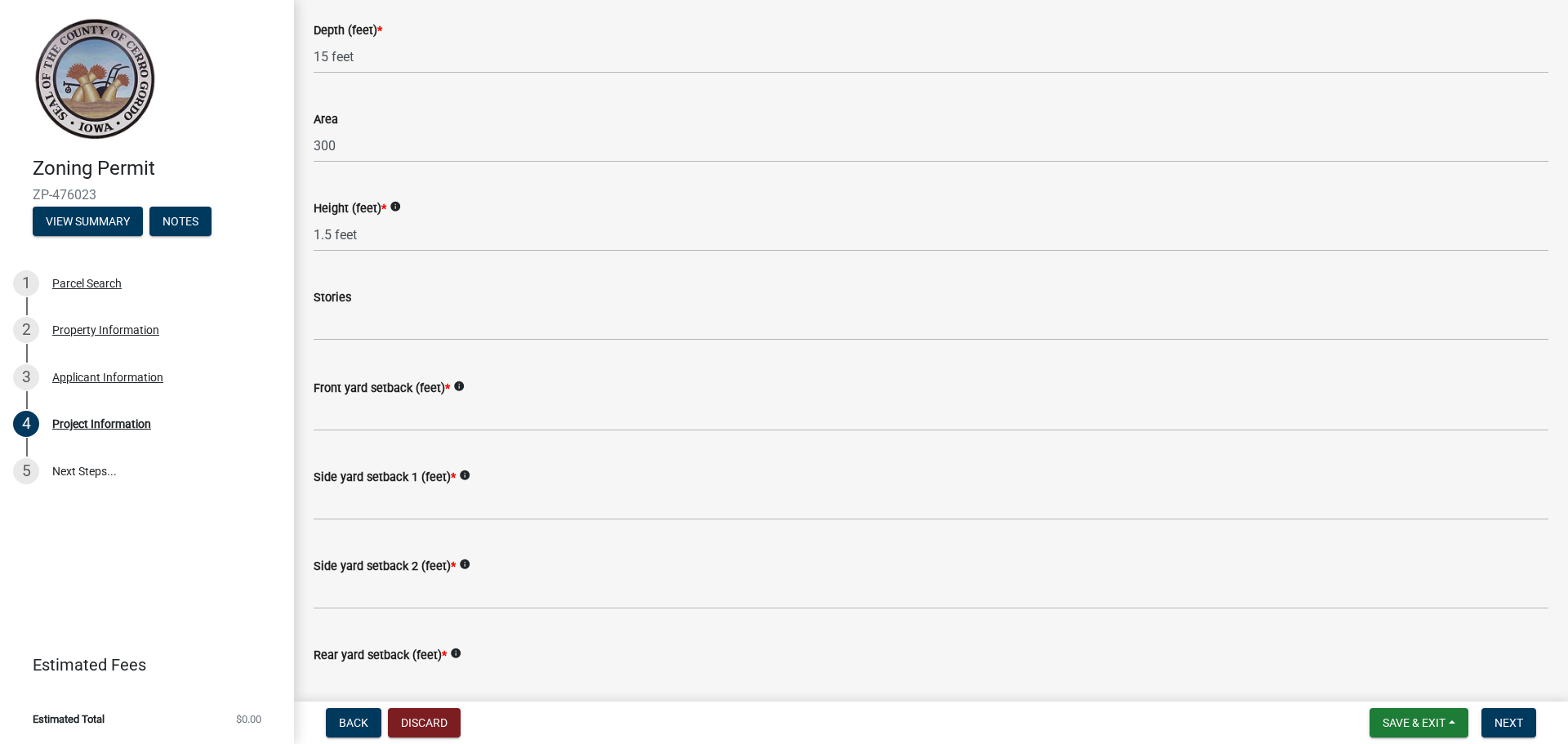
scroll to position [1306, 0]
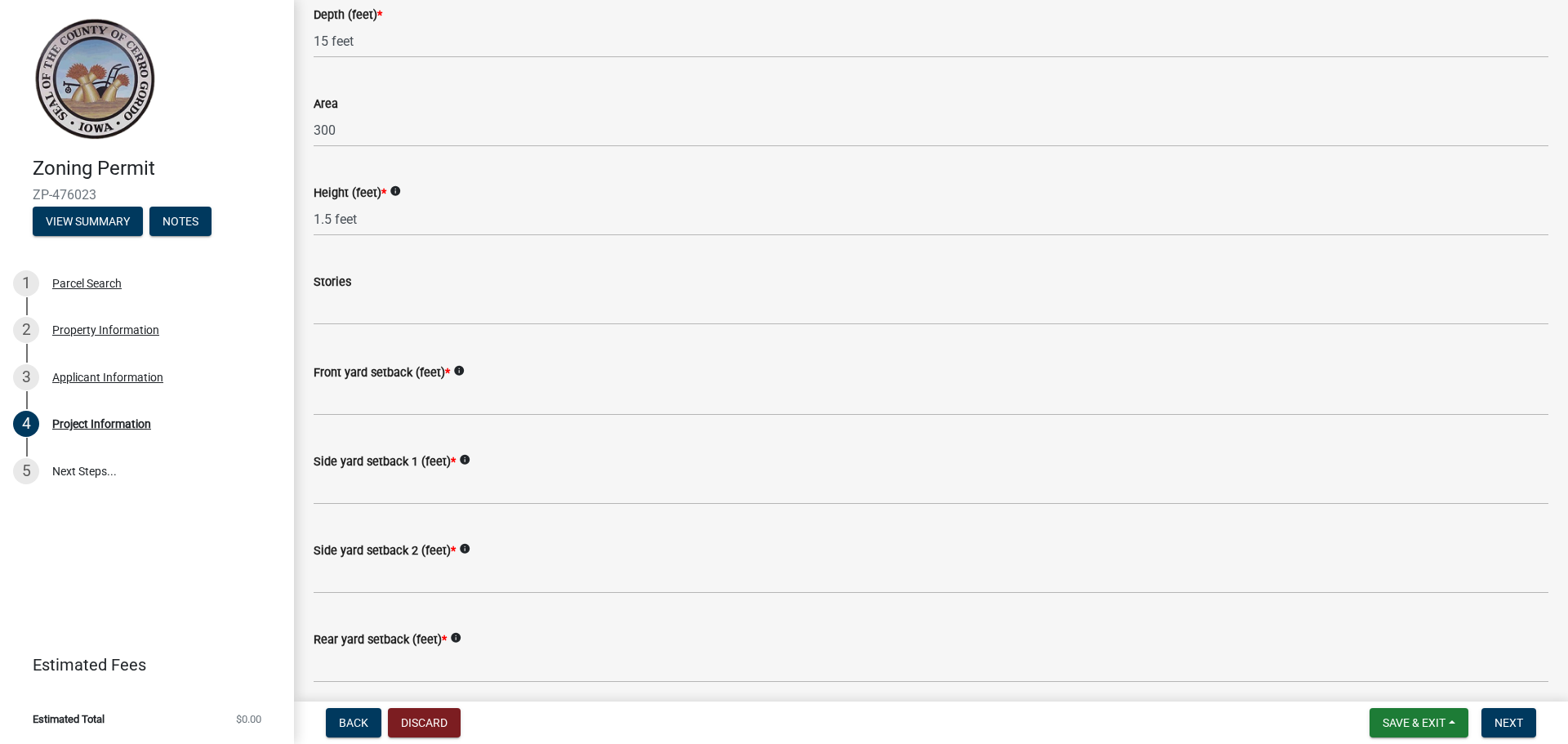
type input "And paver patio"
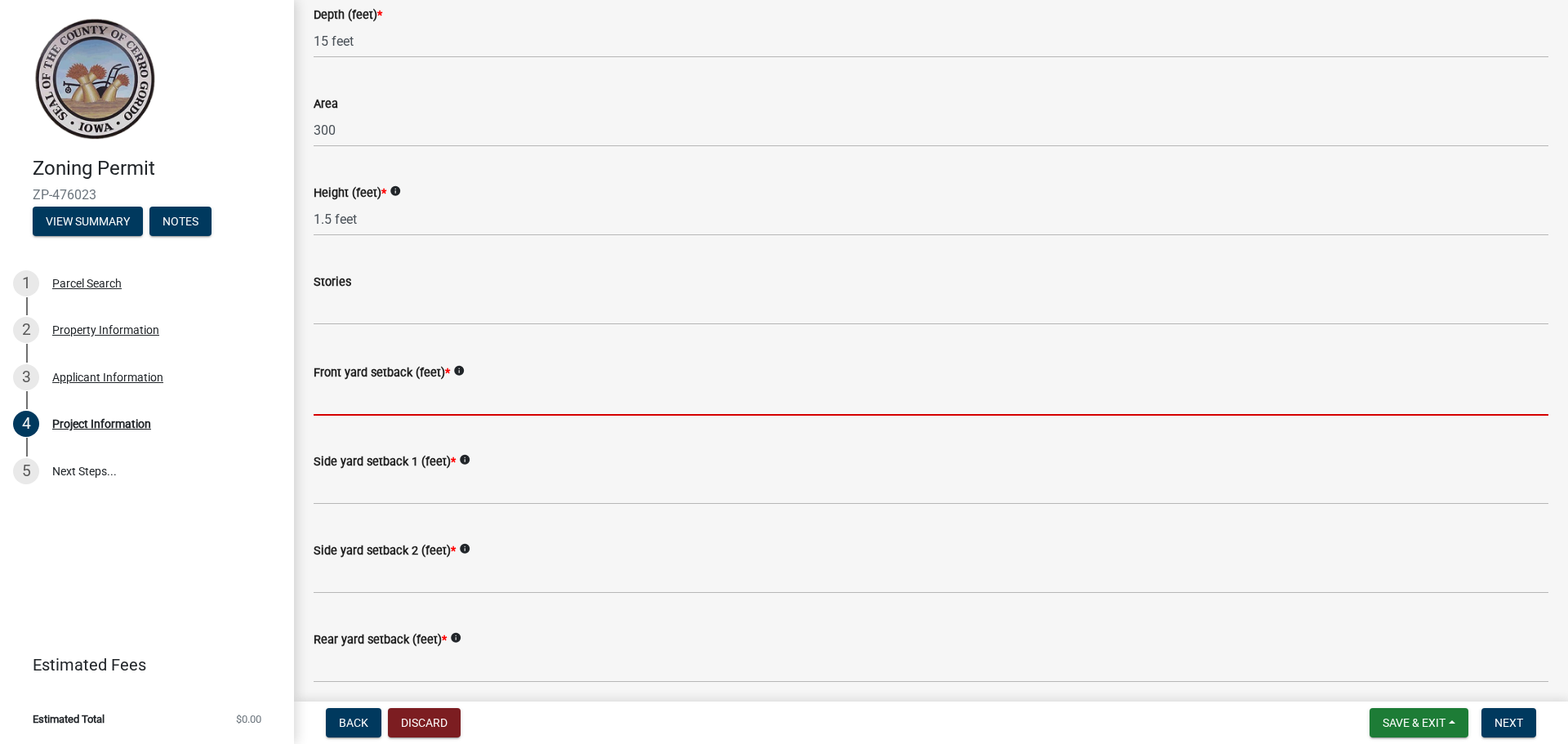
click at [335, 397] on input "Front yard setback (feet) *" at bounding box center [931, 399] width 1234 height 33
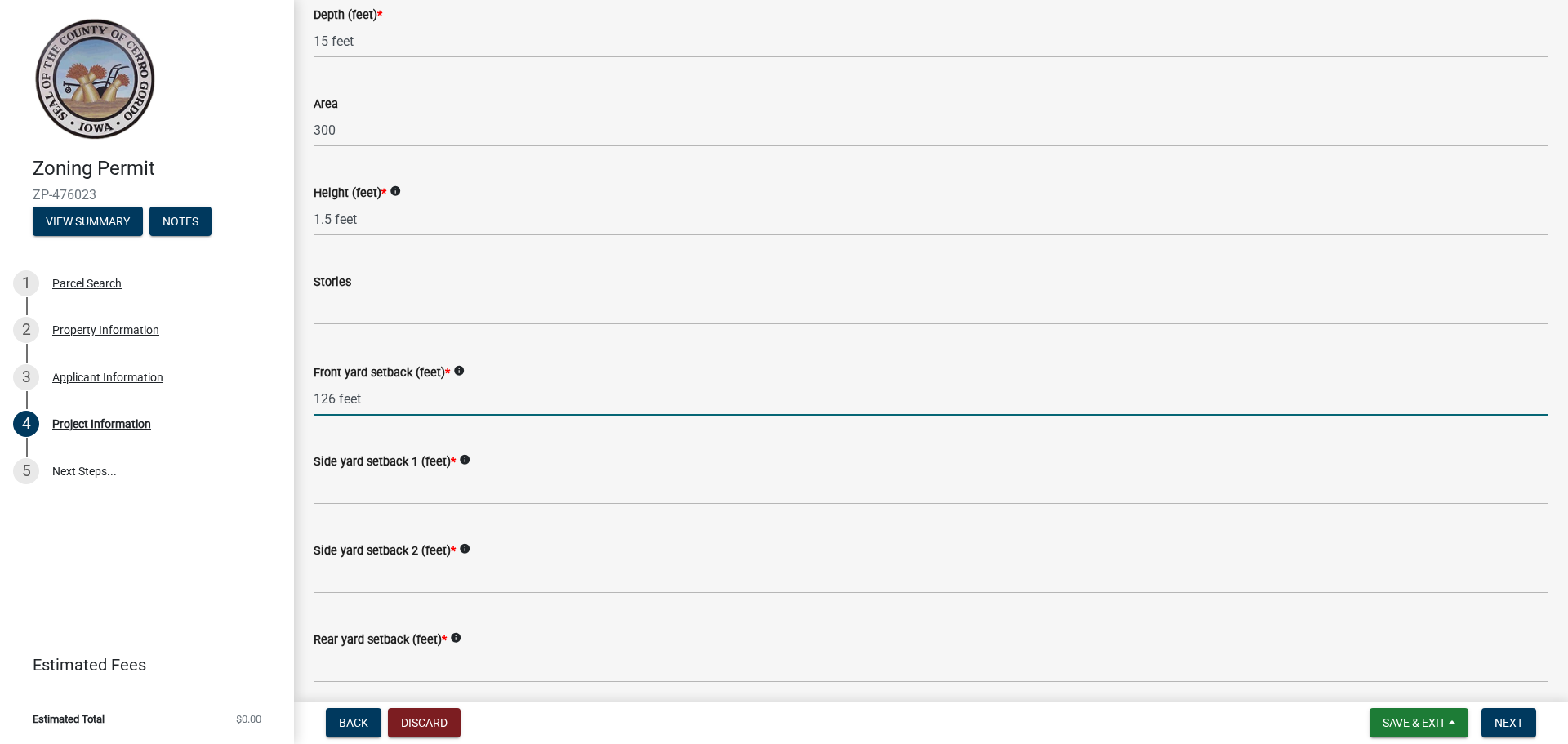
type input "126 feet"
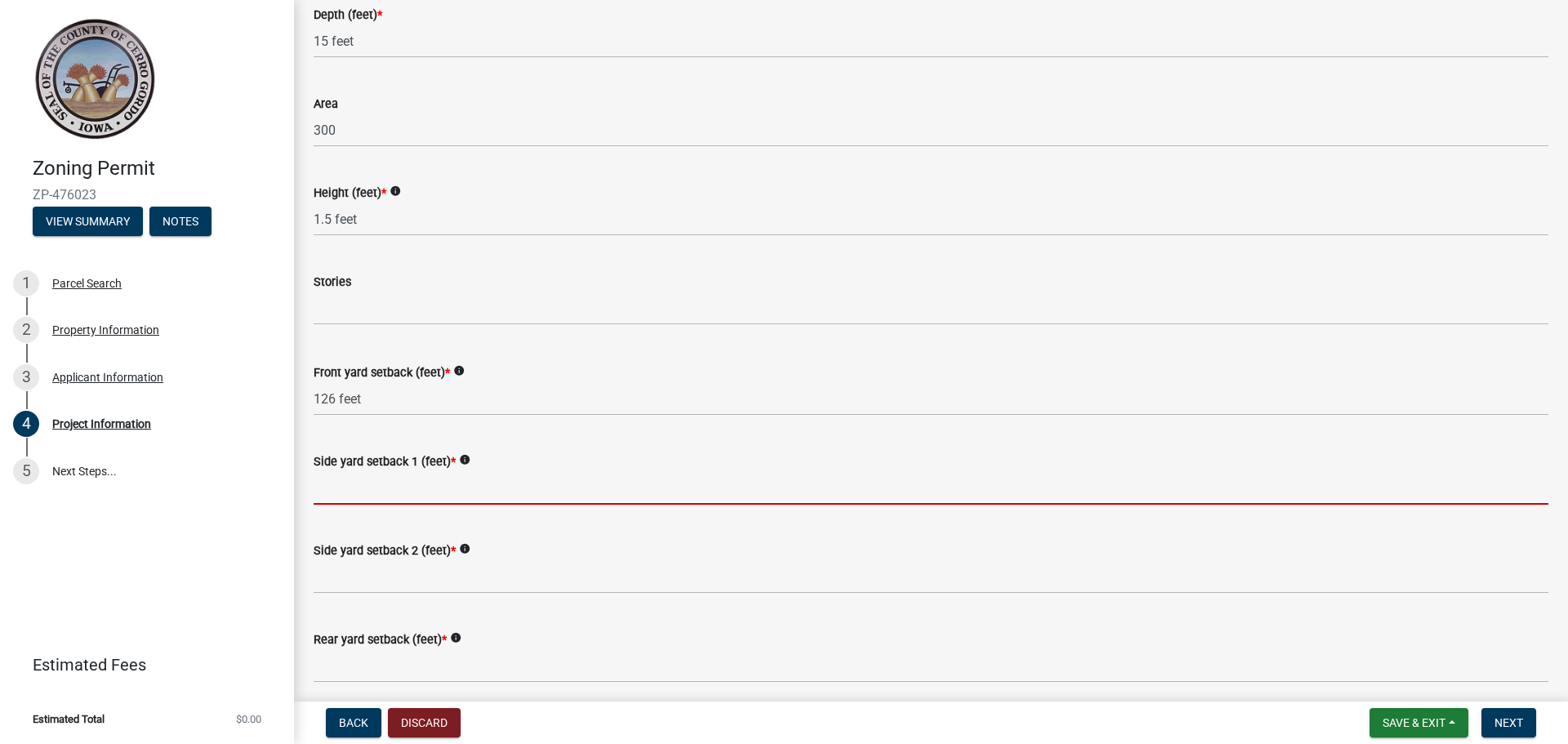
click at [365, 495] on input "Side yard setback 1 (feet) *" at bounding box center [931, 487] width 1234 height 33
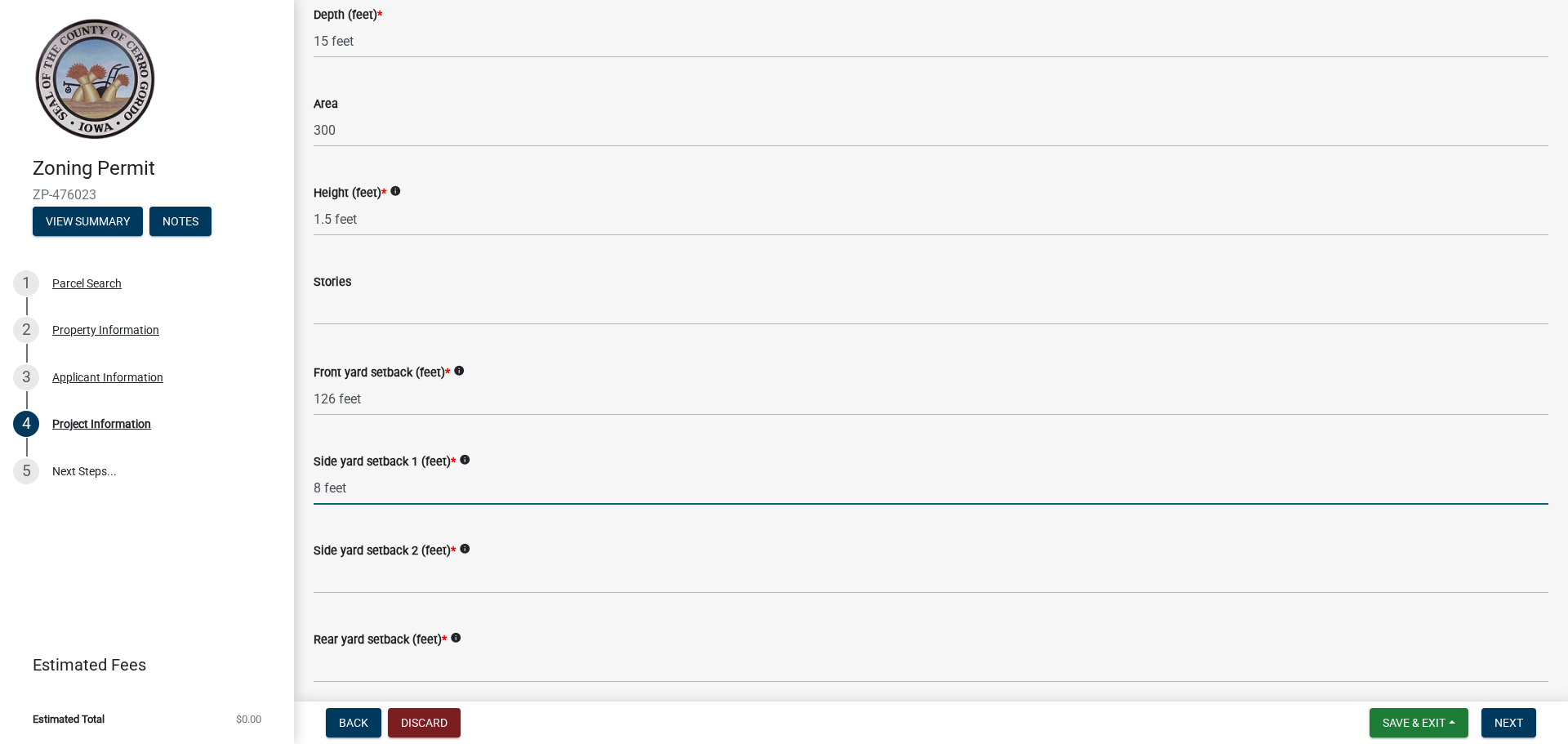
type input "8 feet"
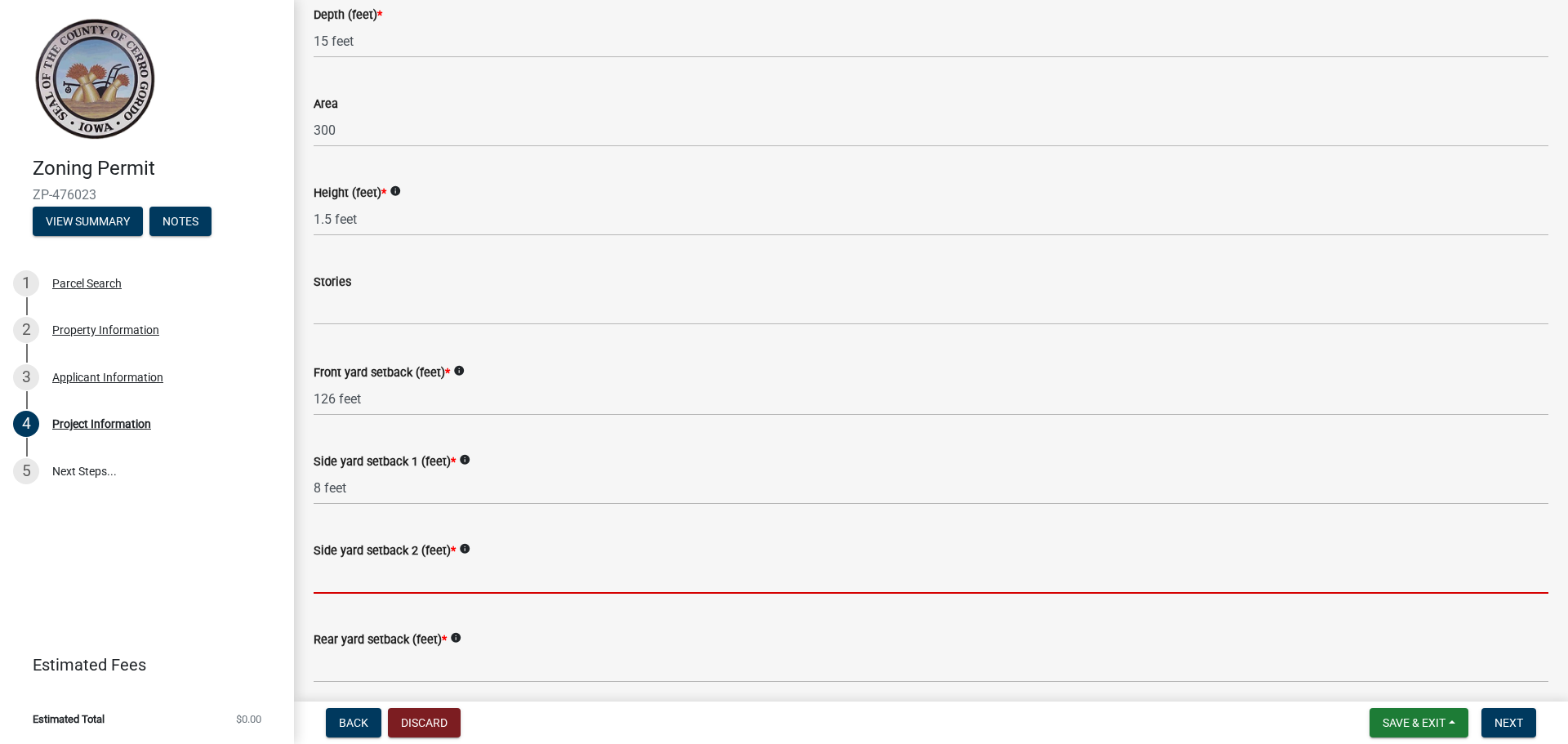
click at [349, 580] on input "Side yard setback 2 (feet) *" at bounding box center [931, 577] width 1234 height 33
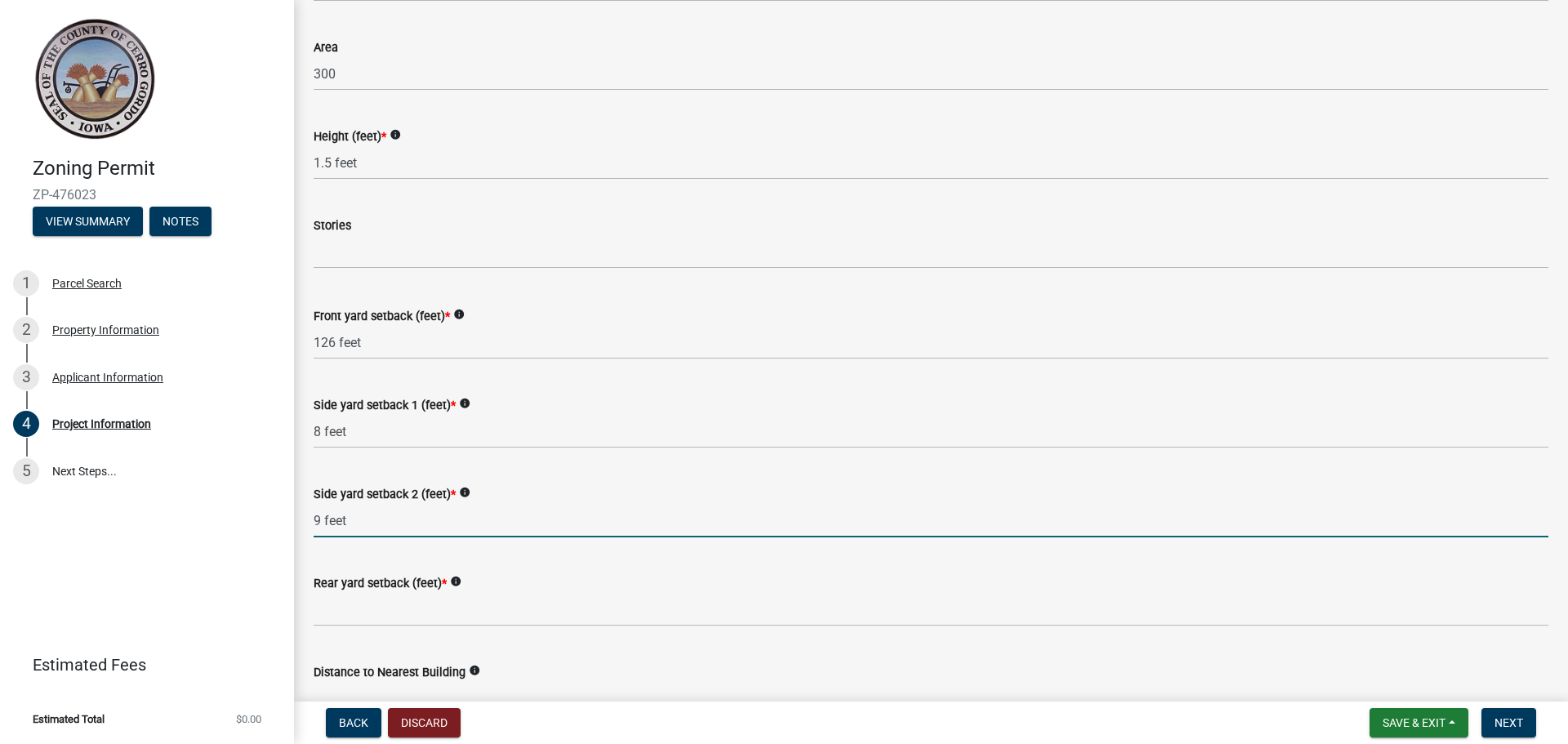
scroll to position [1388, 0]
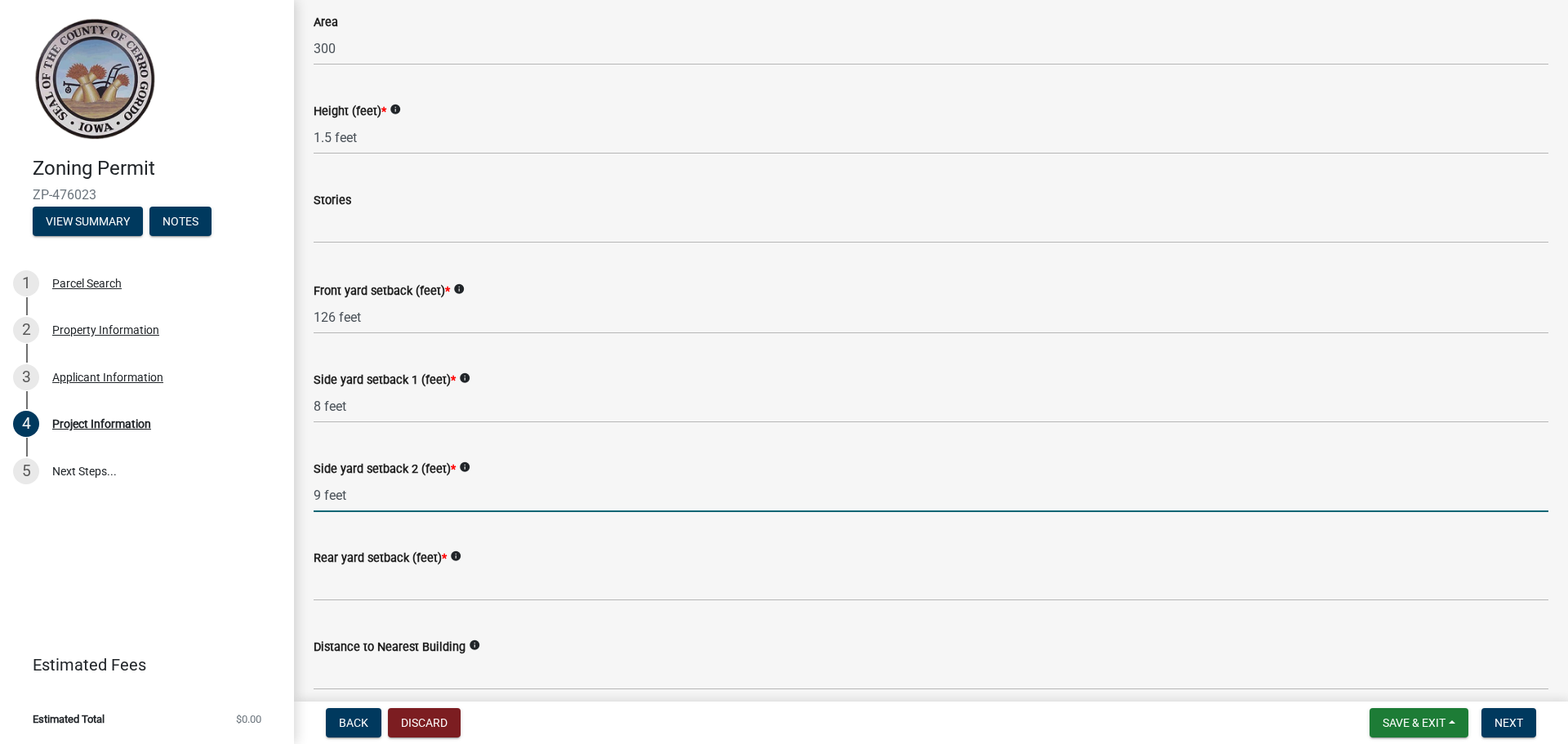
type input "9 feet"
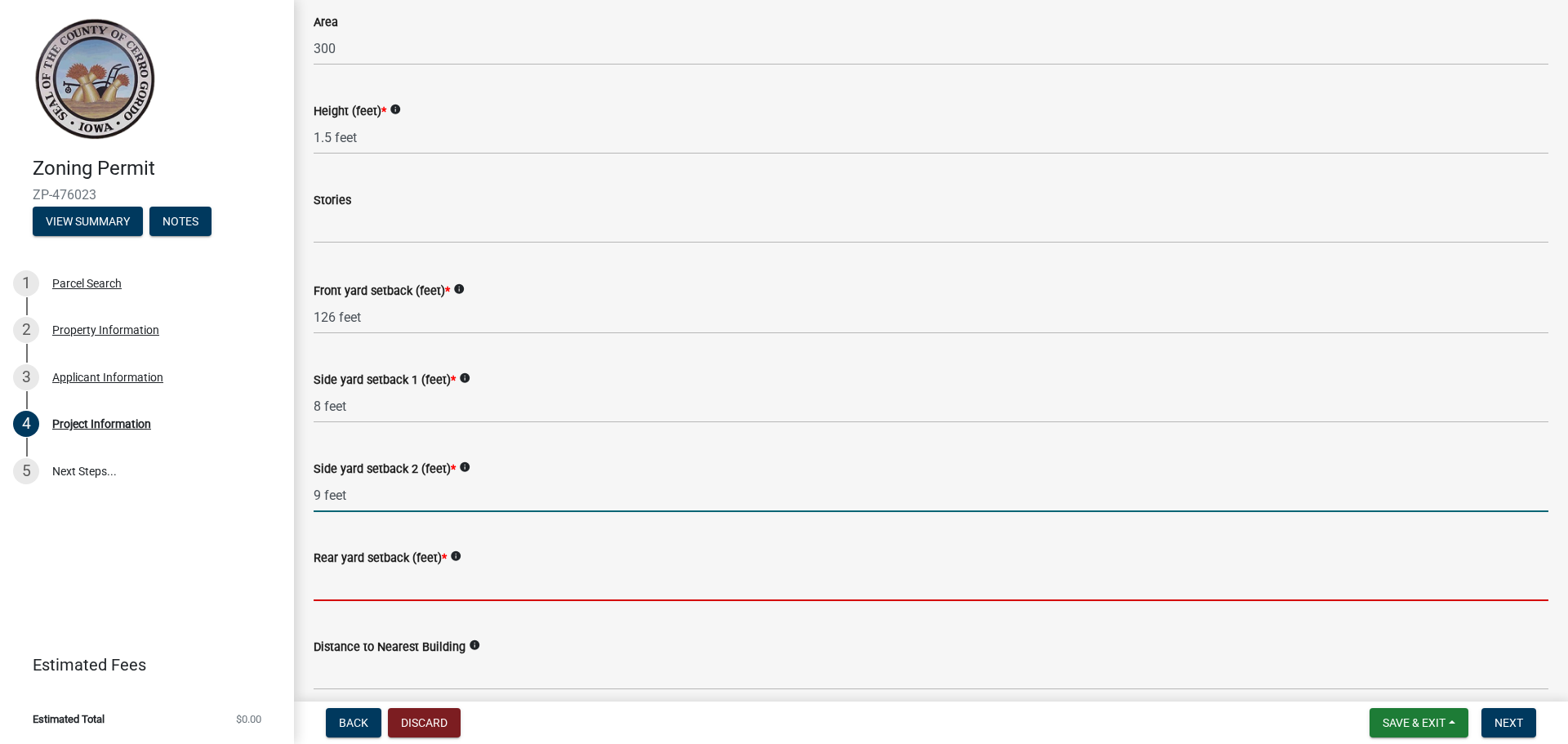
click at [549, 586] on input "Rear yard setback (feet) *" at bounding box center [931, 584] width 1234 height 33
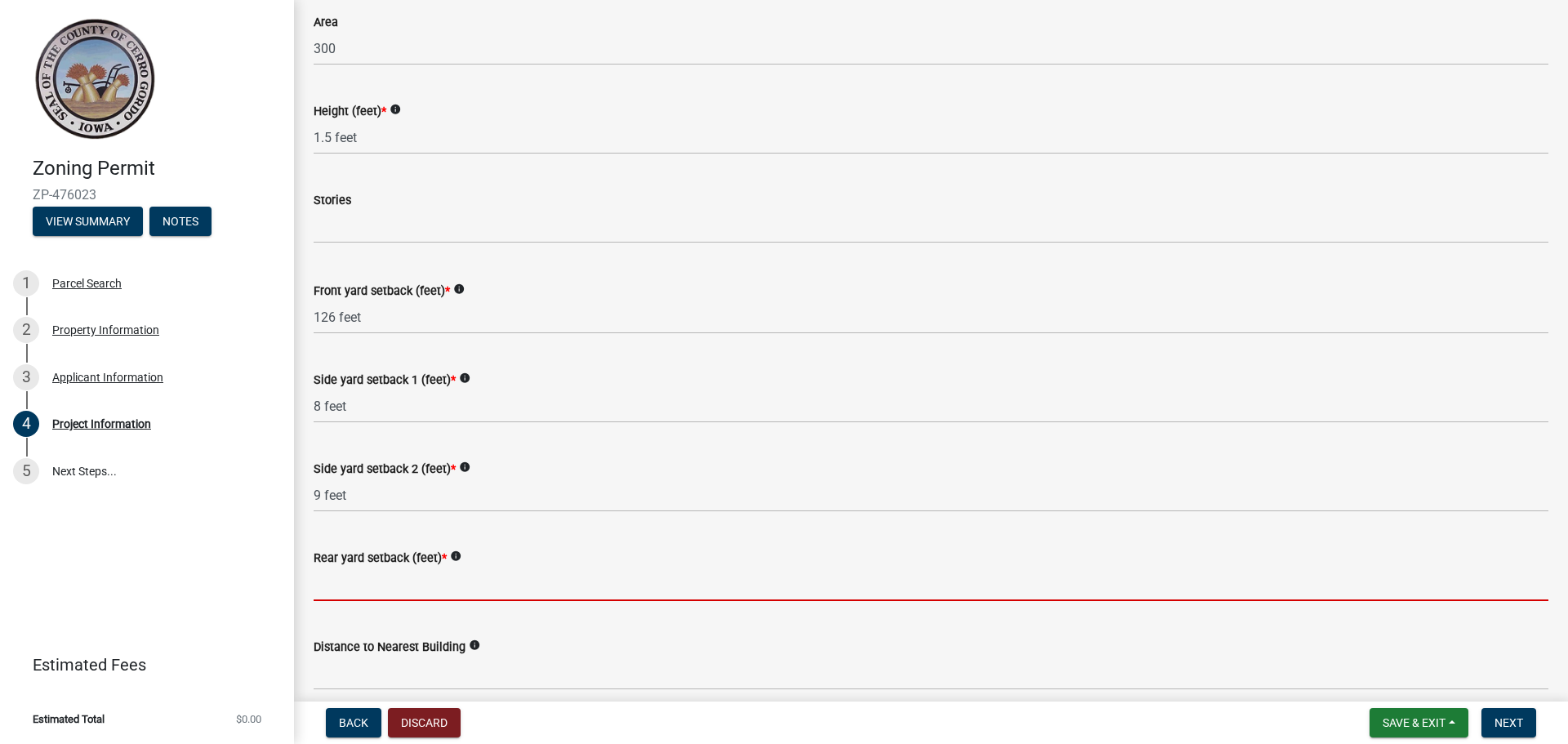
scroll to position [1551, 0]
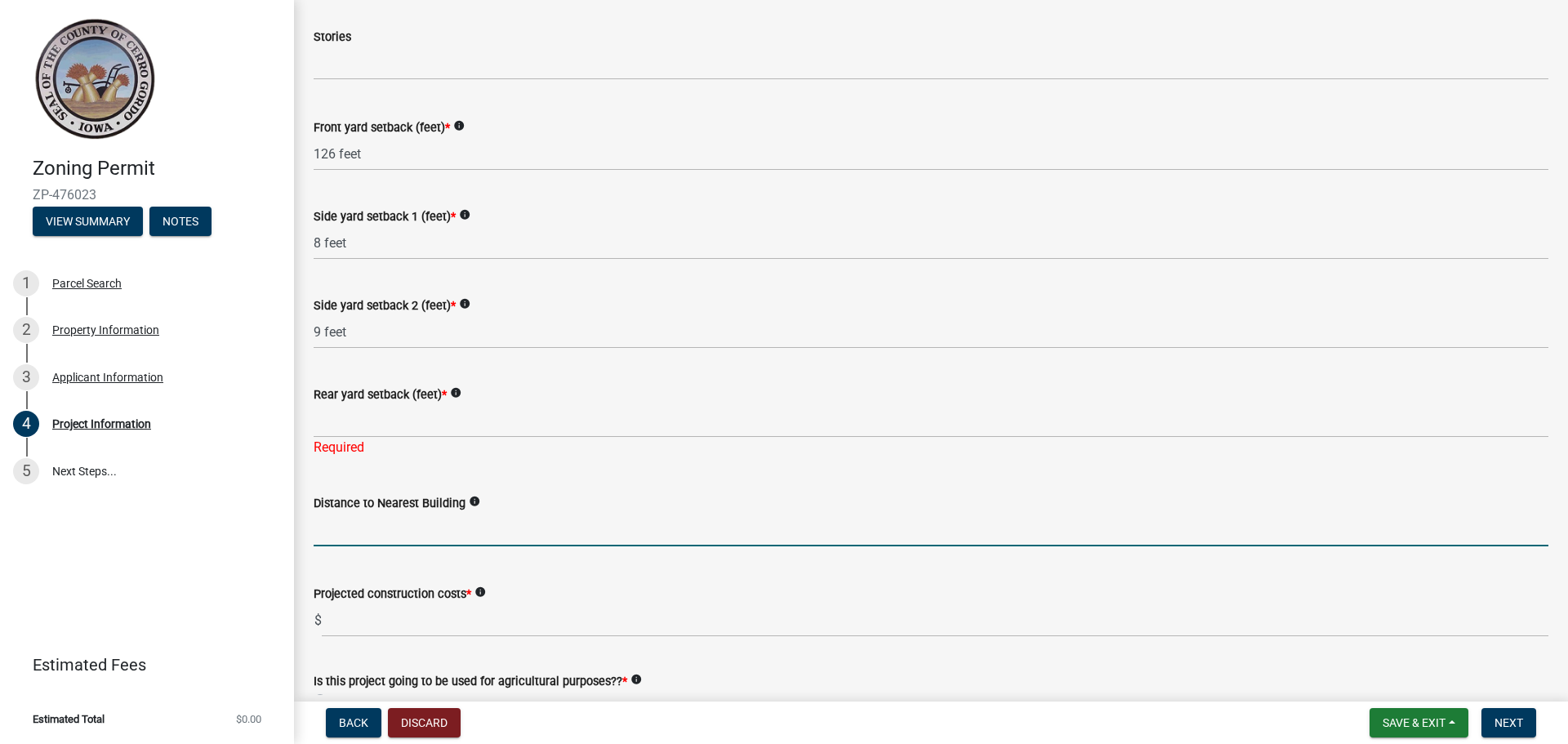
click at [350, 533] on input "text" at bounding box center [931, 529] width 1234 height 33
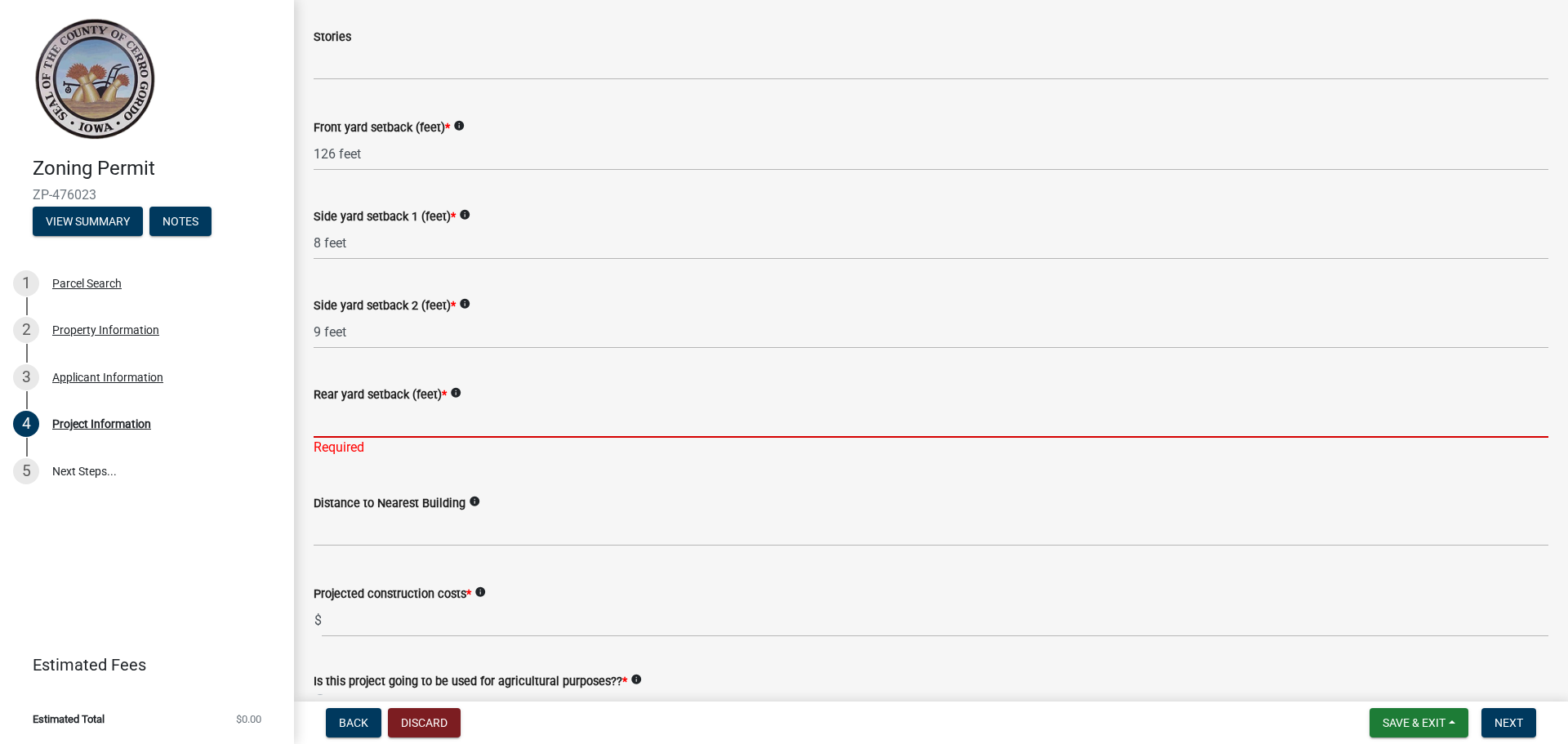
click at [367, 422] on input "Rear yard setback (feet) *" at bounding box center [931, 420] width 1234 height 33
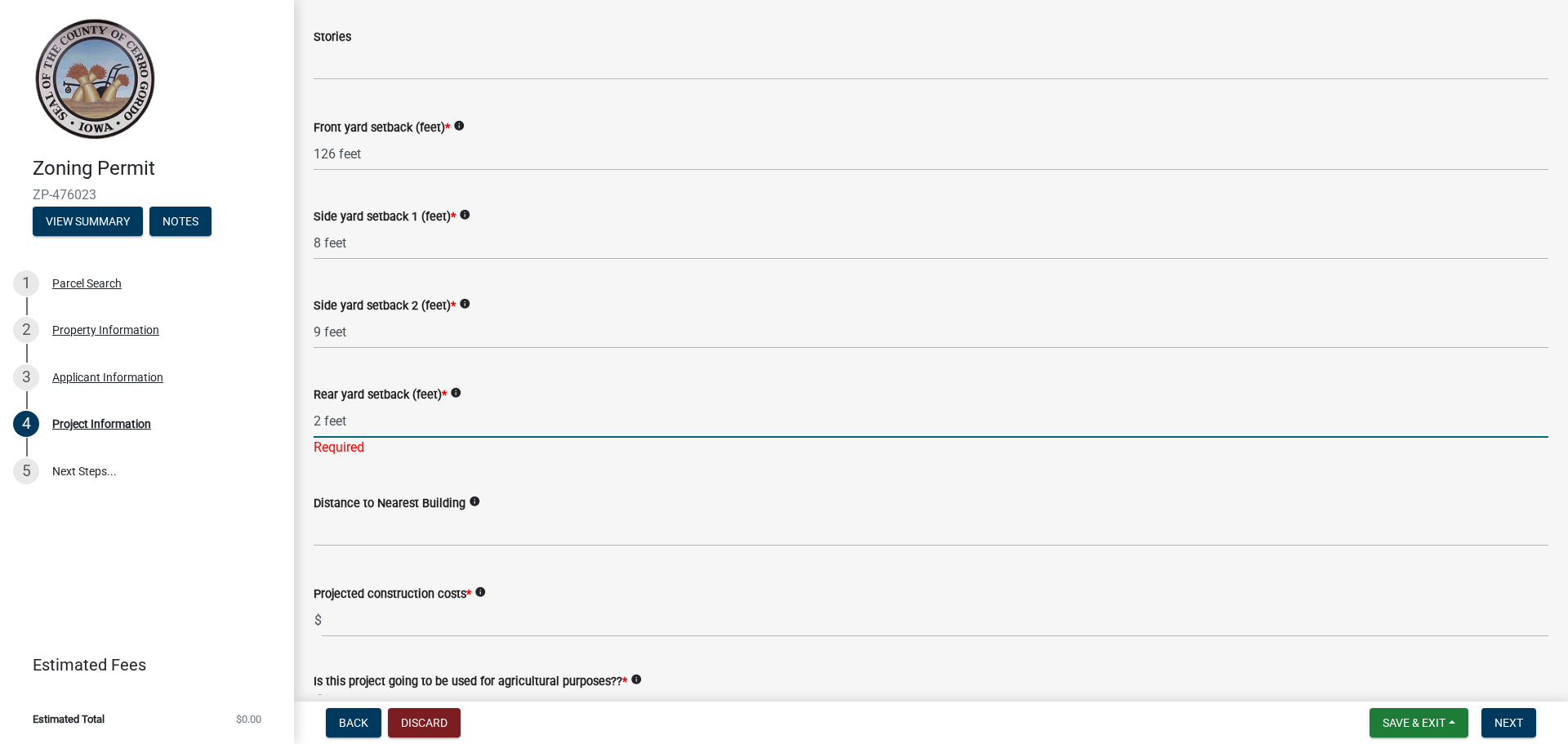
type input "2 feet"
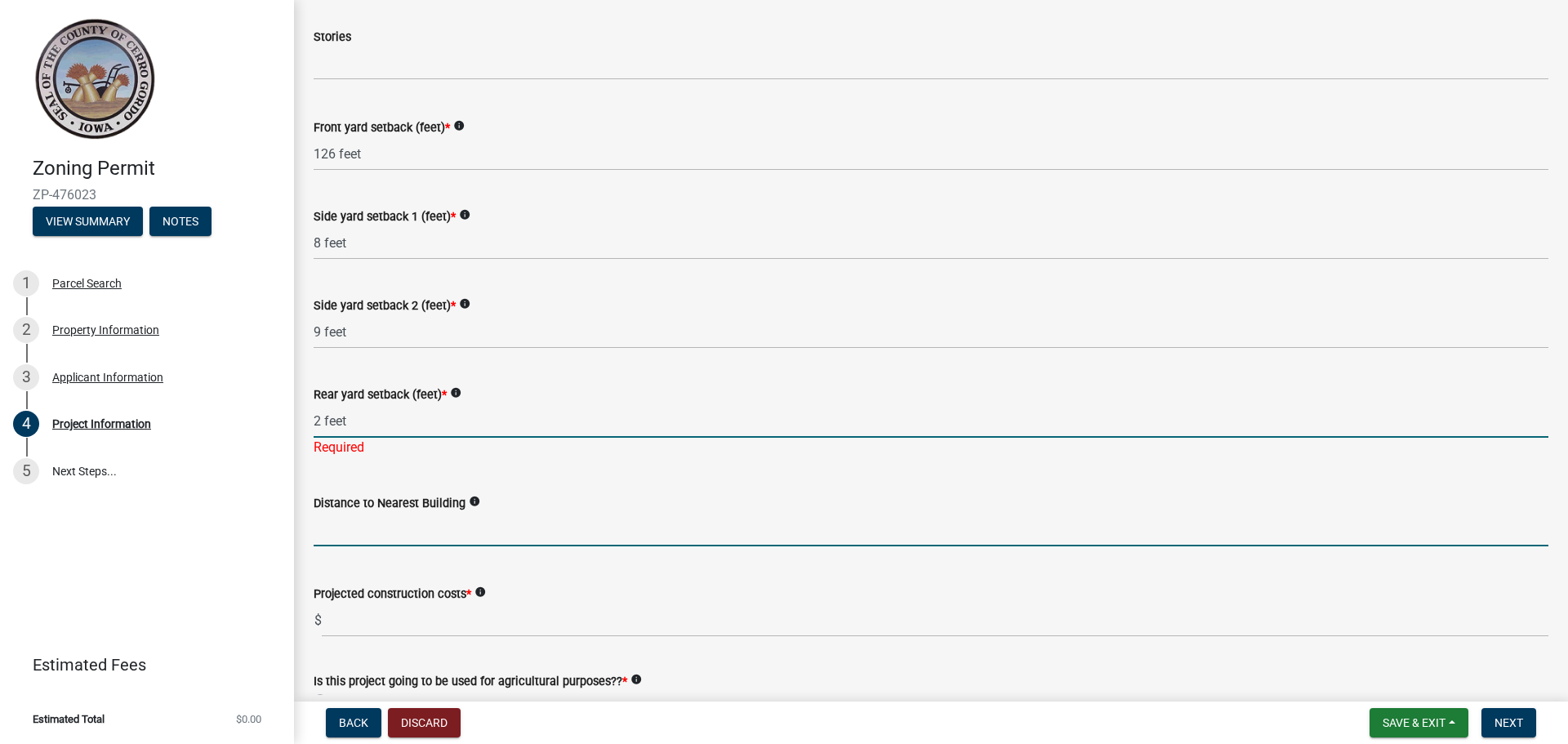
click at [431, 537] on wm-data-entity-input "Distance to Nearest Building info" at bounding box center [931, 515] width 1234 height 90
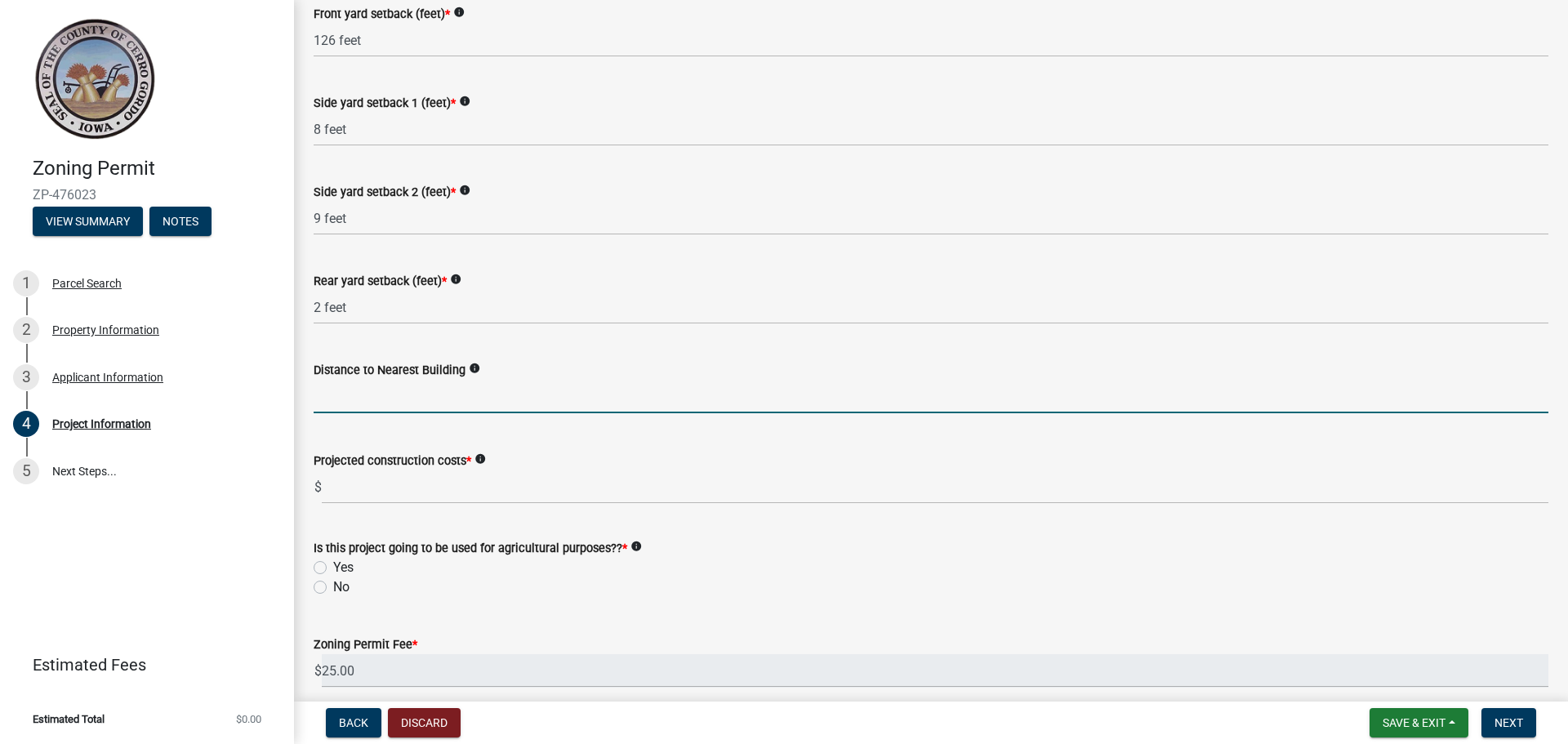
scroll to position [1735, 0]
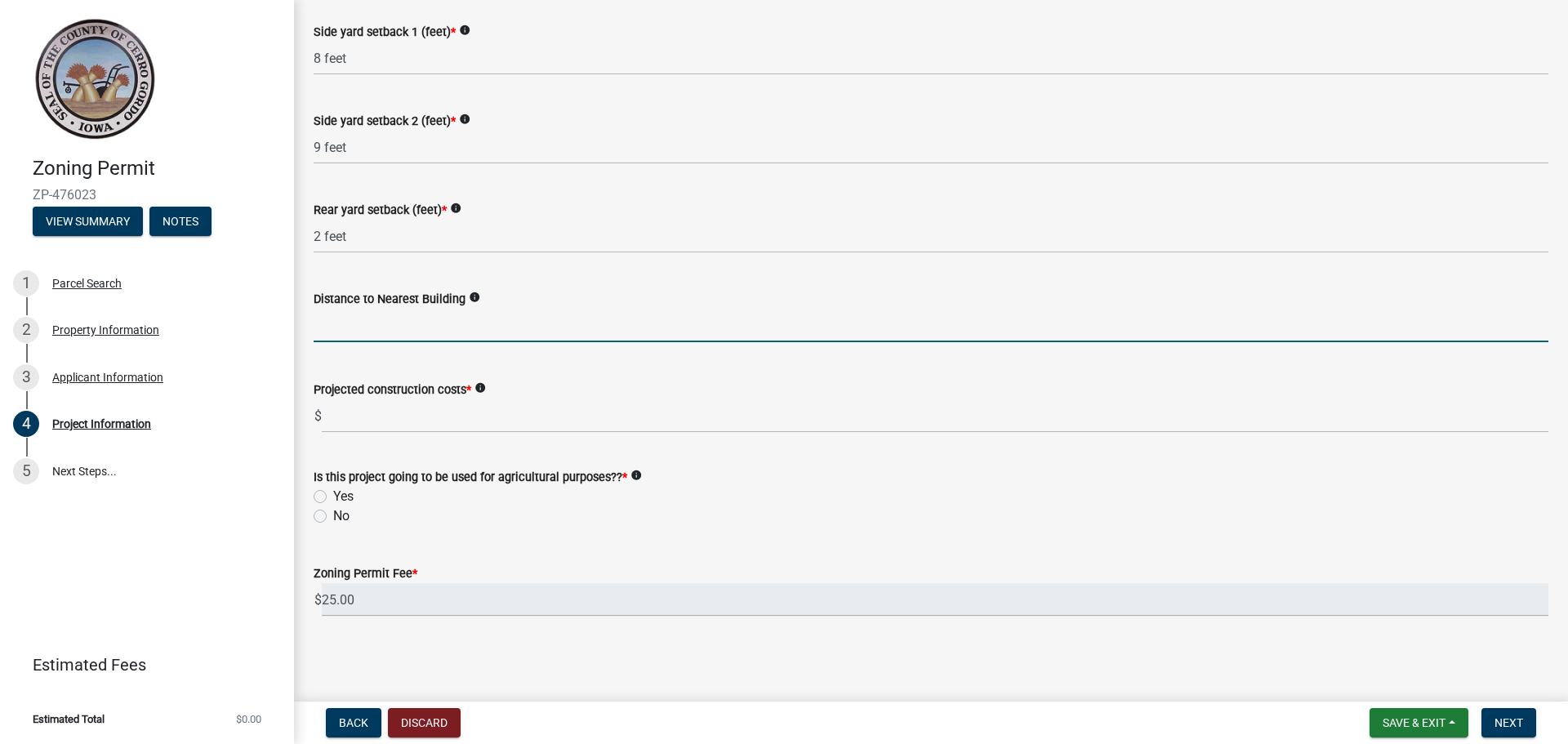
click at [355, 331] on input "text" at bounding box center [931, 325] width 1234 height 33
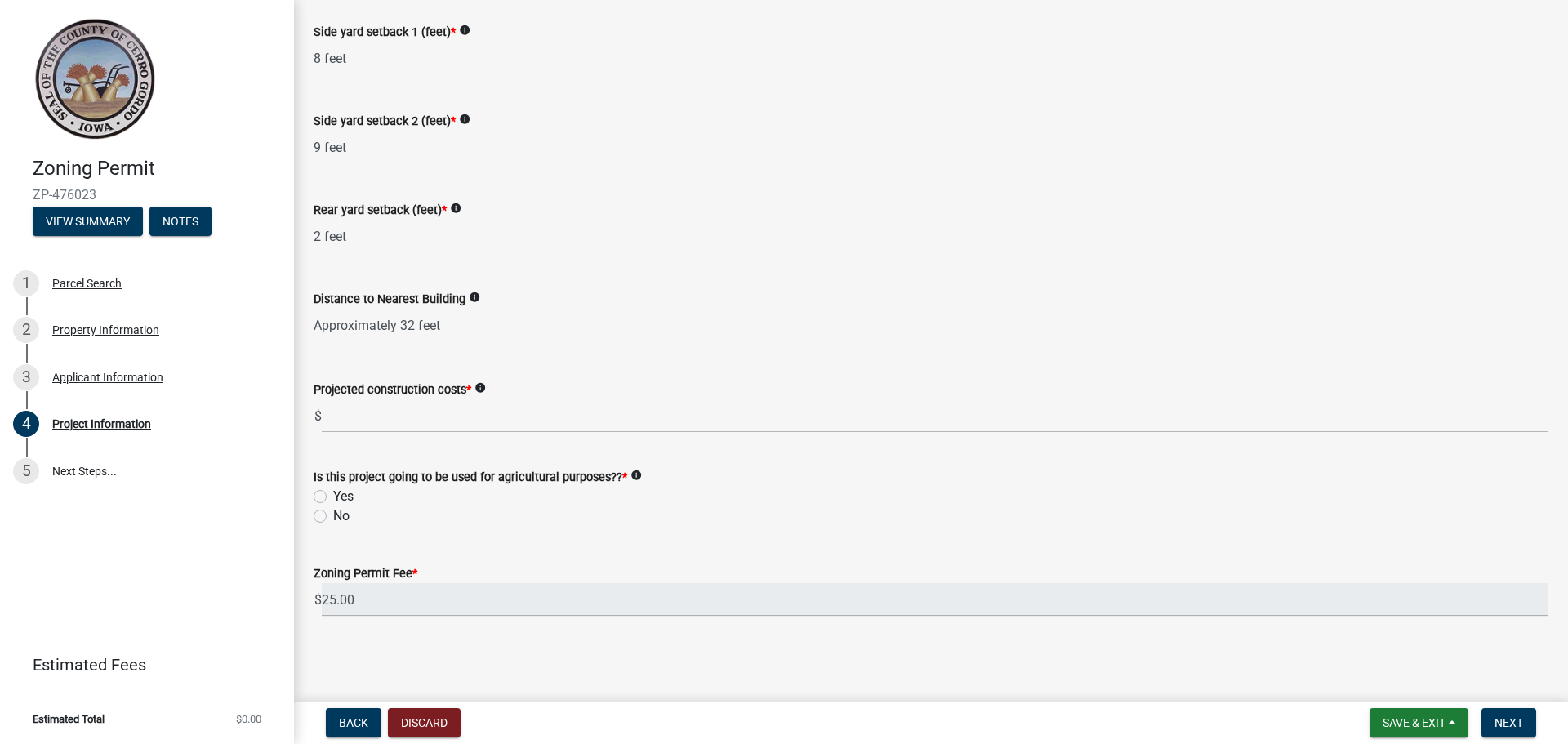
type input "32"
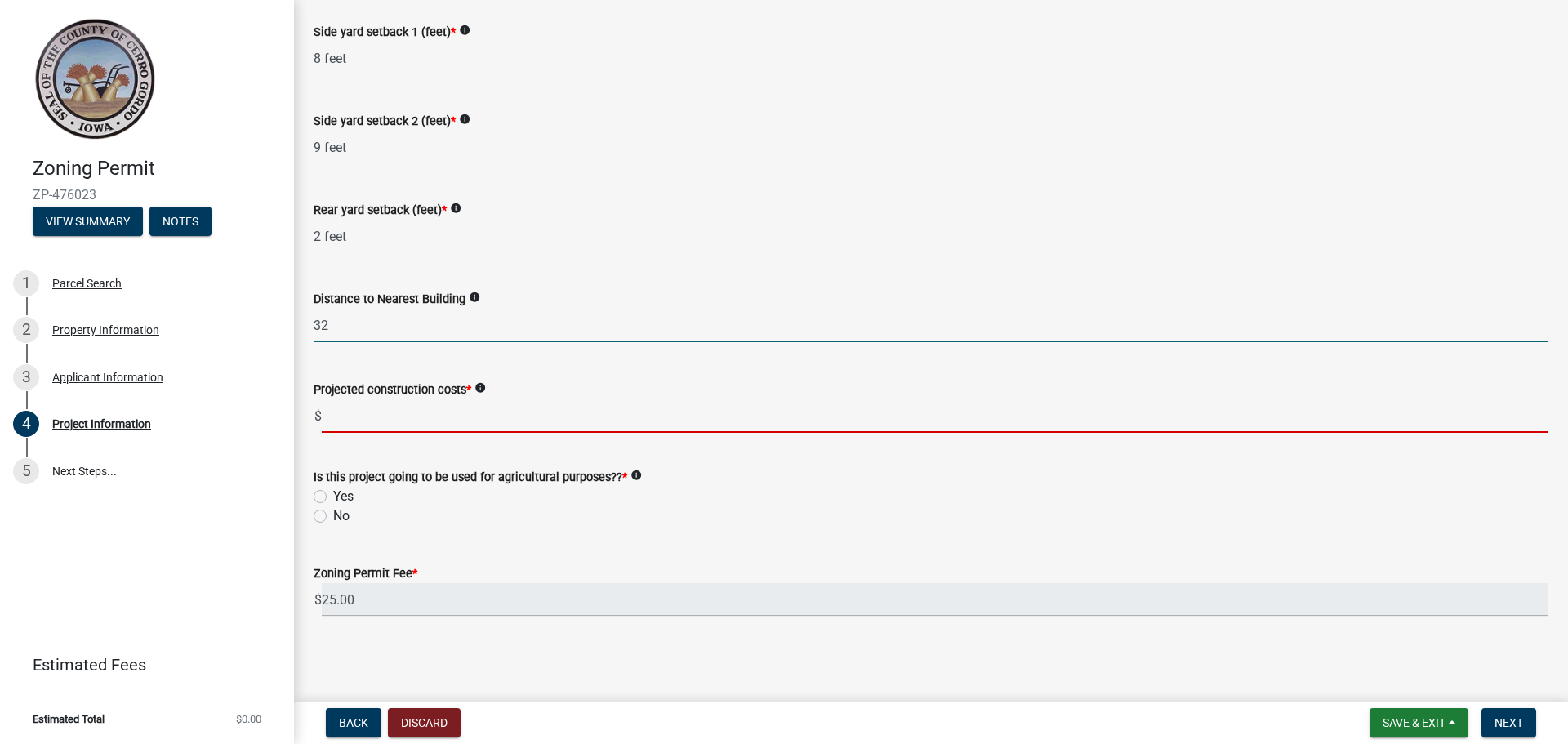
click at [361, 426] on input "text" at bounding box center [935, 416] width 1227 height 33
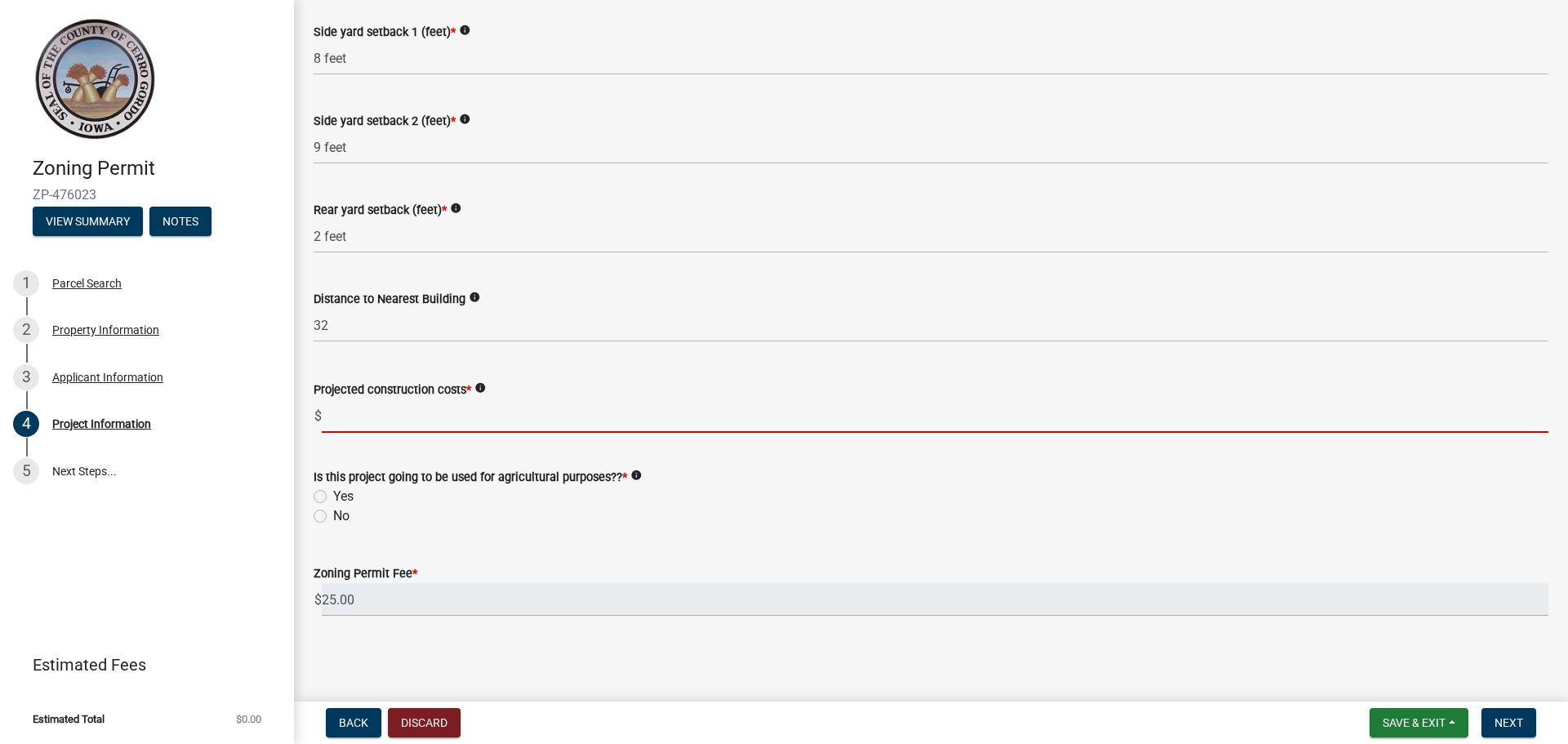
click at [594, 414] on input "text" at bounding box center [935, 416] width 1227 height 33
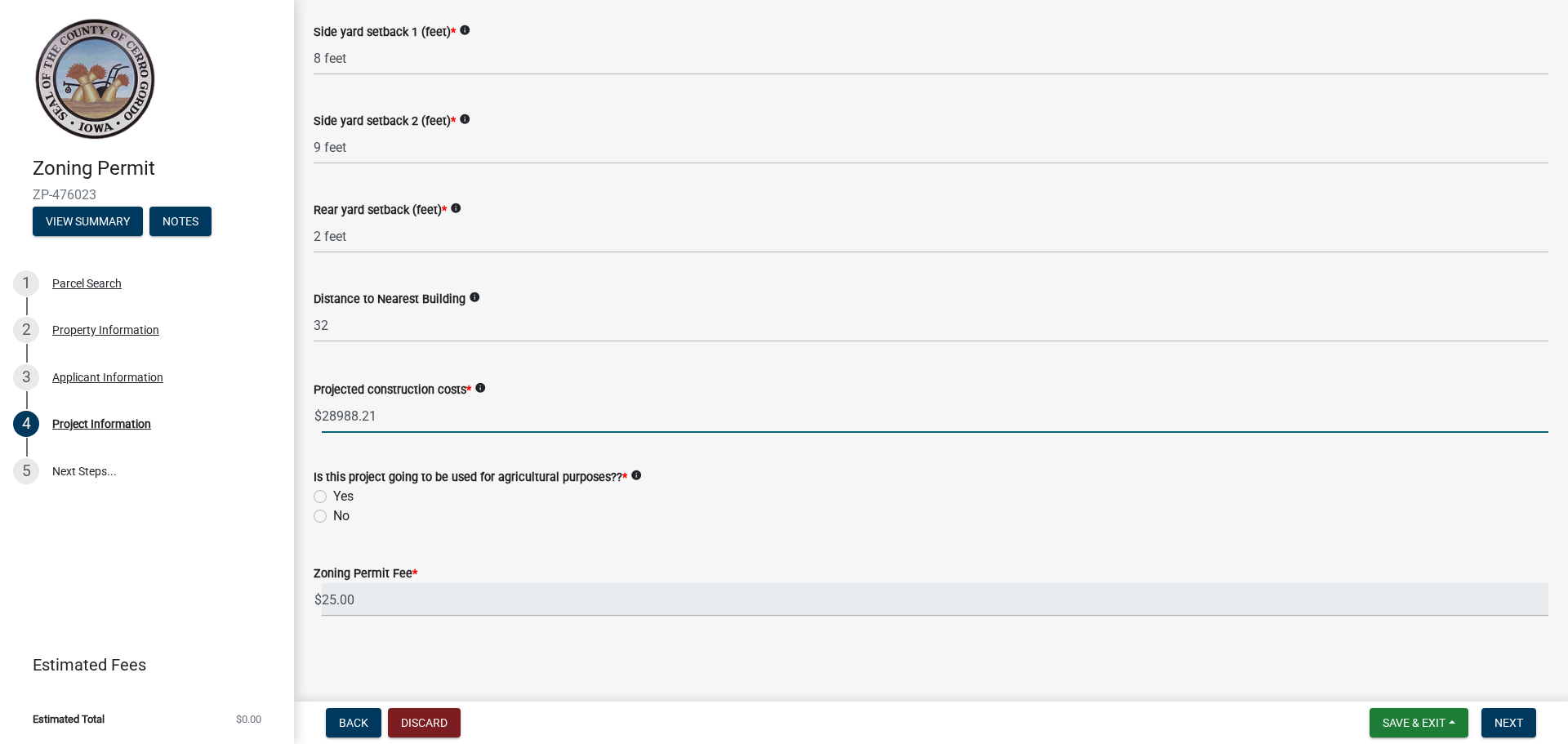
type input "28988.21"
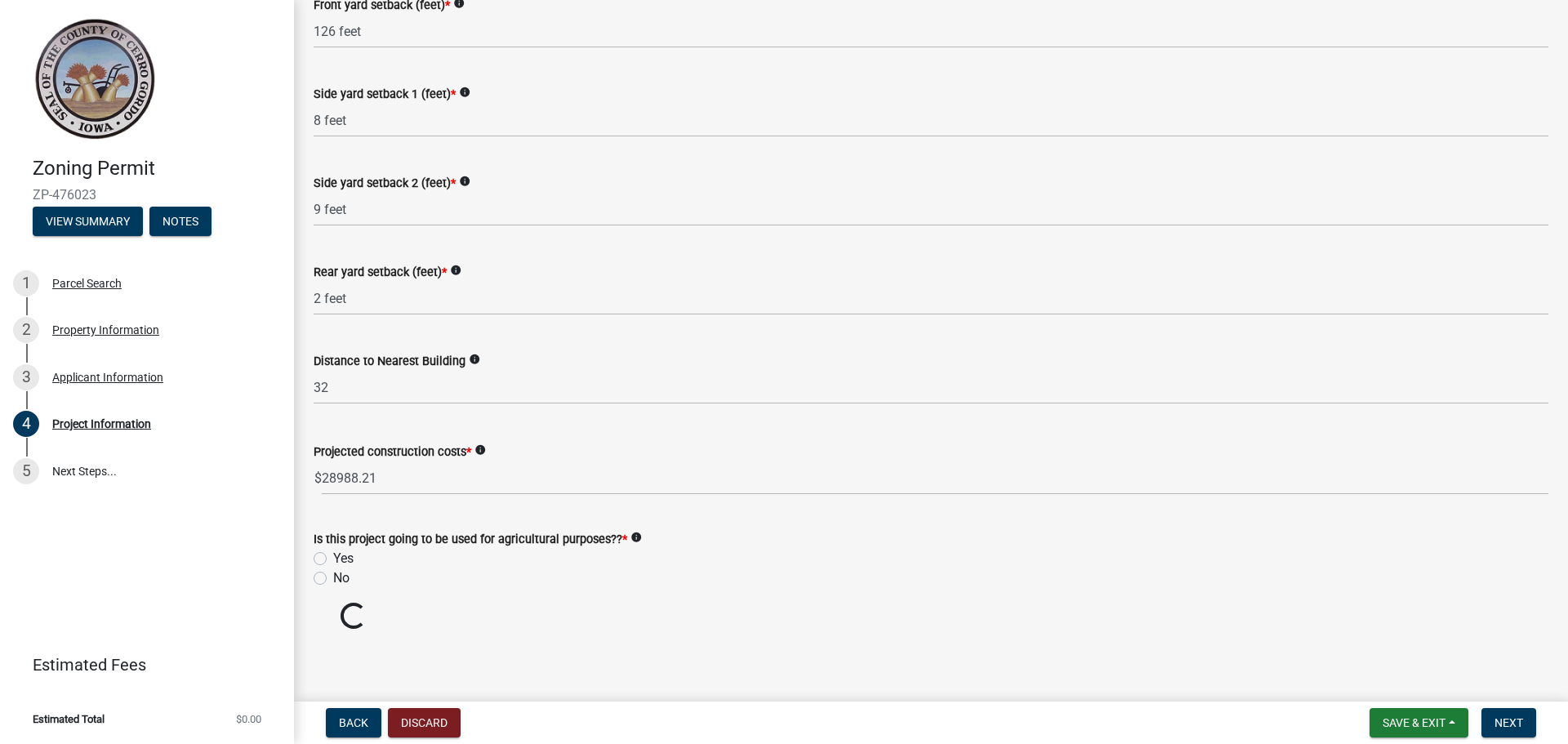
click at [319, 522] on form "Is this project going to be used for agricultural purposes?? * info Yes No" at bounding box center [931, 548] width 1234 height 79
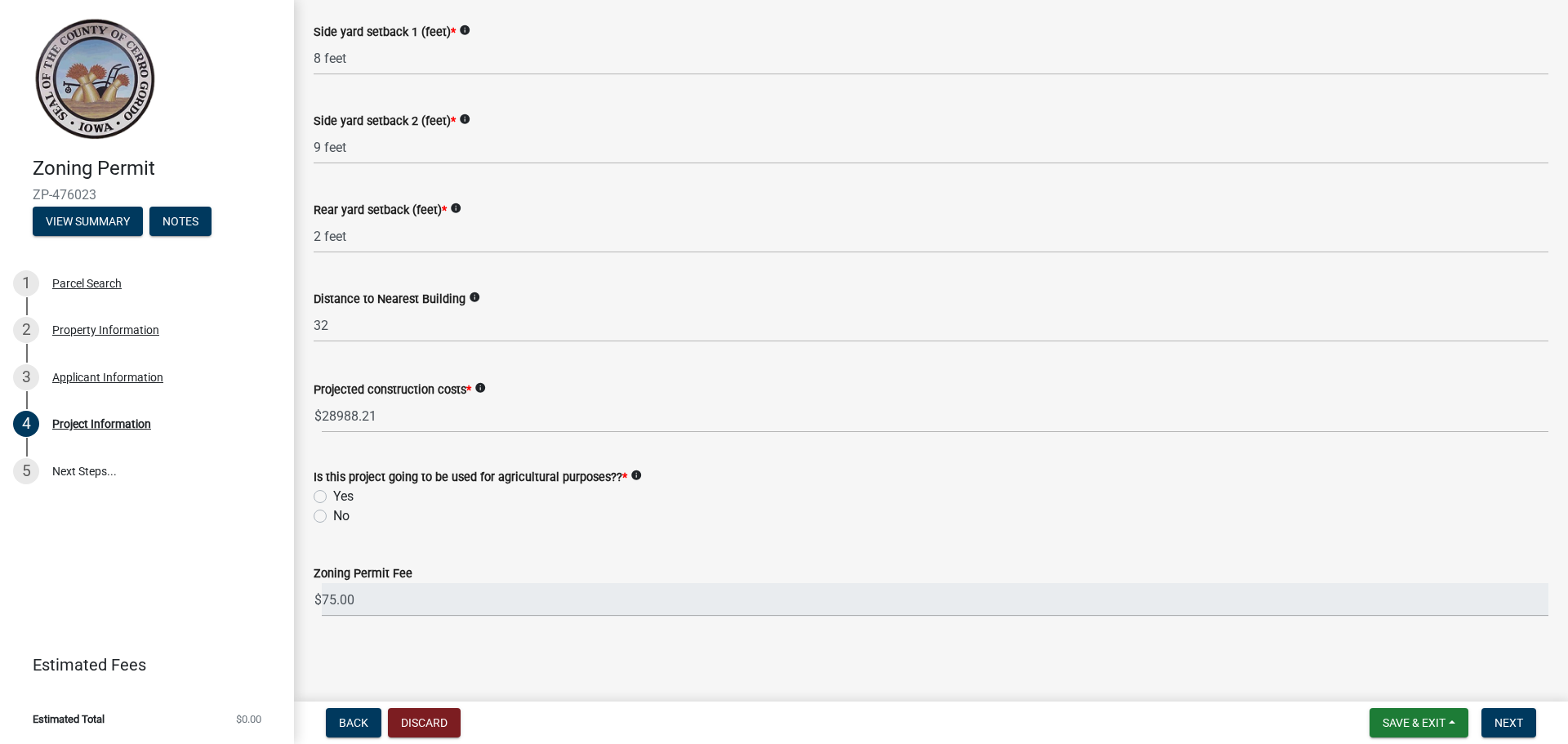
click at [333, 517] on label "No" at bounding box center [341, 515] width 17 height 19
click at [333, 517] on input "No" at bounding box center [338, 511] width 11 height 11
radio input "true"
click at [1516, 716] on span "Next" at bounding box center [1509, 722] width 28 height 13
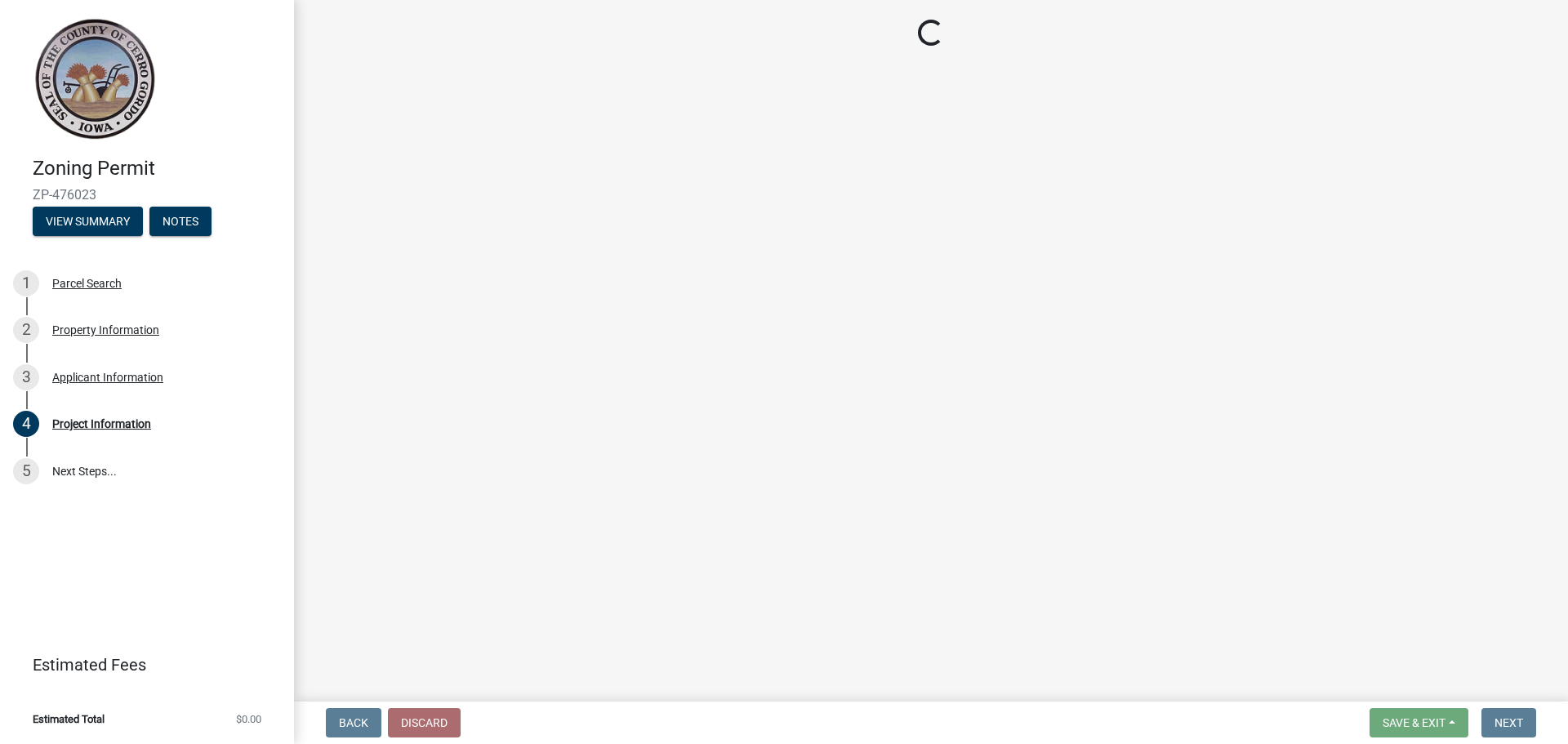
scroll to position [0, 0]
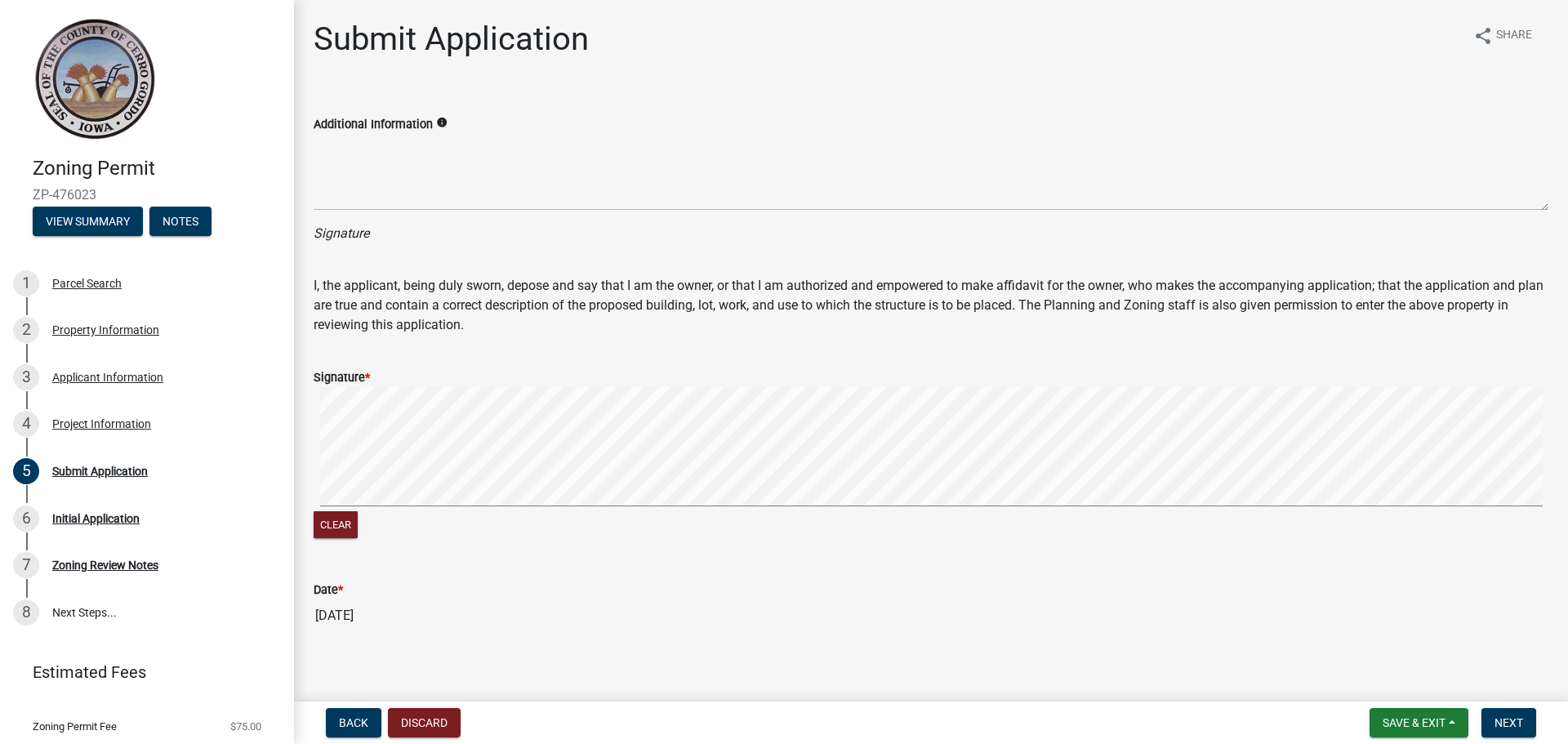
click at [447, 212] on wm-data-entity-input "Additional Information info" at bounding box center [931, 157] width 1234 height 132
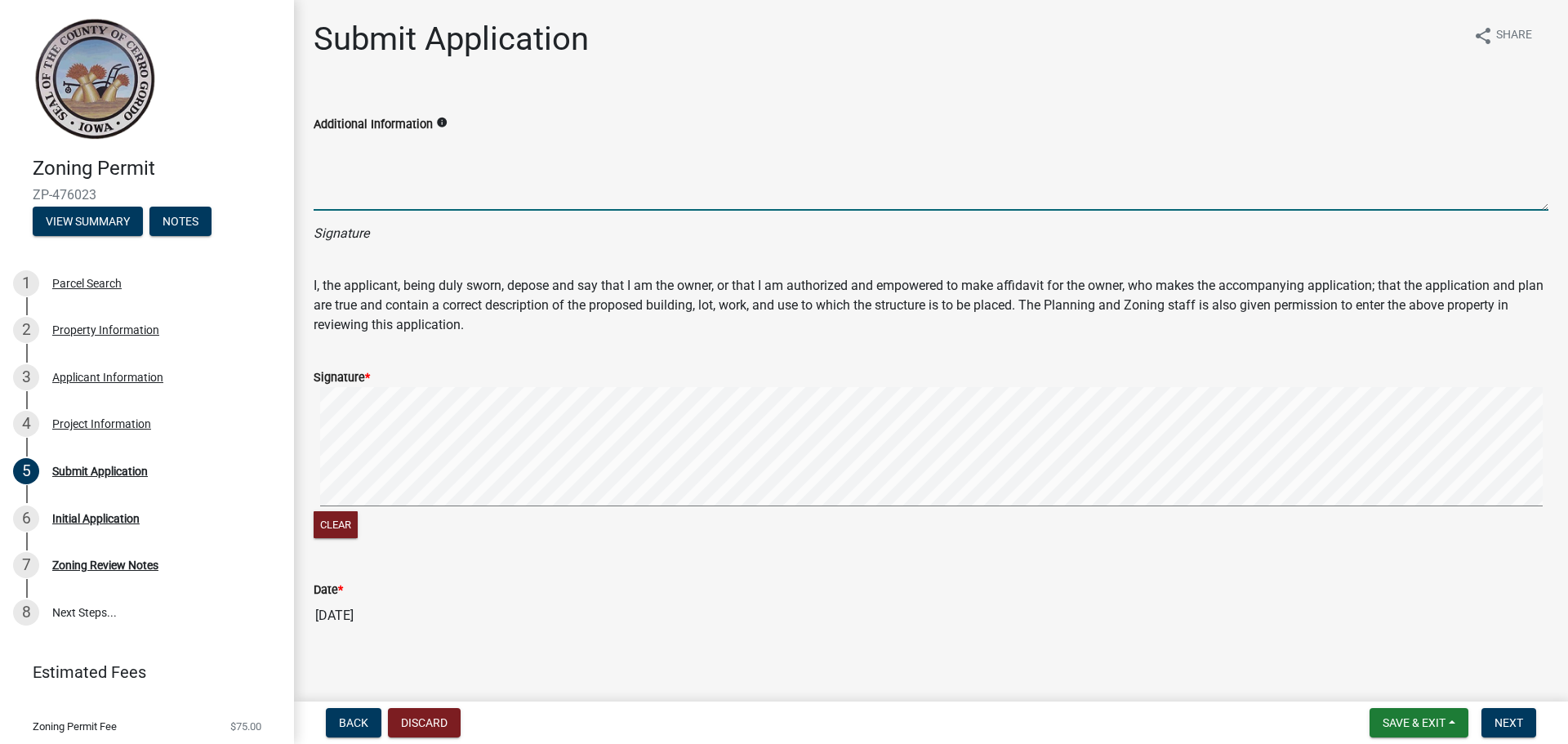
click at [455, 191] on textarea "Additional Information" at bounding box center [931, 172] width 1234 height 77
type textarea "Tosho"
drag, startPoint x: 397, startPoint y: 146, endPoint x: 381, endPoint y: 146, distance: 16.0
click at [396, 146] on textarea "Tosho" at bounding box center [931, 172] width 1234 height 77
drag, startPoint x: 378, startPoint y: 145, endPoint x: 309, endPoint y: 157, distance: 70.0
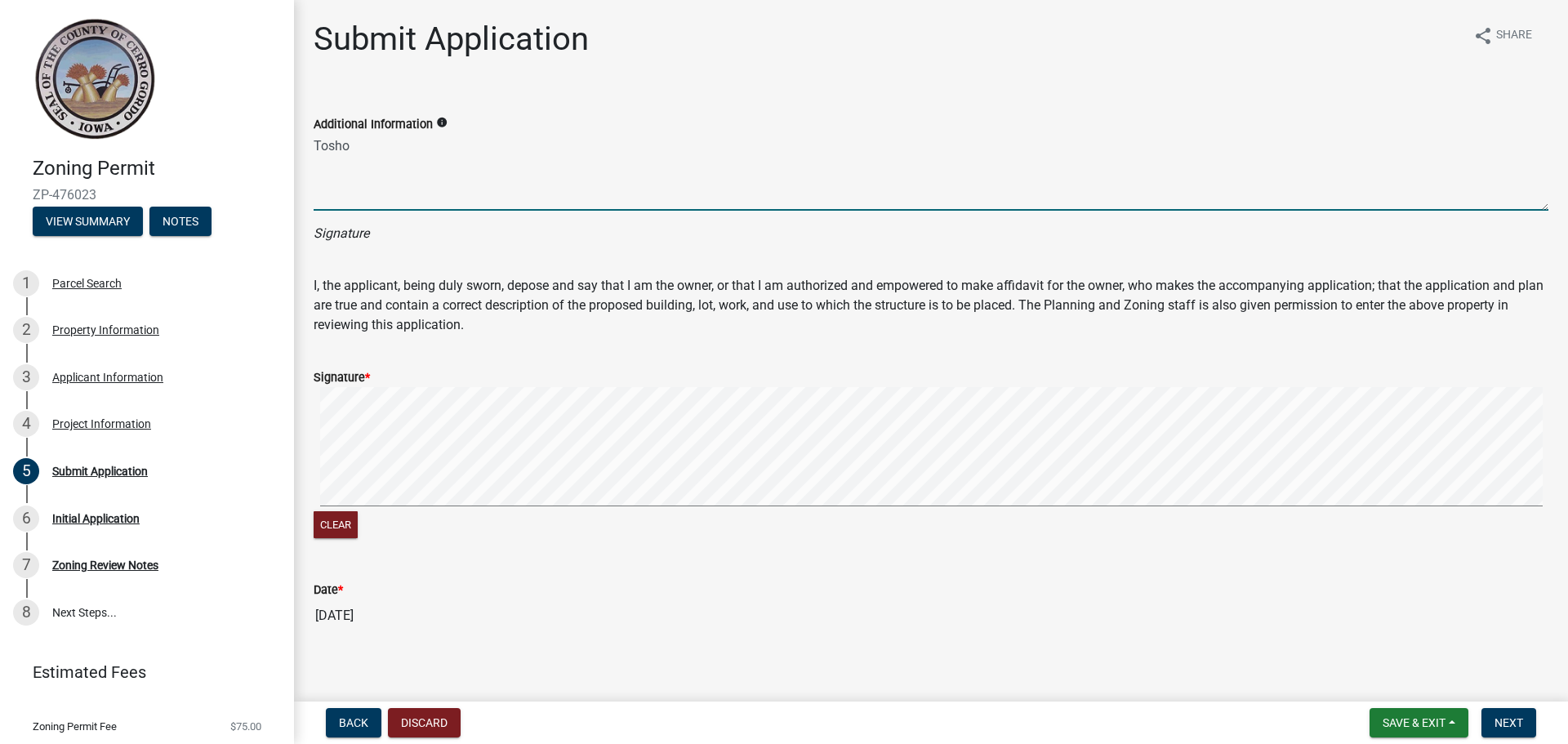
click at [309, 157] on div "Additional Information info Tosho" at bounding box center [931, 150] width 1259 height 120
click at [355, 196] on textarea "Additional Information" at bounding box center [931, 172] width 1234 height 77
click at [304, 453] on div "Signature * Clear" at bounding box center [931, 445] width 1259 height 194
click at [363, 522] on div "Clear" at bounding box center [931, 465] width 1234 height 155
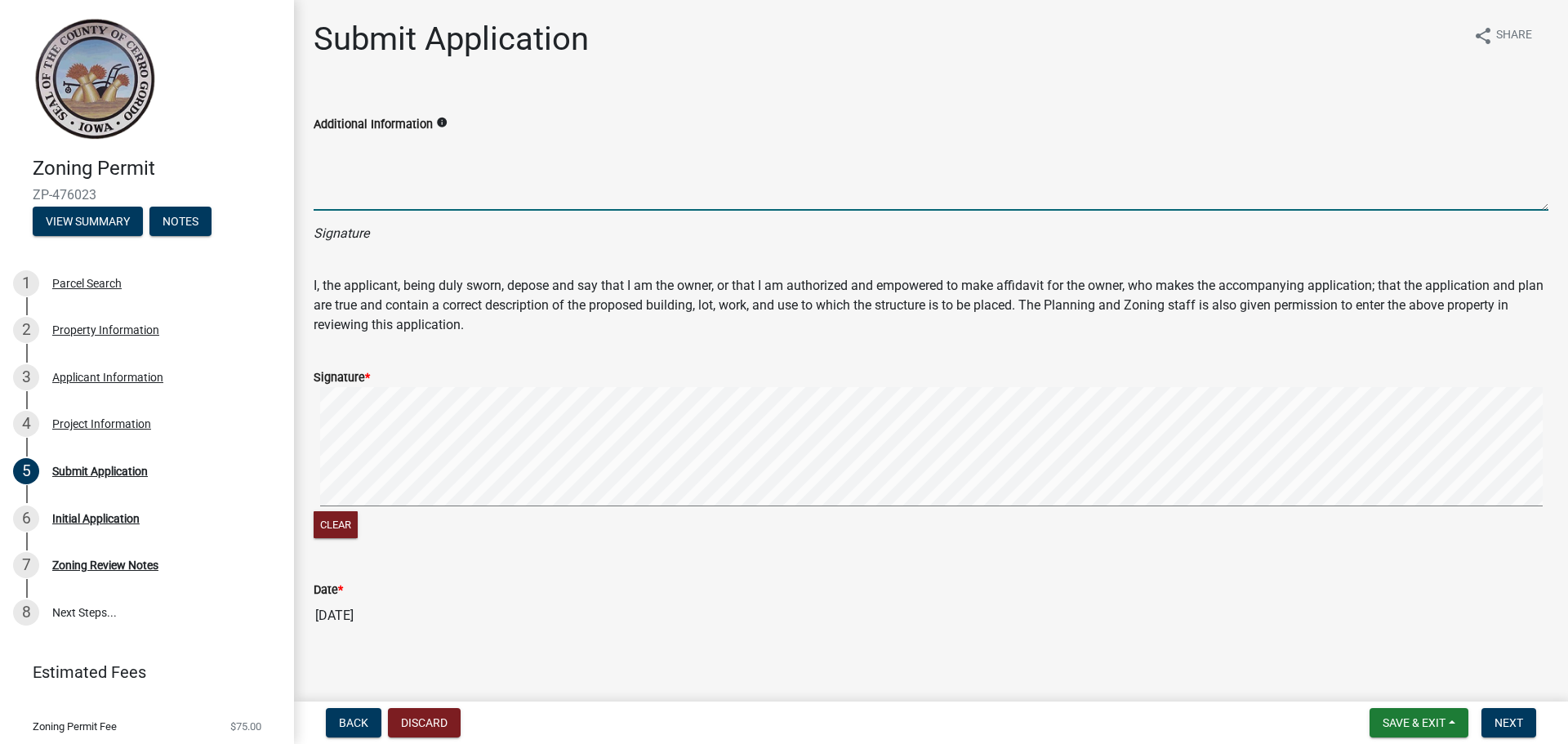
click at [592, 573] on wm-data-entity-input-list "Additional Information info Signature I, the applicant, being duly sworn, depos…" at bounding box center [931, 368] width 1234 height 553
click at [598, 552] on wm-data-entity-input "Signature * Clear" at bounding box center [931, 452] width 1234 height 209
click at [667, 517] on div "Clear" at bounding box center [931, 465] width 1234 height 155
click at [324, 187] on textarea "Additional Information" at bounding box center [931, 172] width 1234 height 77
click at [324, 187] on textarea "[PERSON_NAME]" at bounding box center [931, 172] width 1234 height 77
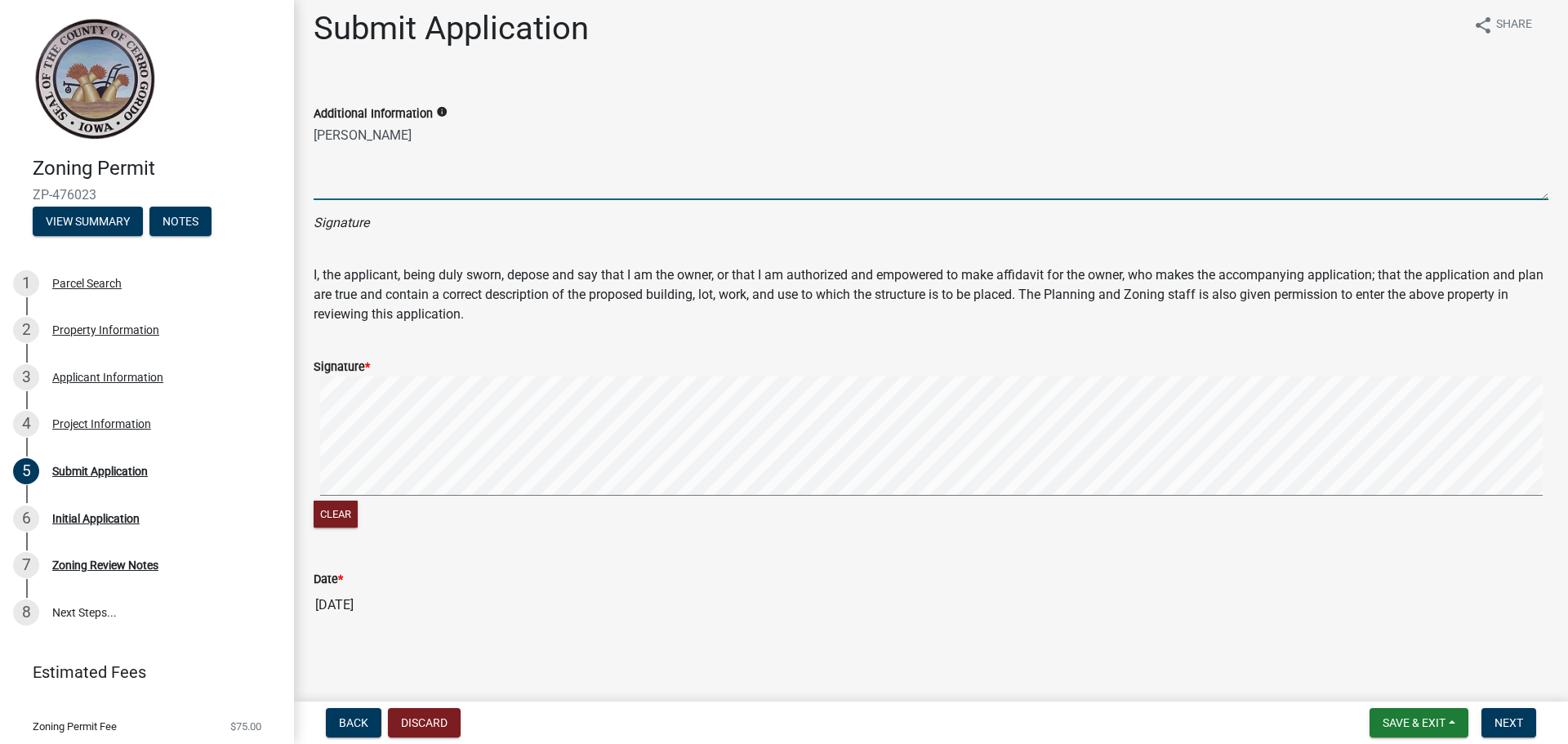
scroll to position [14, 0]
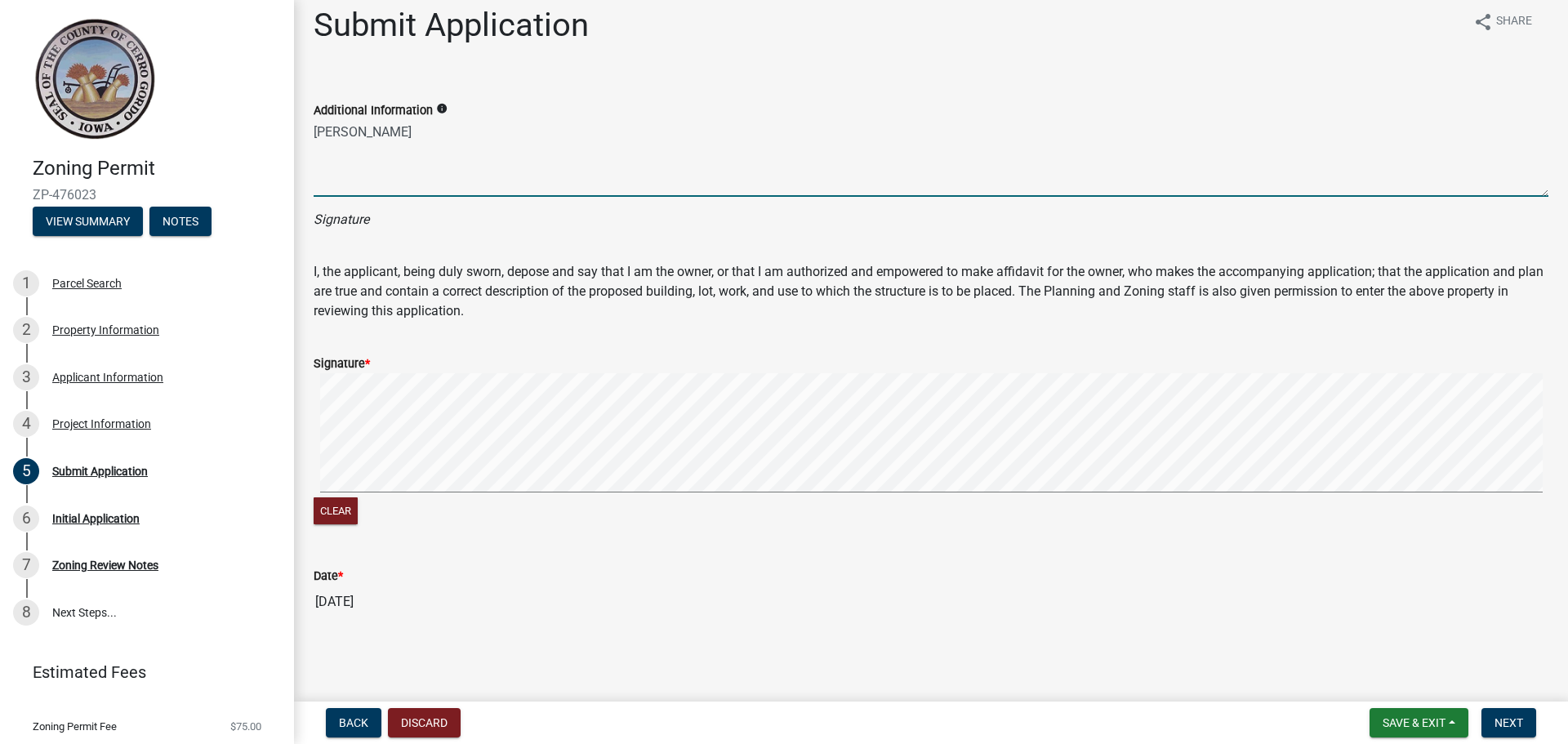
type textarea "[PERSON_NAME]"
click at [1495, 713] on button "Next" at bounding box center [1508, 722] width 54 height 29
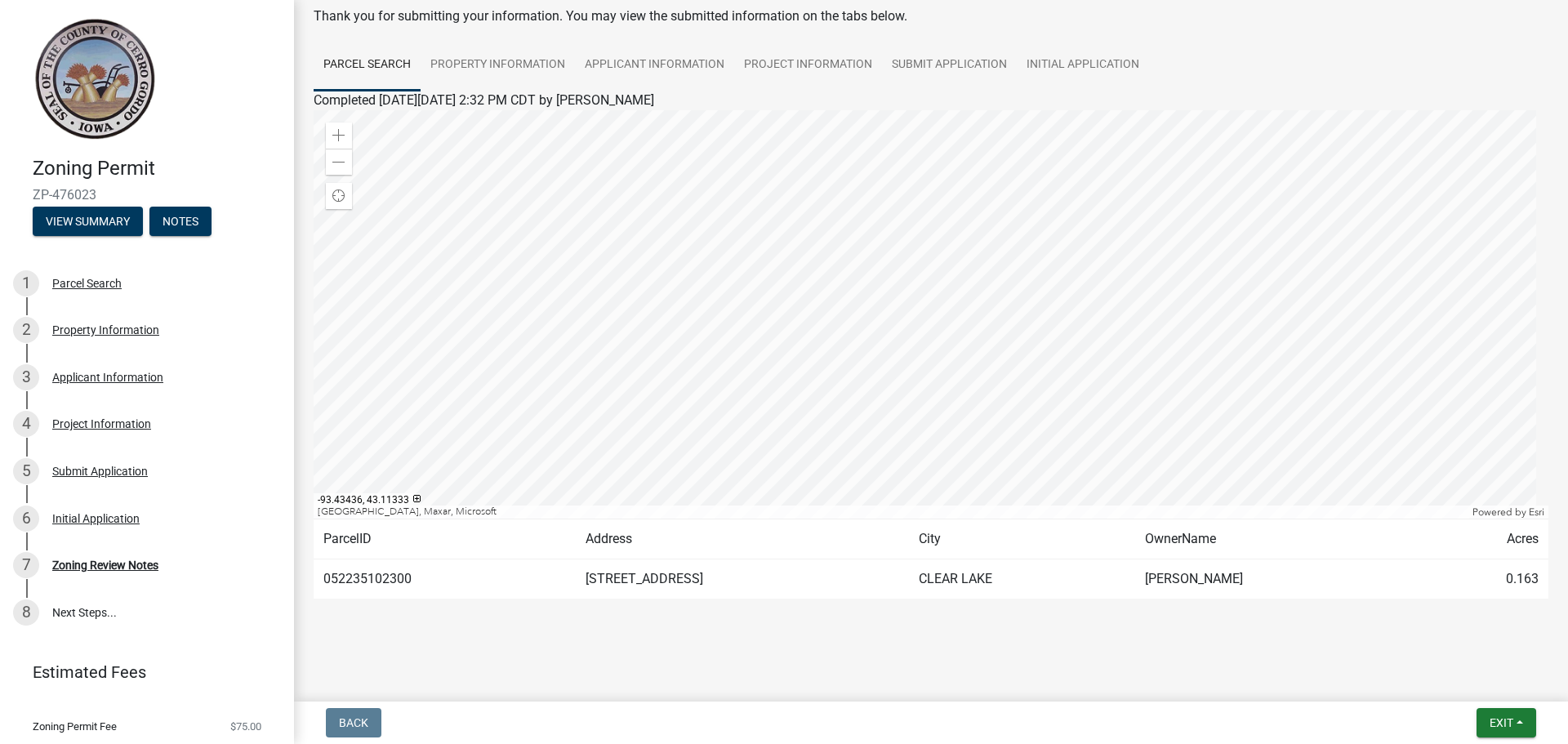
scroll to position [0, 0]
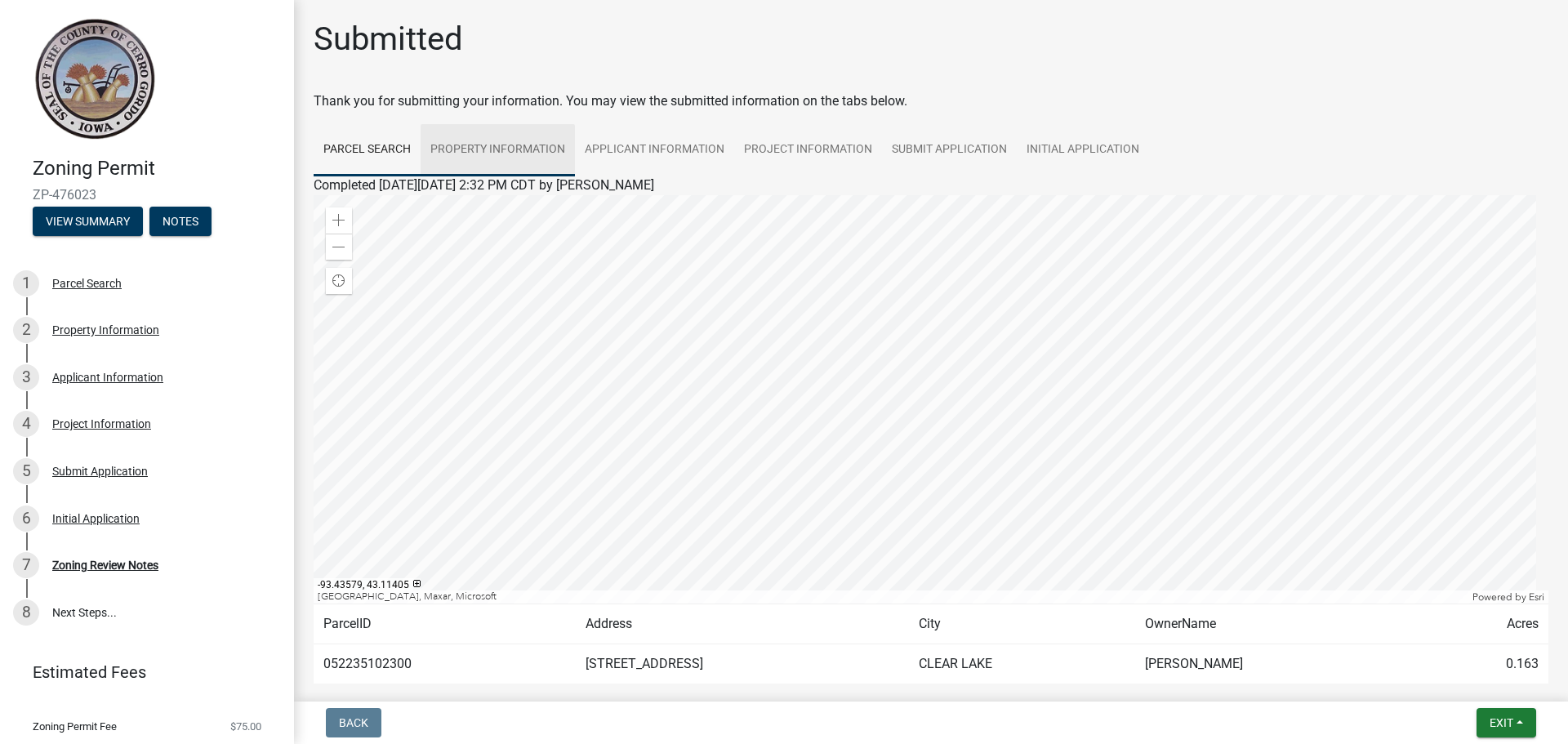
click at [480, 147] on link "Property Information" at bounding box center [498, 150] width 155 height 52
